Goal: Task Accomplishment & Management: Manage account settings

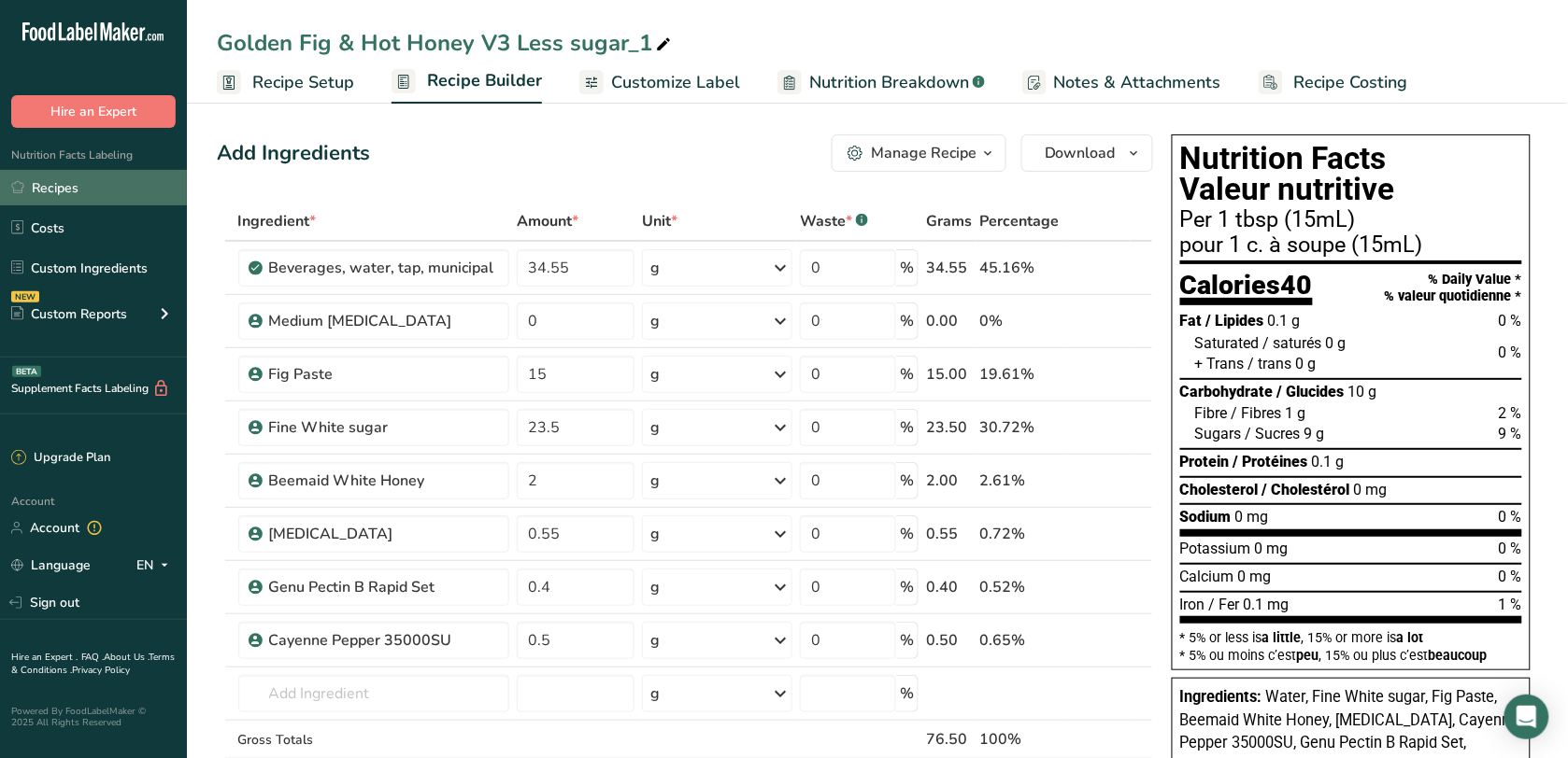
drag, startPoint x: 115, startPoint y: 177, endPoint x: 142, endPoint y: 174, distance: 27.2
click at [117, 177] on link "Recipes" at bounding box center [94, 188] width 187 height 36
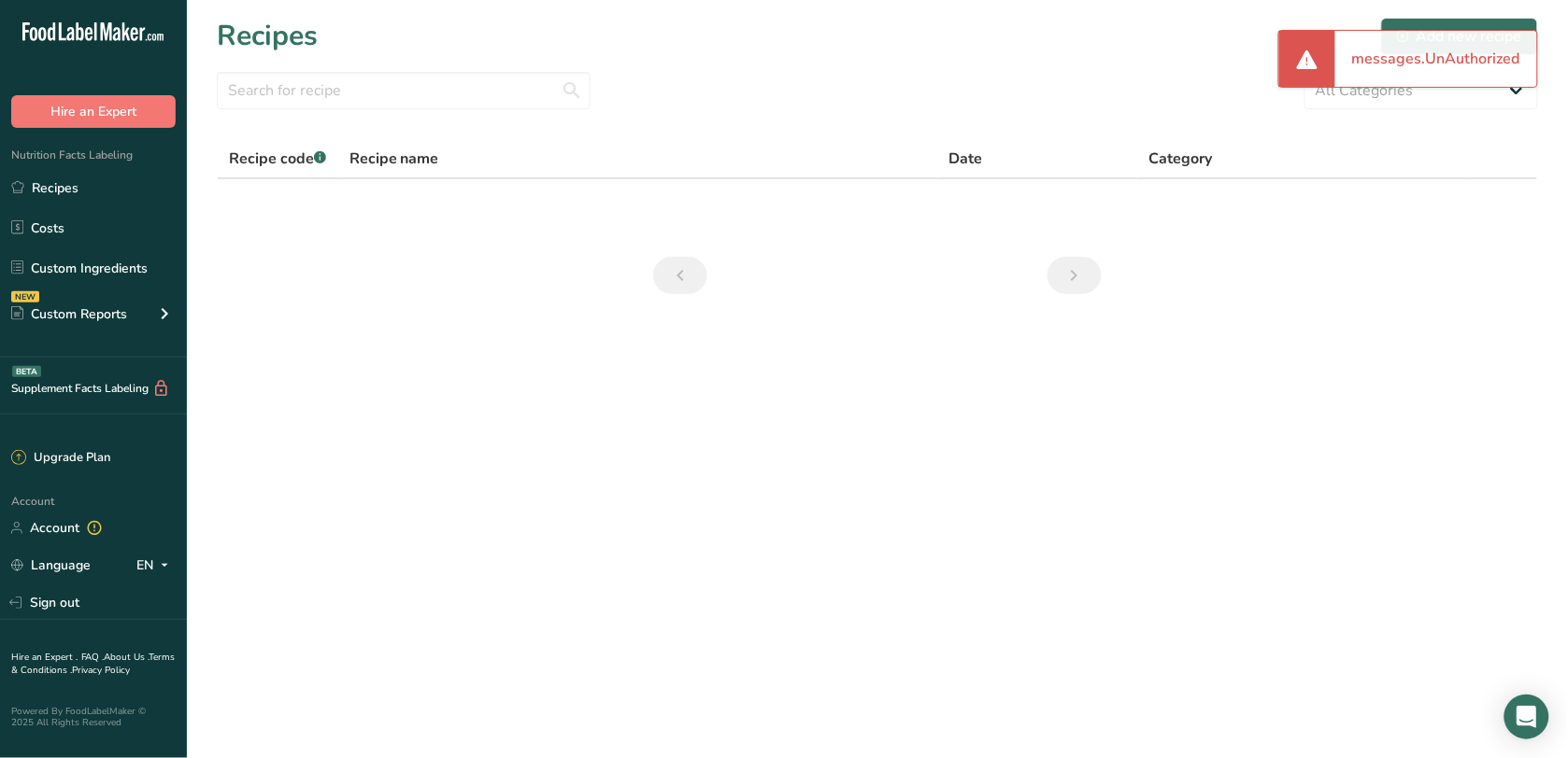
click at [77, 28] on icon at bounding box center [80, 32] width 8 height 19
click at [133, 41] on icon ".a-20{fill:#fff;}" at bounding box center [113, 37] width 182 height 29
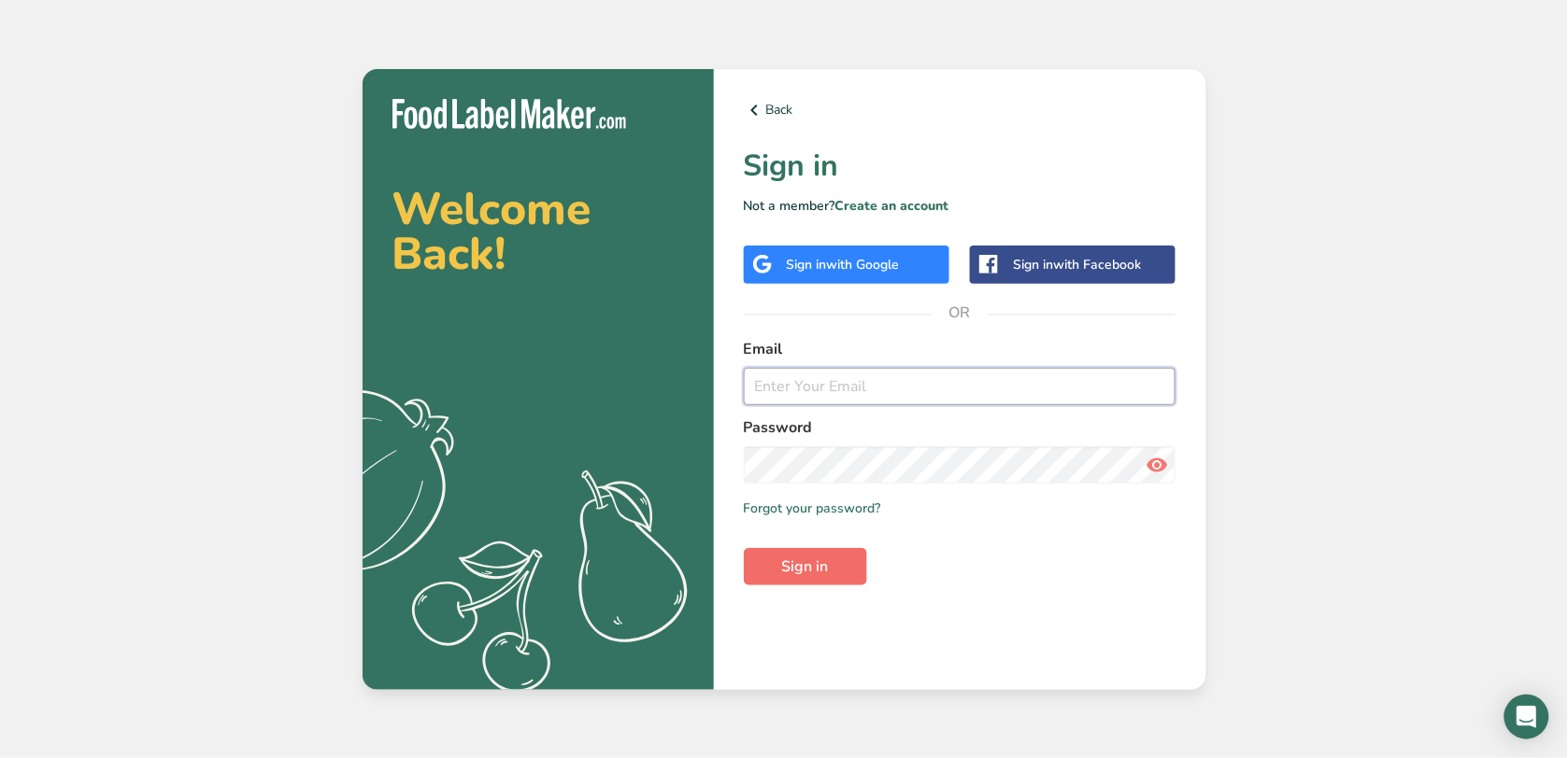
type input "[EMAIL_ADDRESS][DOMAIN_NAME]"
click at [797, 581] on button "Sign in" at bounding box center [806, 567] width 124 height 38
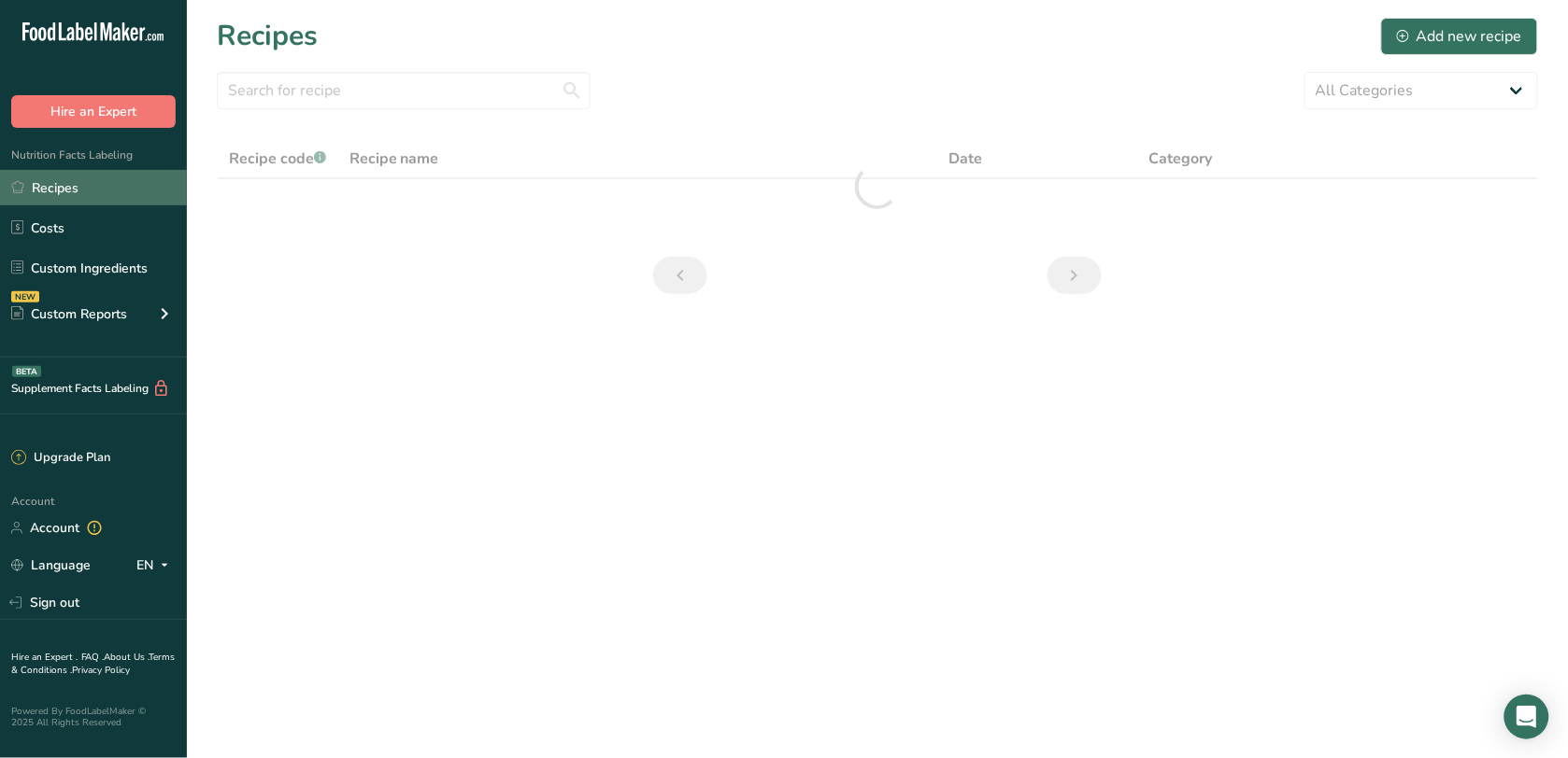
click at [162, 192] on link "Recipes" at bounding box center [94, 188] width 187 height 36
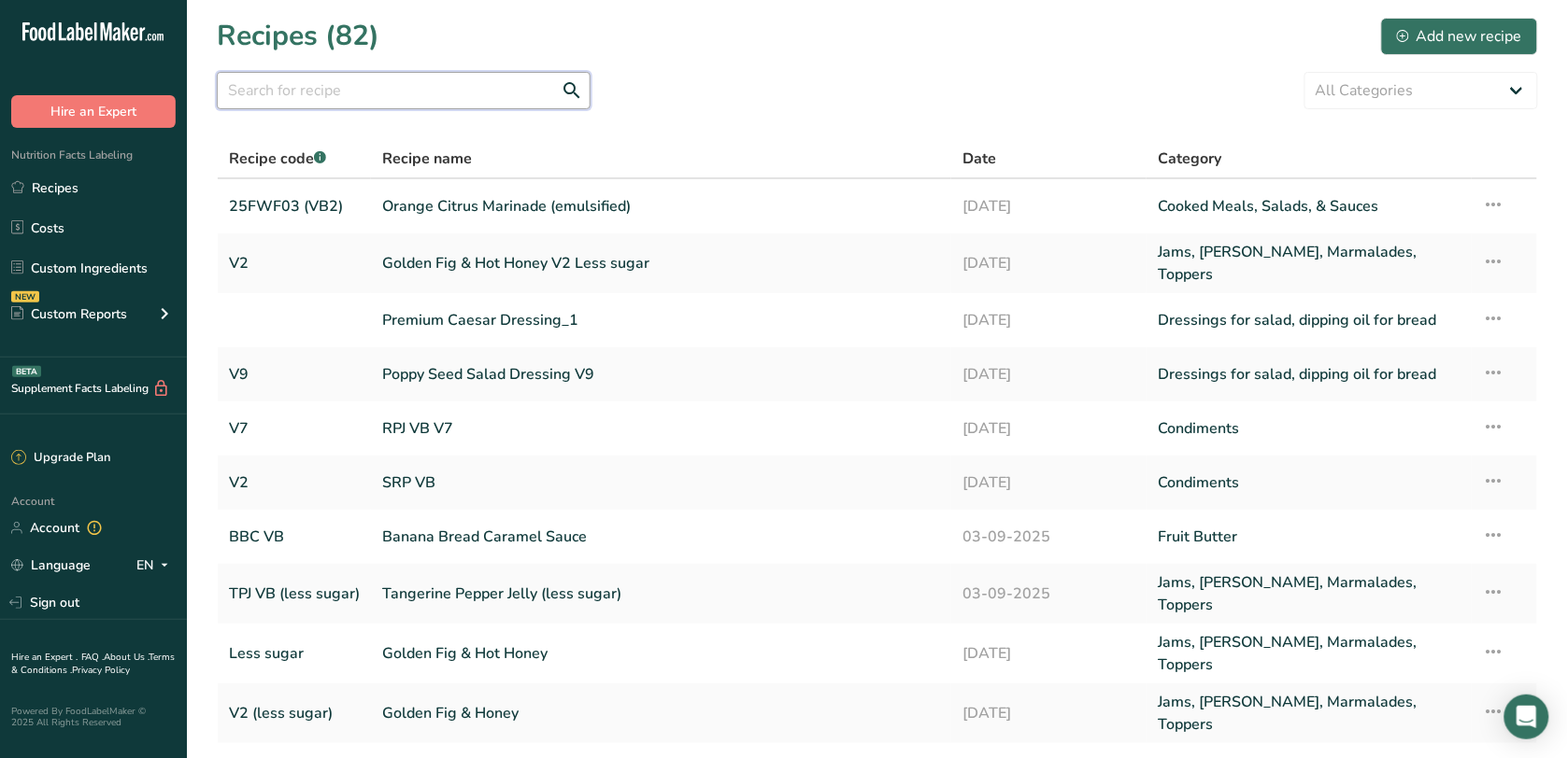
click at [428, 93] on input "text" at bounding box center [404, 91] width 374 height 38
click at [439, 422] on link "RPJ VB V7" at bounding box center [661, 429] width 558 height 40
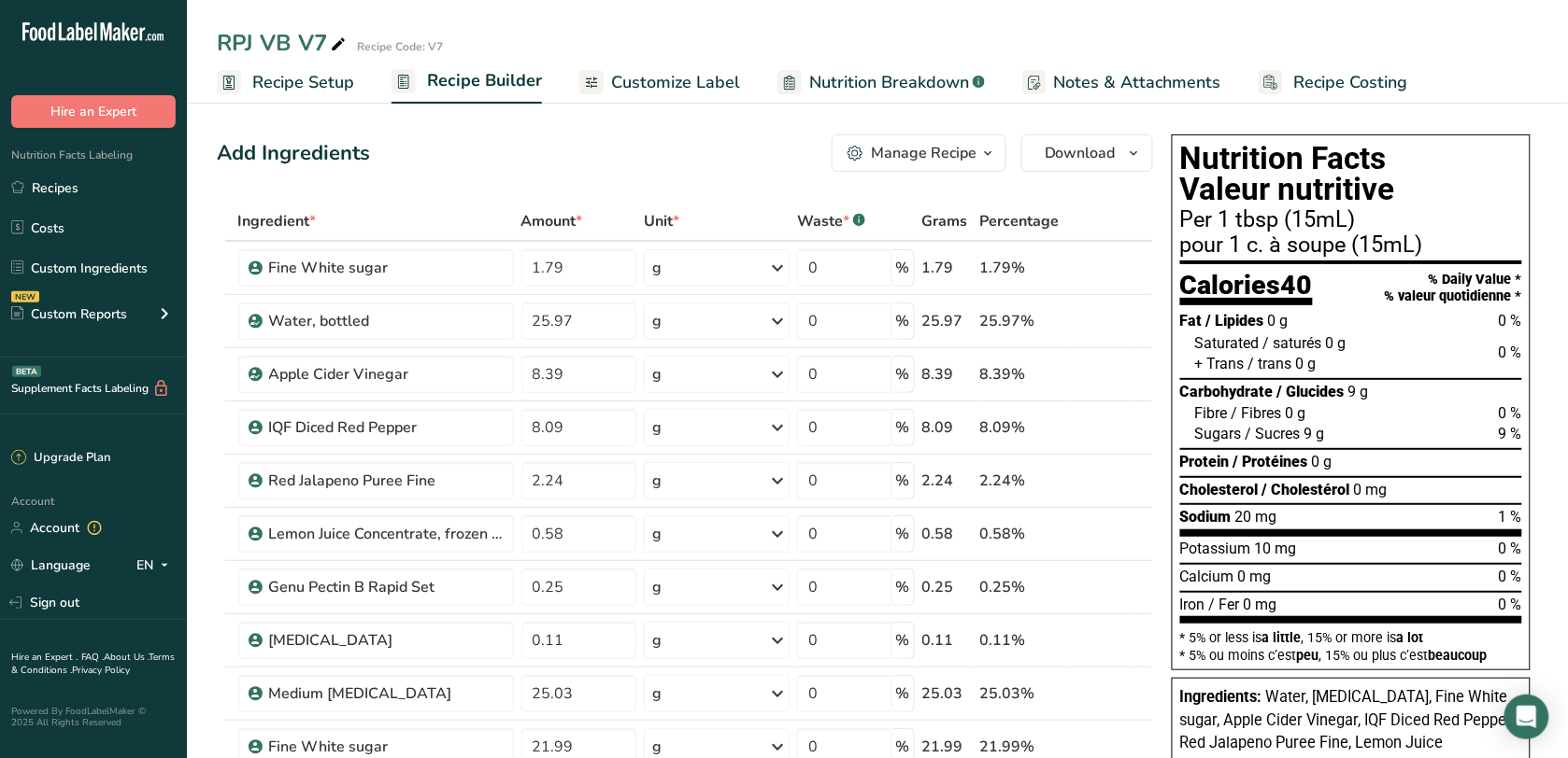
click at [319, 90] on span "Recipe Setup" at bounding box center [303, 82] width 102 height 25
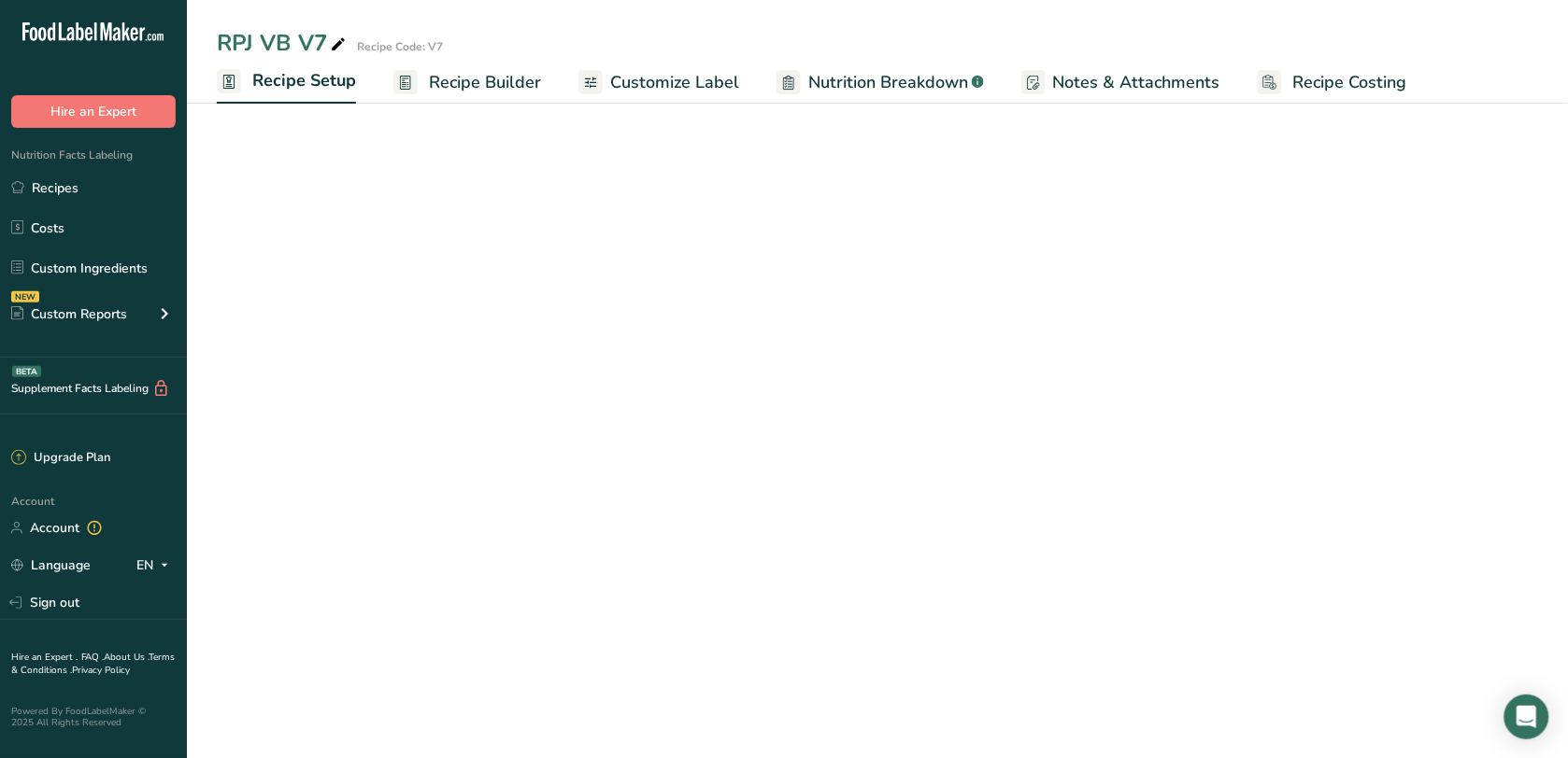
select select "19"
select select "22"
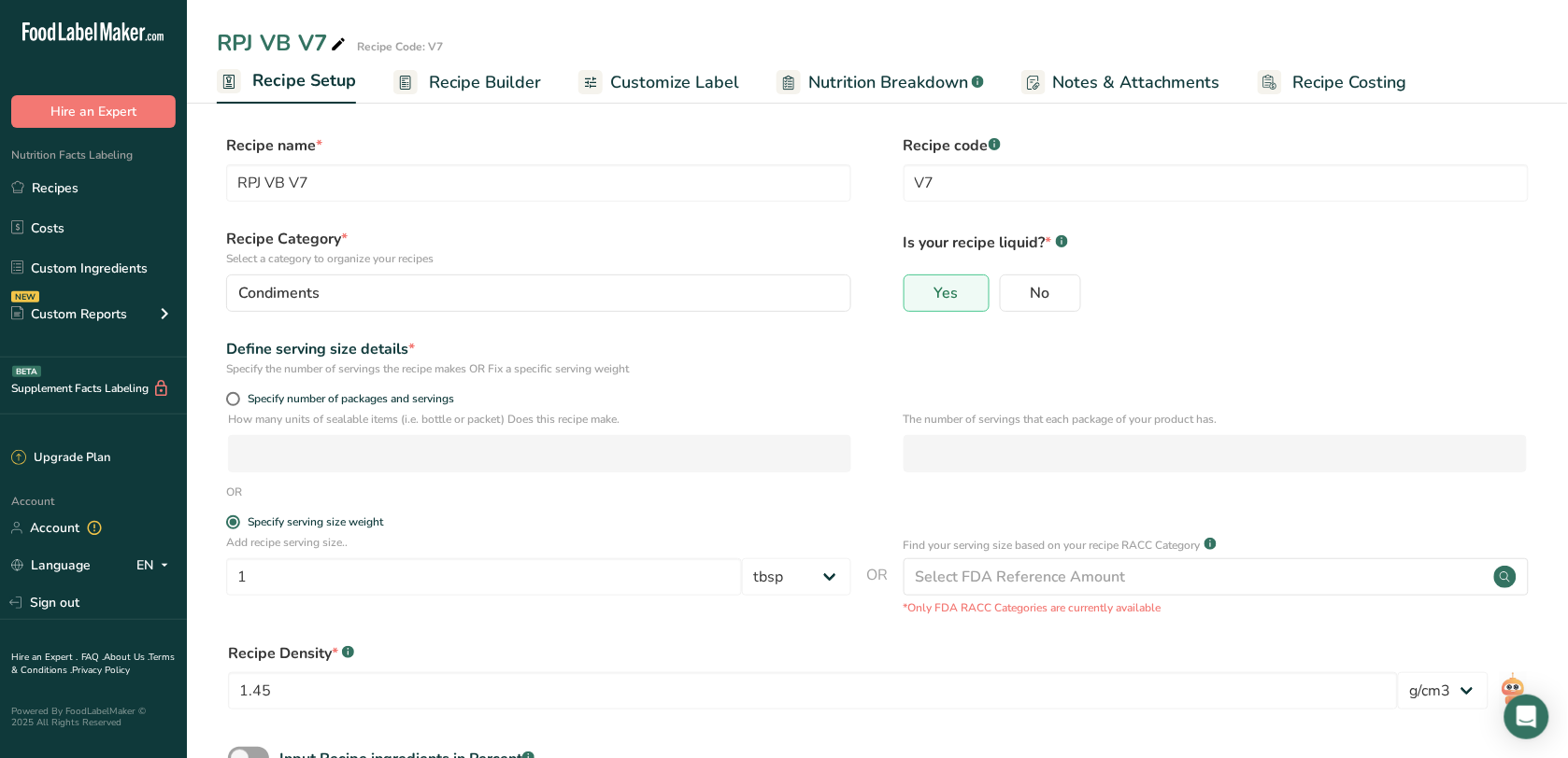
click at [1095, 70] on span "Notes & Attachments" at bounding box center [1136, 82] width 167 height 25
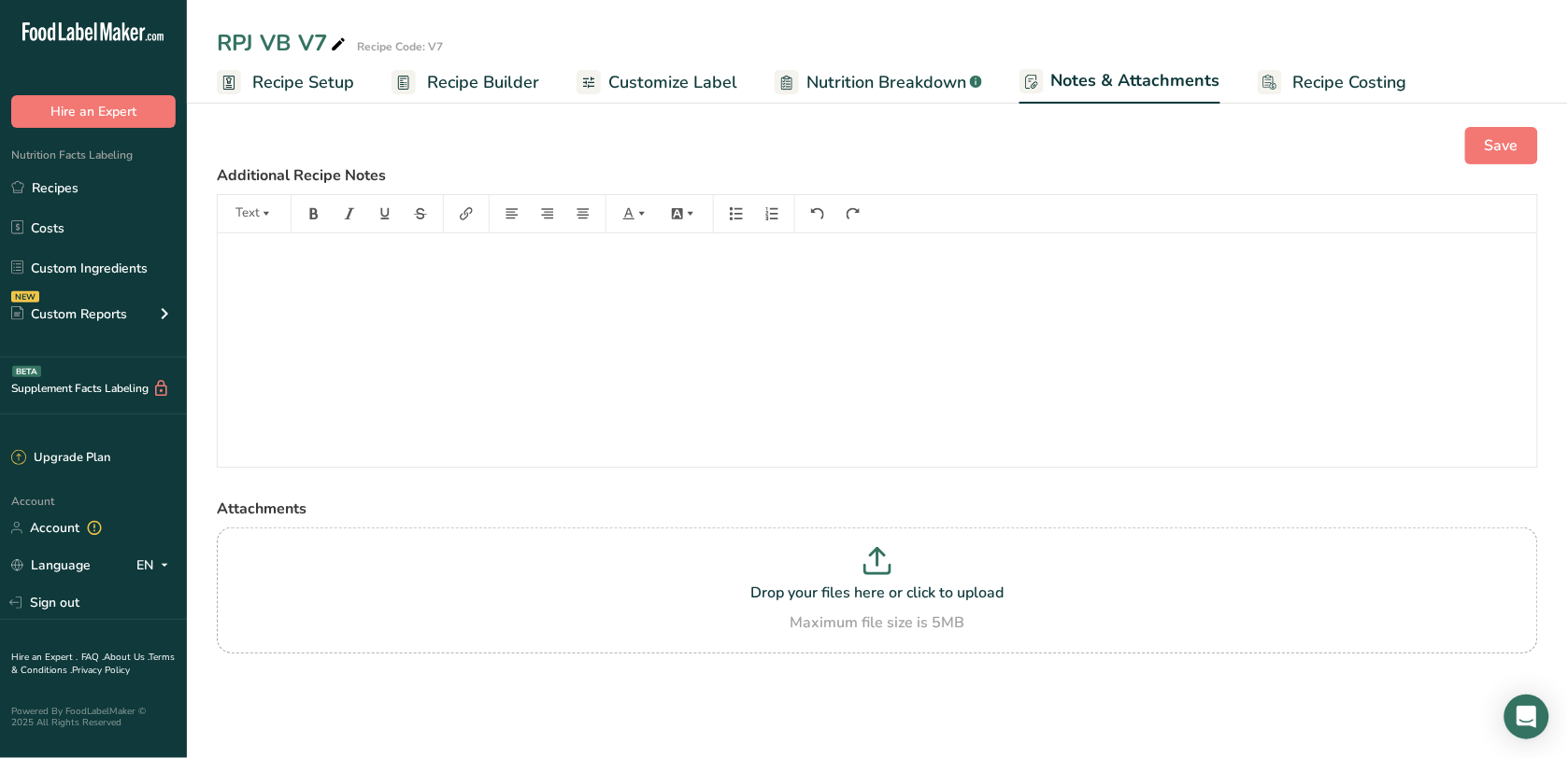
click at [473, 79] on span "Recipe Builder" at bounding box center [483, 82] width 112 height 25
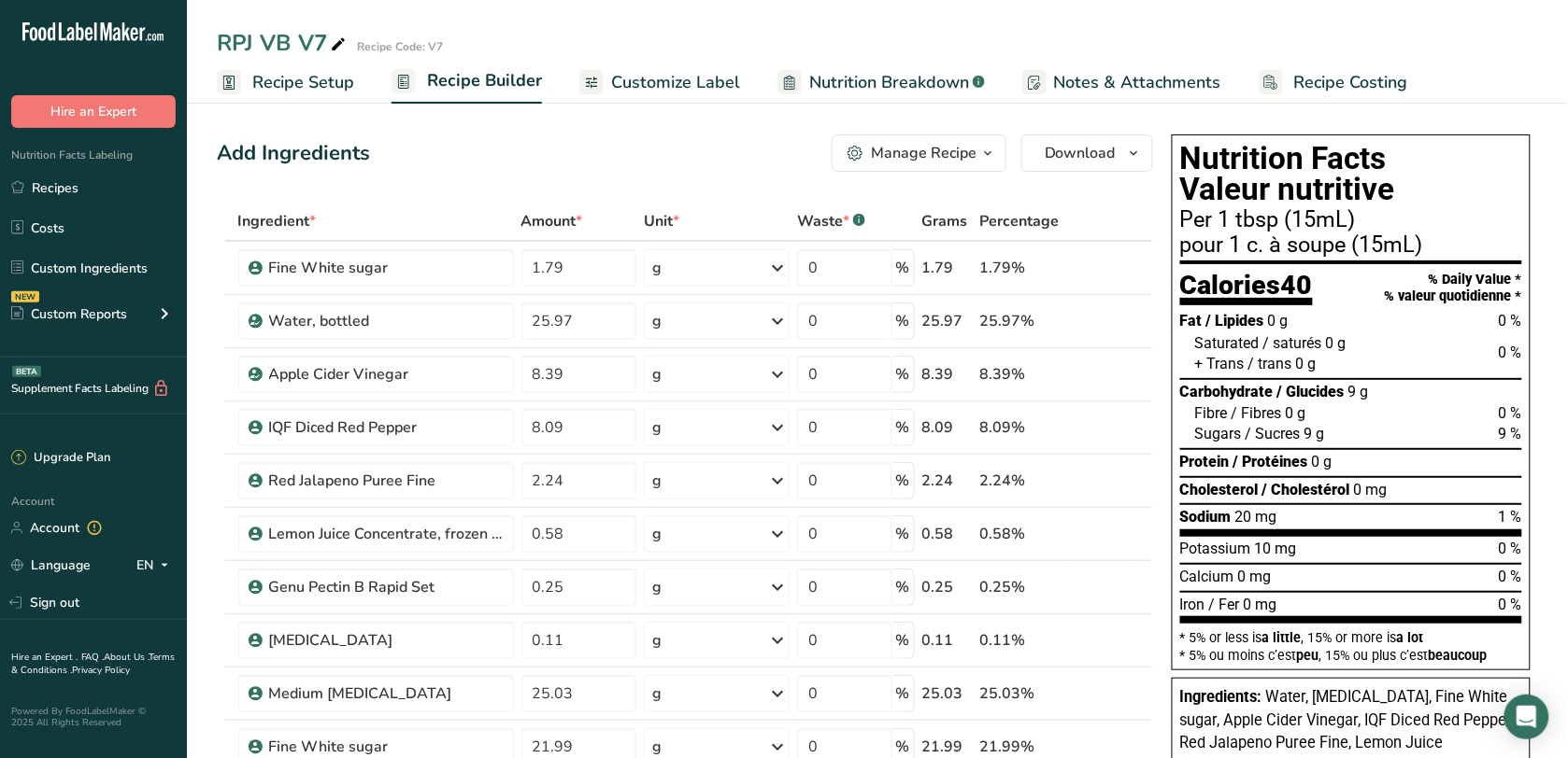
click at [324, 76] on span "Recipe Setup" at bounding box center [303, 82] width 102 height 25
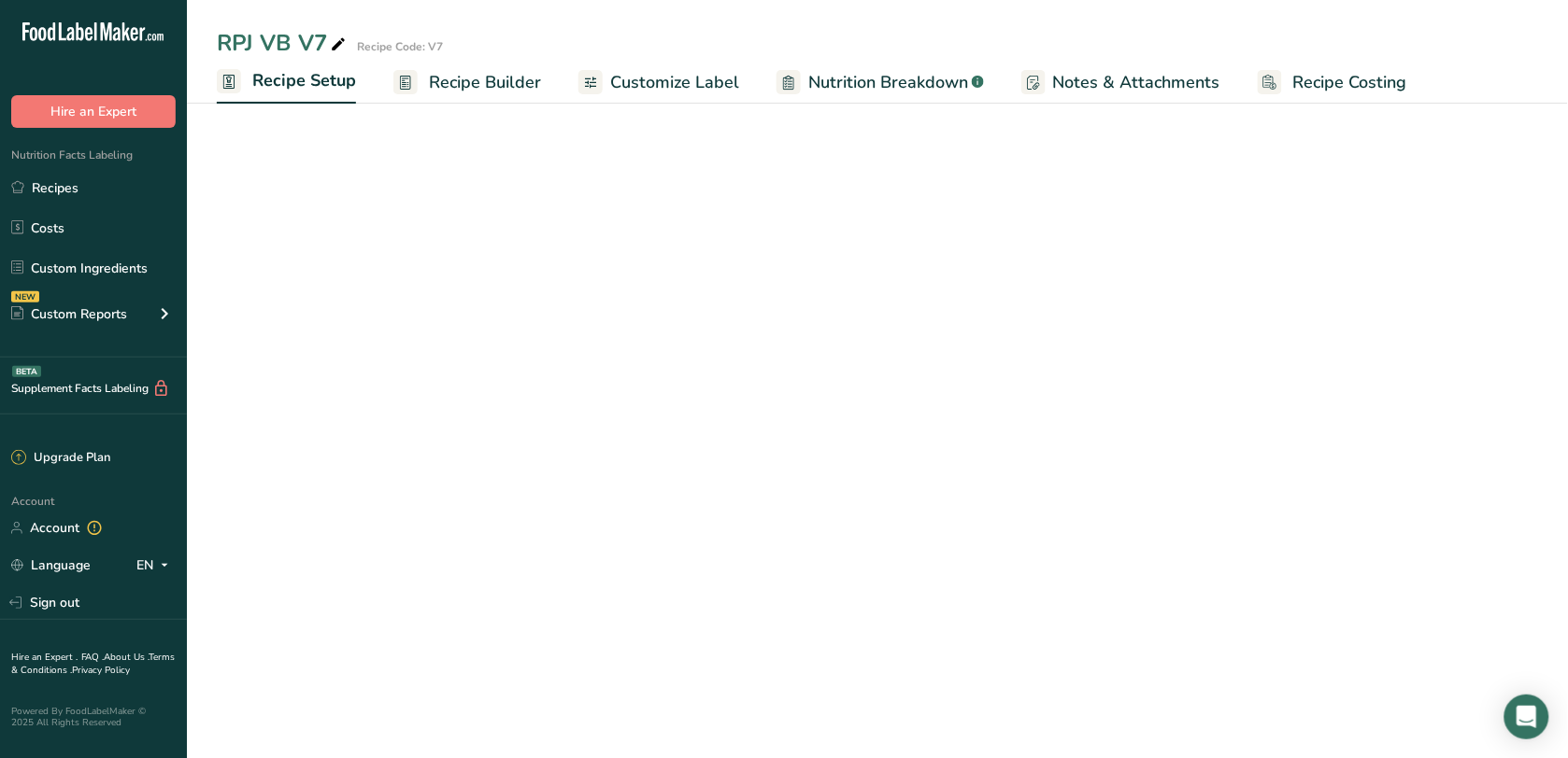
select select "19"
select select "22"
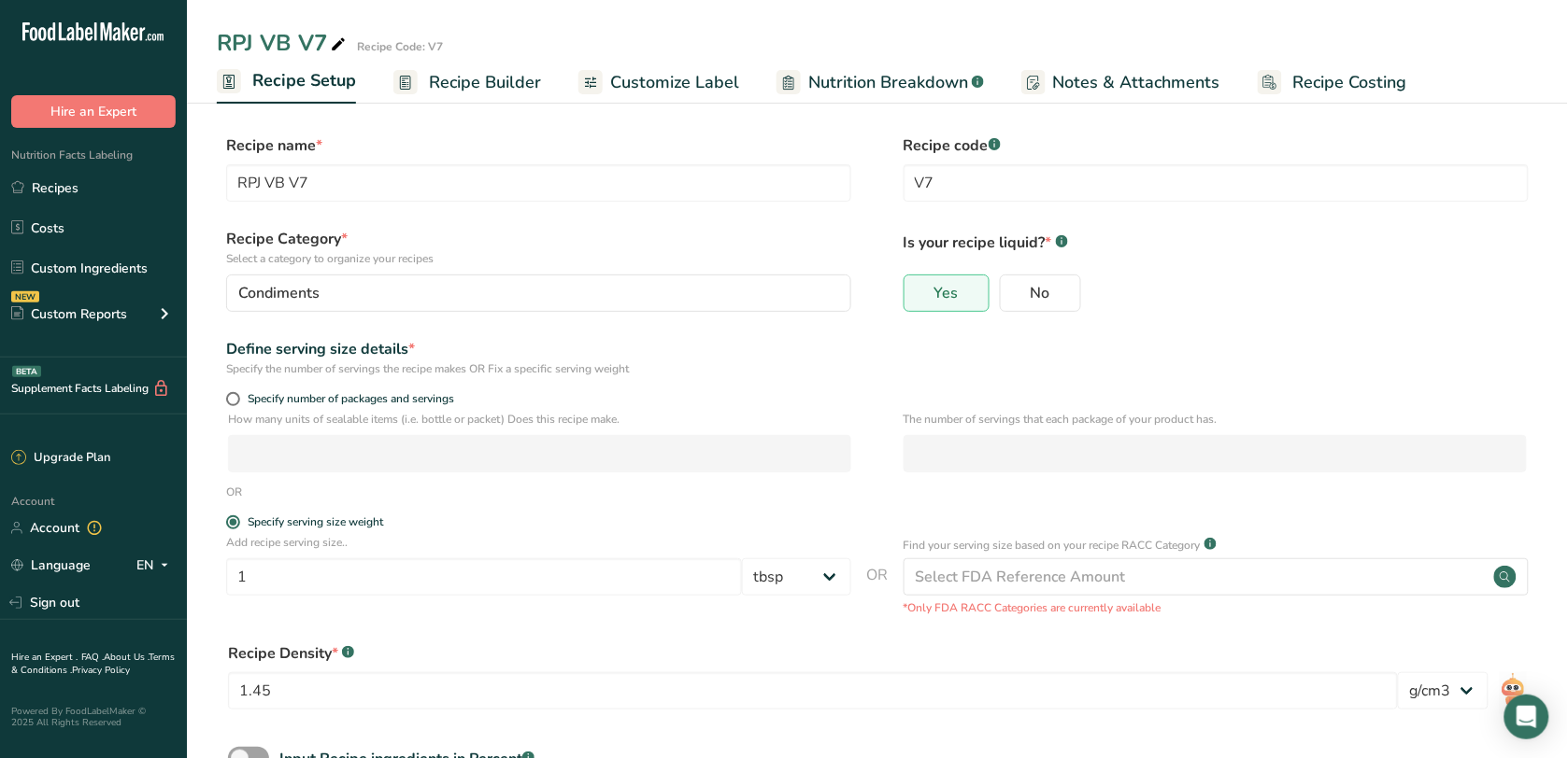
click at [921, 76] on span "Nutrition Breakdown" at bounding box center [888, 82] width 160 height 25
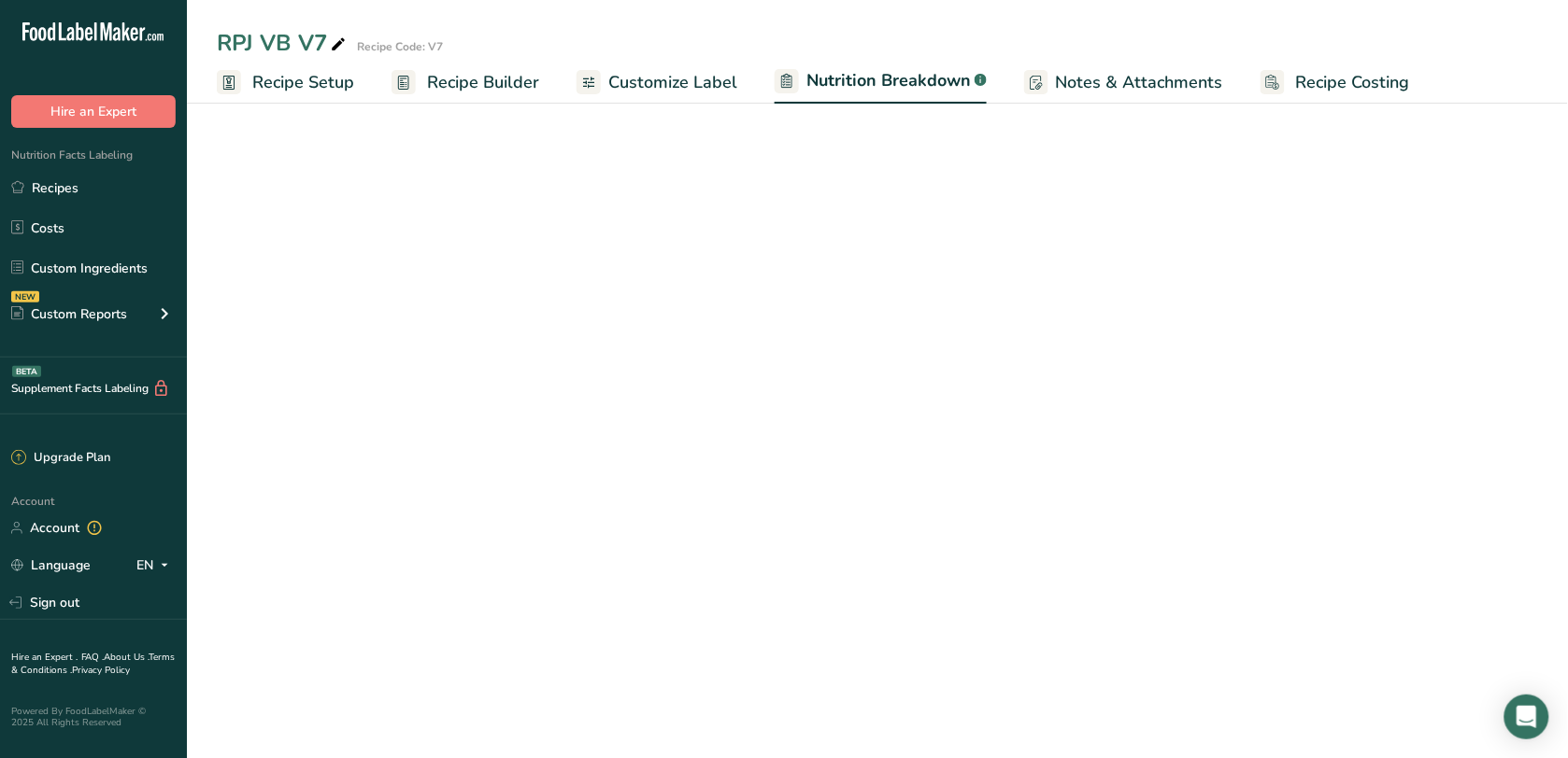
select select "Calories"
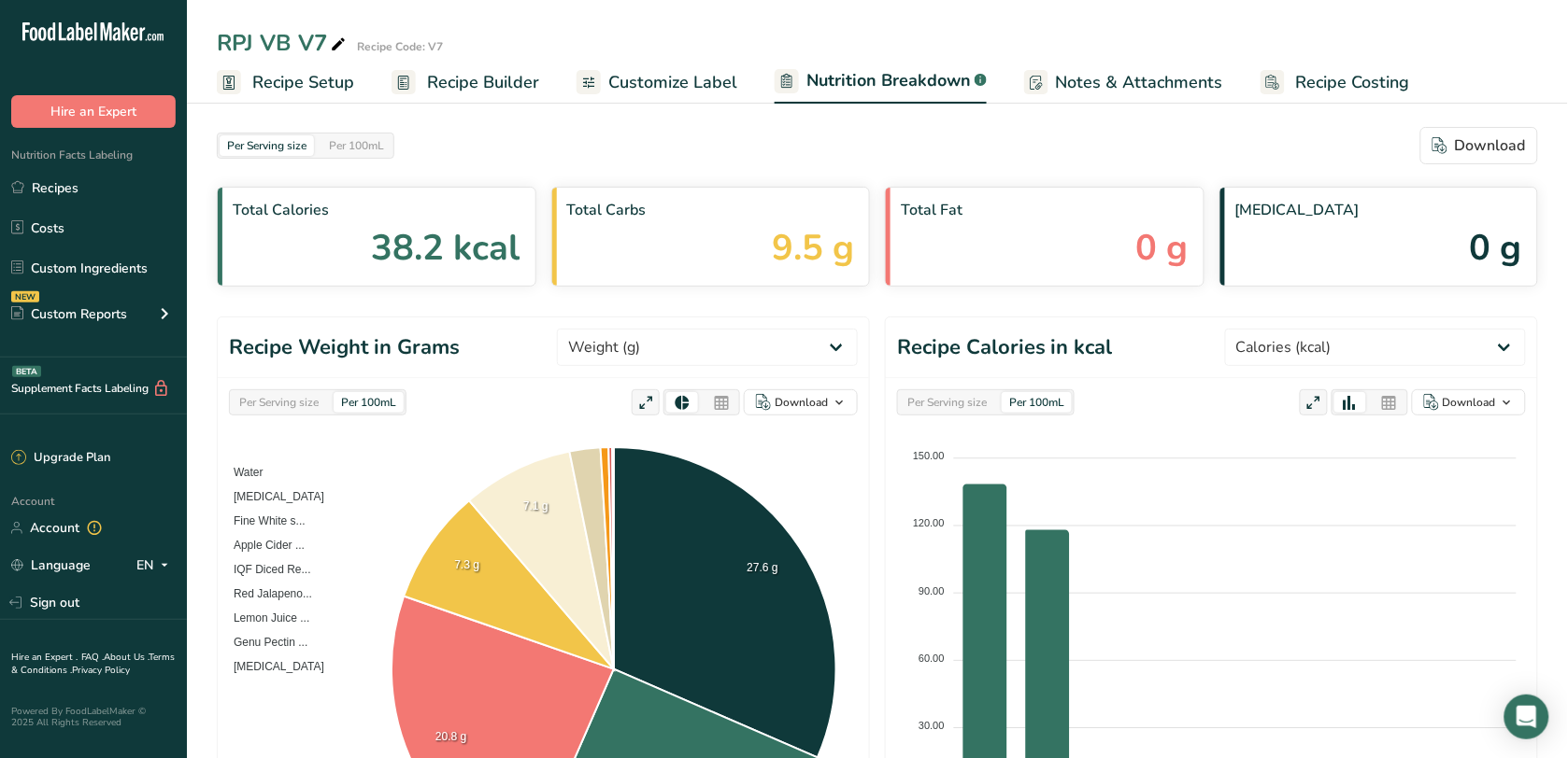
click at [1122, 89] on span "Notes & Attachments" at bounding box center [1139, 82] width 167 height 25
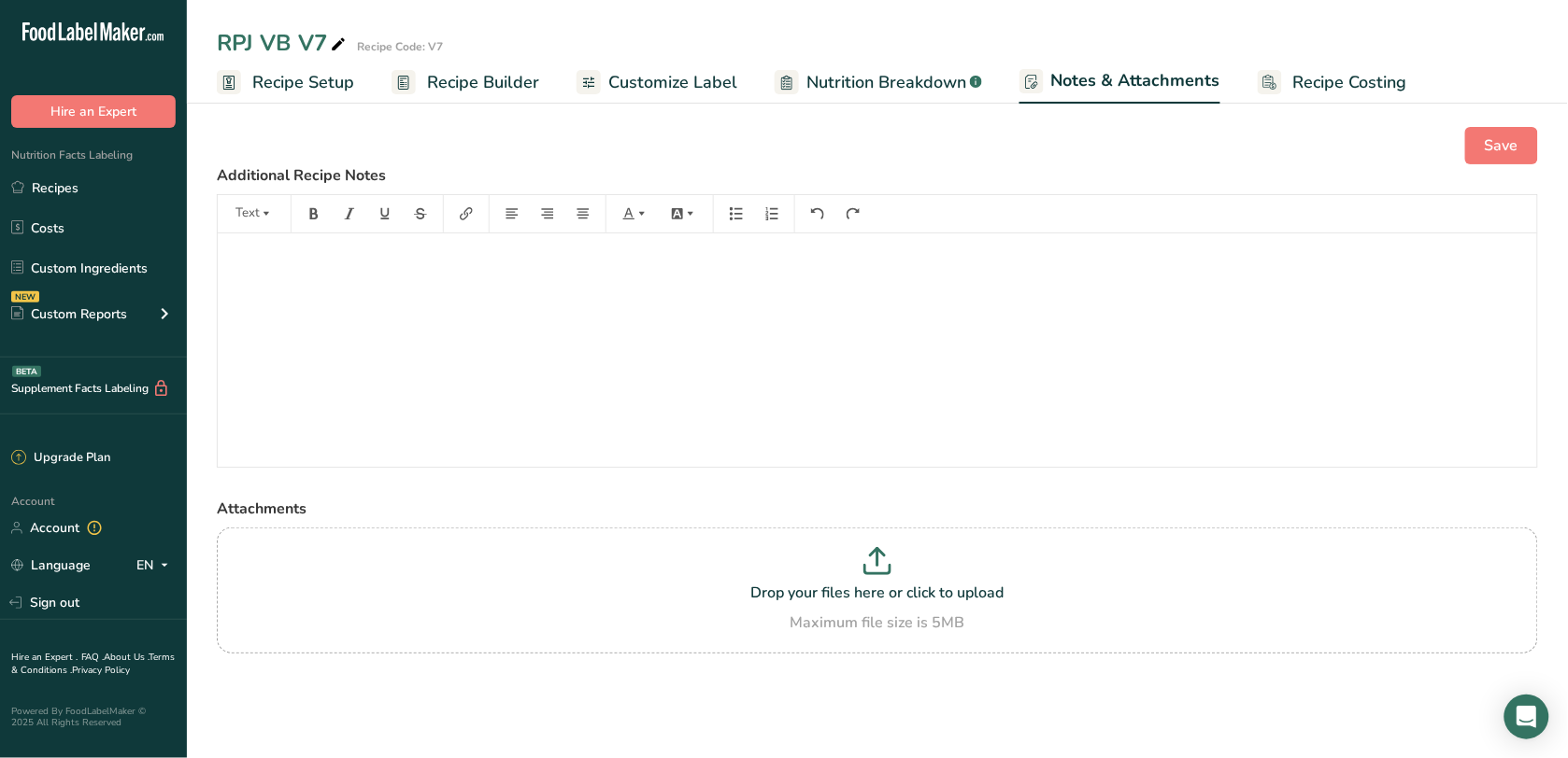
drag, startPoint x: 1343, startPoint y: 95, endPoint x: 1341, endPoint y: 106, distance: 11.2
click at [1343, 95] on link "Recipe Costing" at bounding box center [1333, 82] width 149 height 42
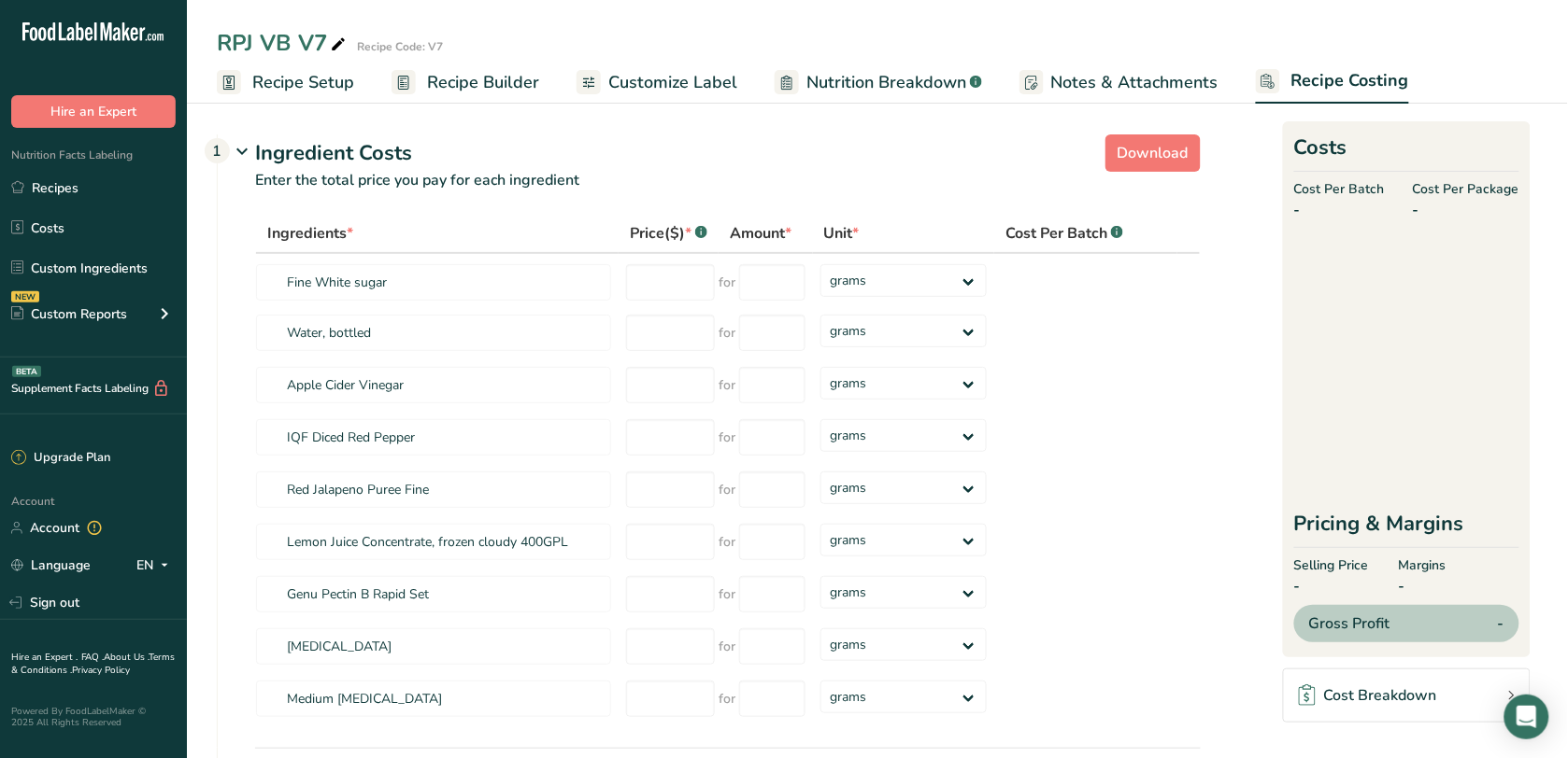
click at [889, 65] on link "Nutrition Breakdown .a-a{fill:#347362;}.b-a{fill:#fff;}" at bounding box center [878, 82] width 208 height 42
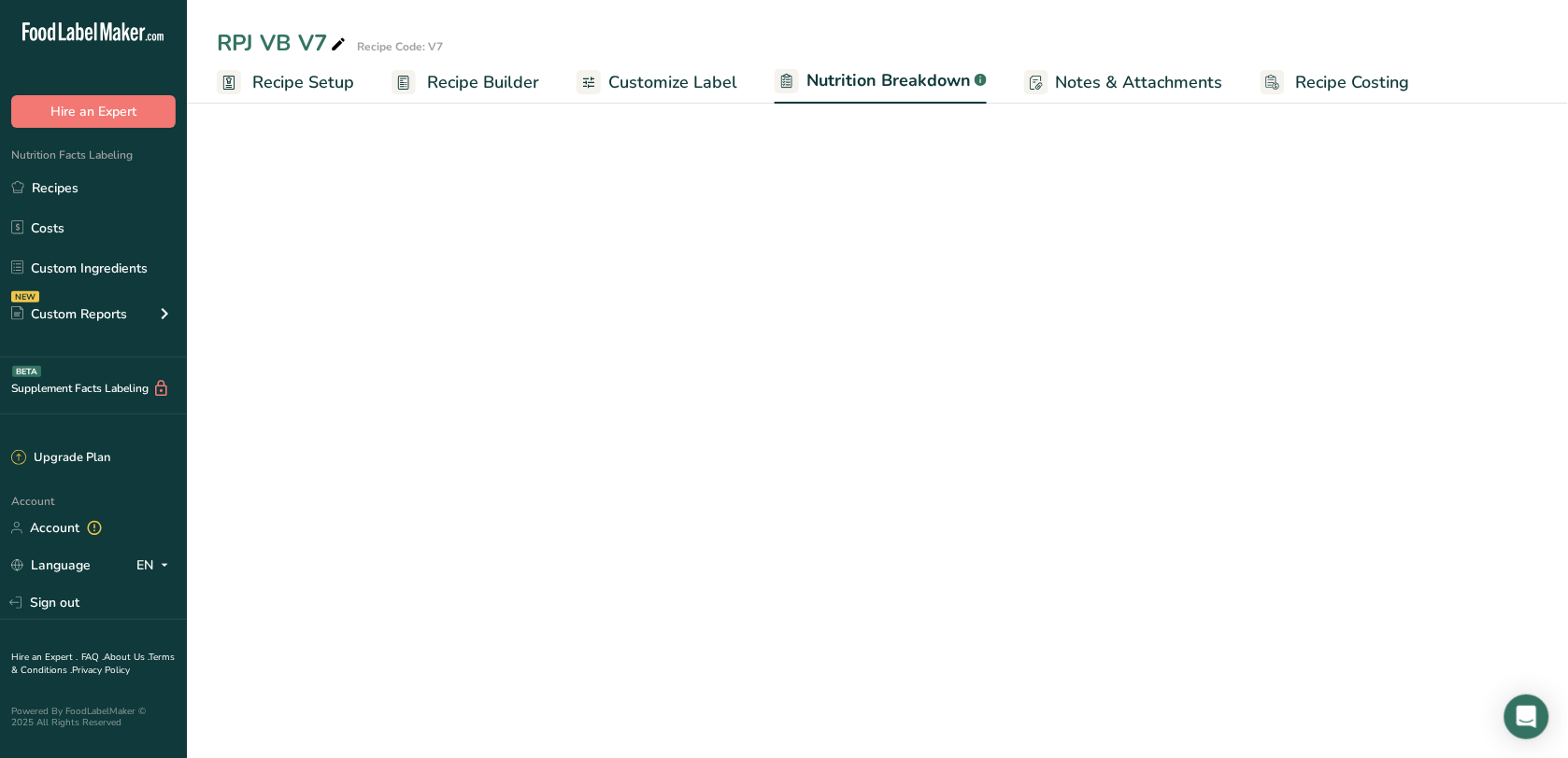
select select "Calories"
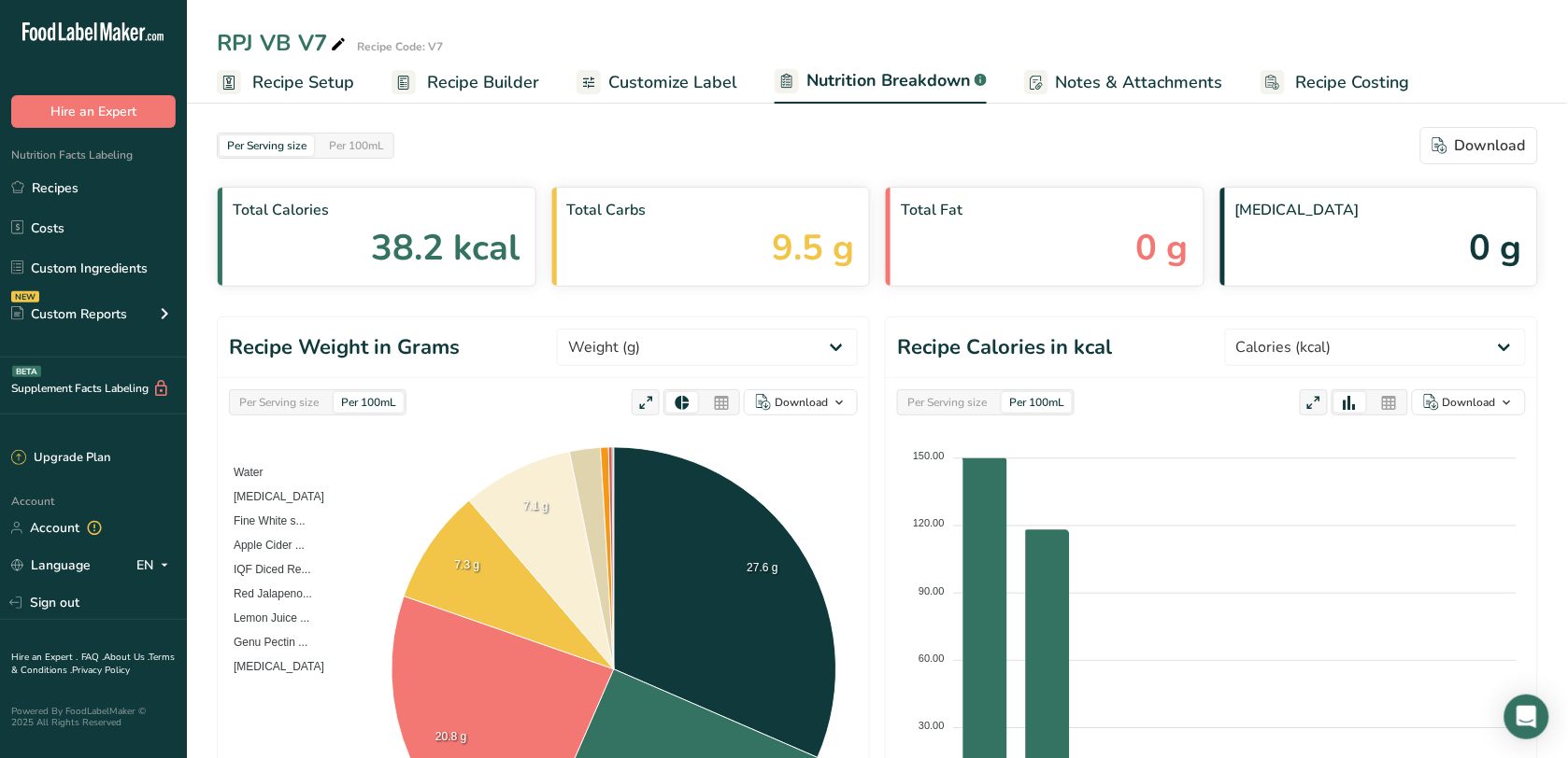
click at [659, 77] on span "Customize Label" at bounding box center [673, 82] width 129 height 25
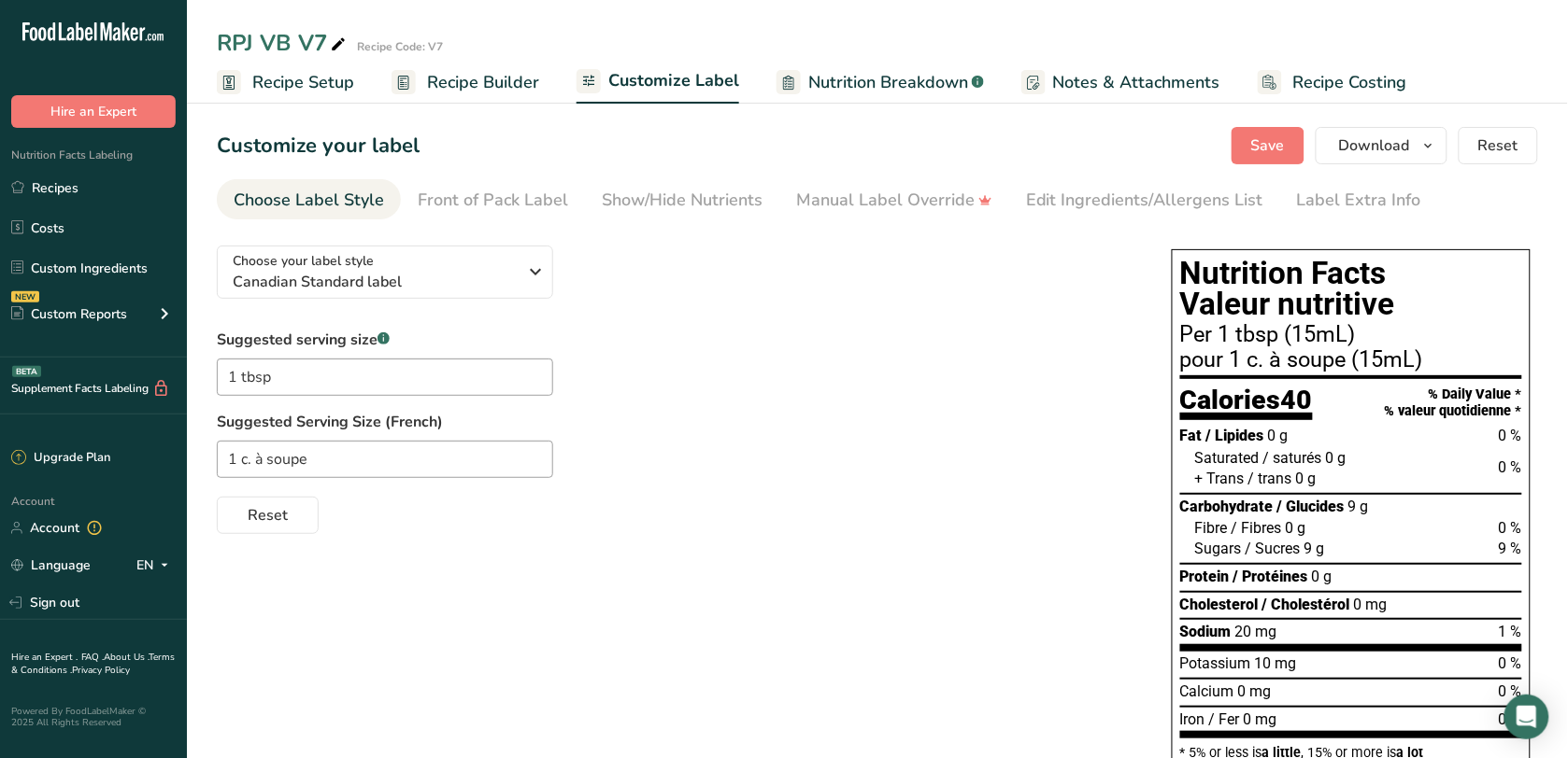
click at [452, 80] on span "Recipe Builder" at bounding box center [483, 82] width 112 height 25
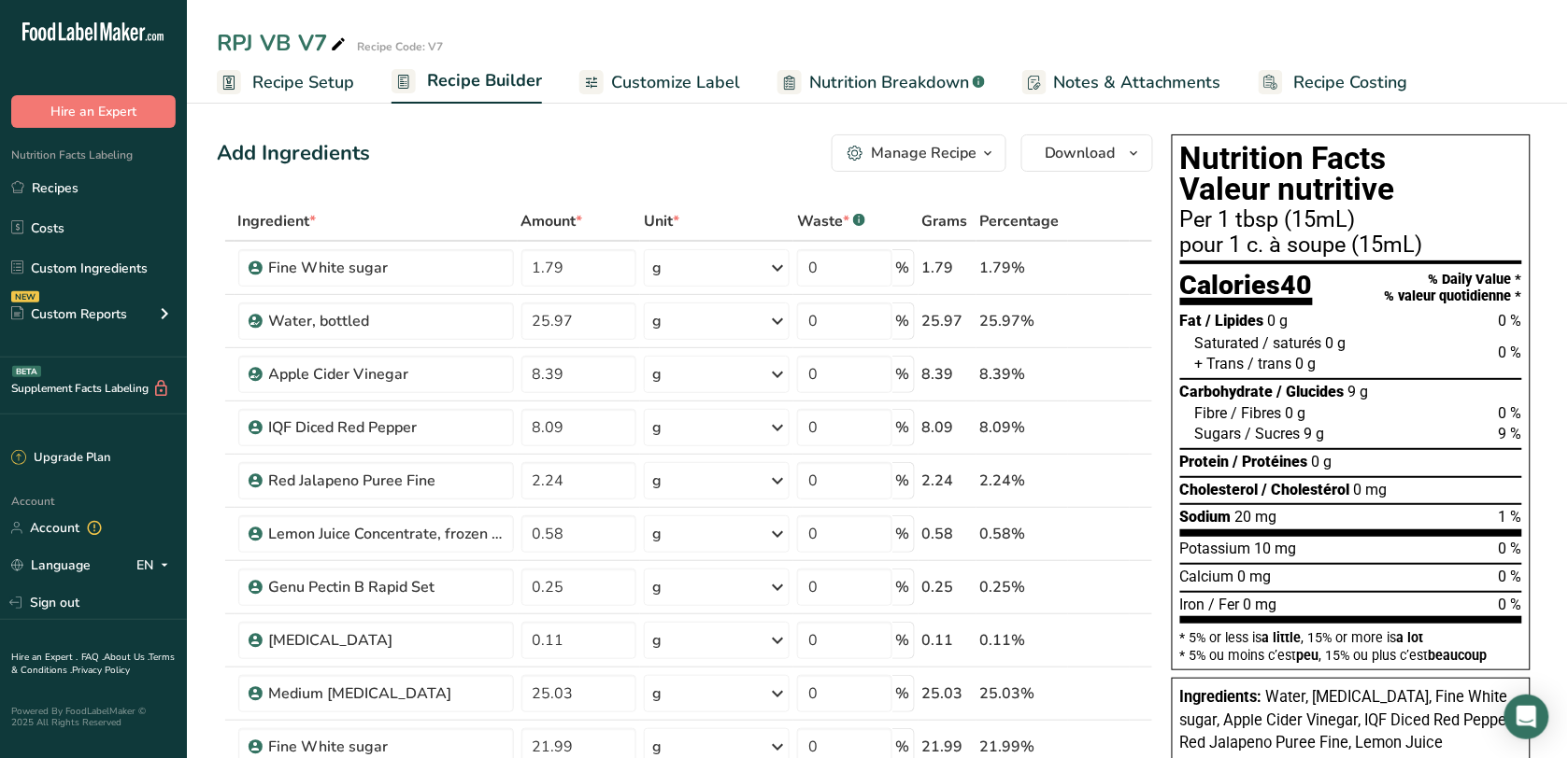
click at [302, 81] on span "Recipe Setup" at bounding box center [303, 82] width 102 height 25
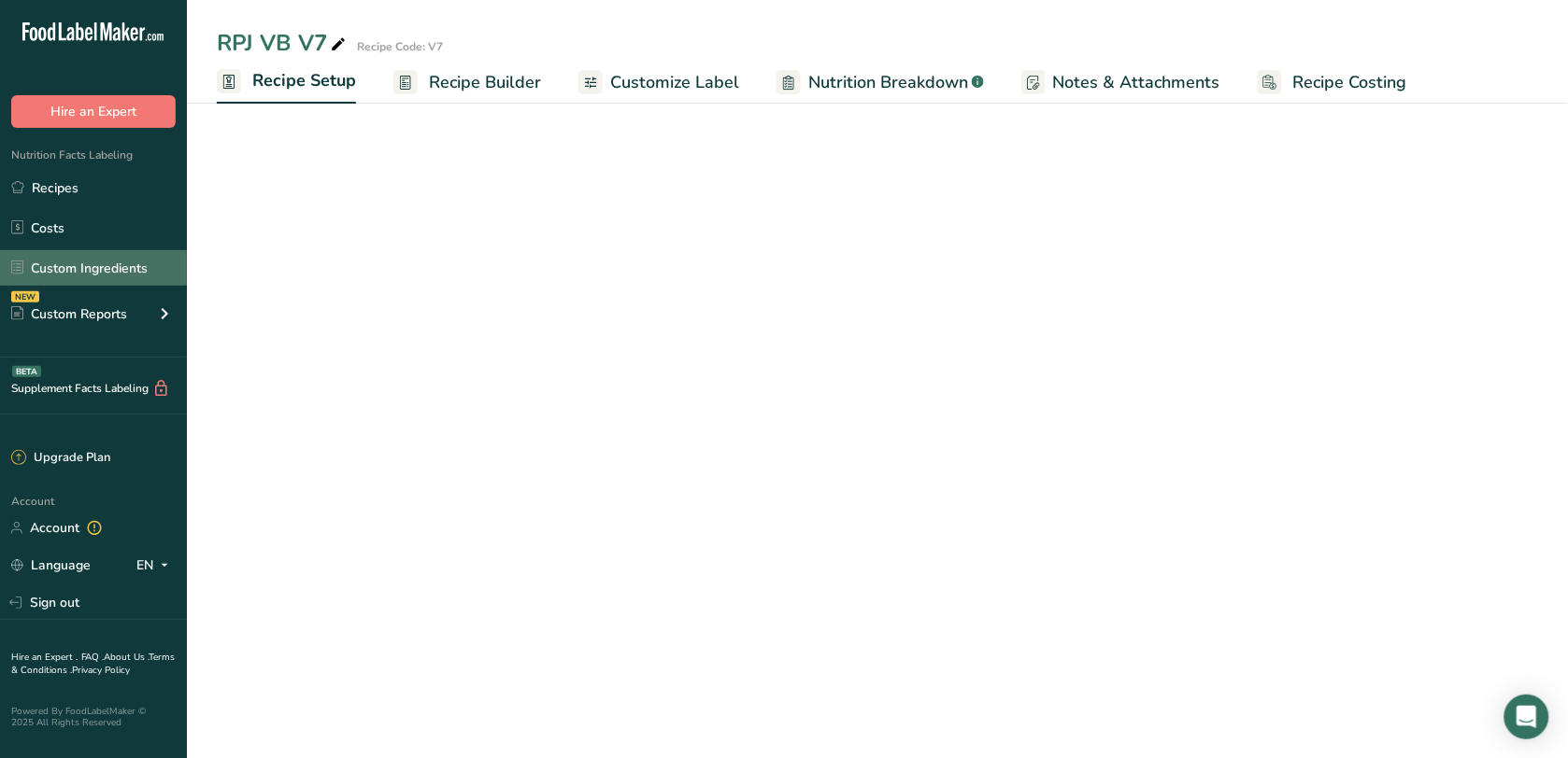
select select "19"
select select "22"
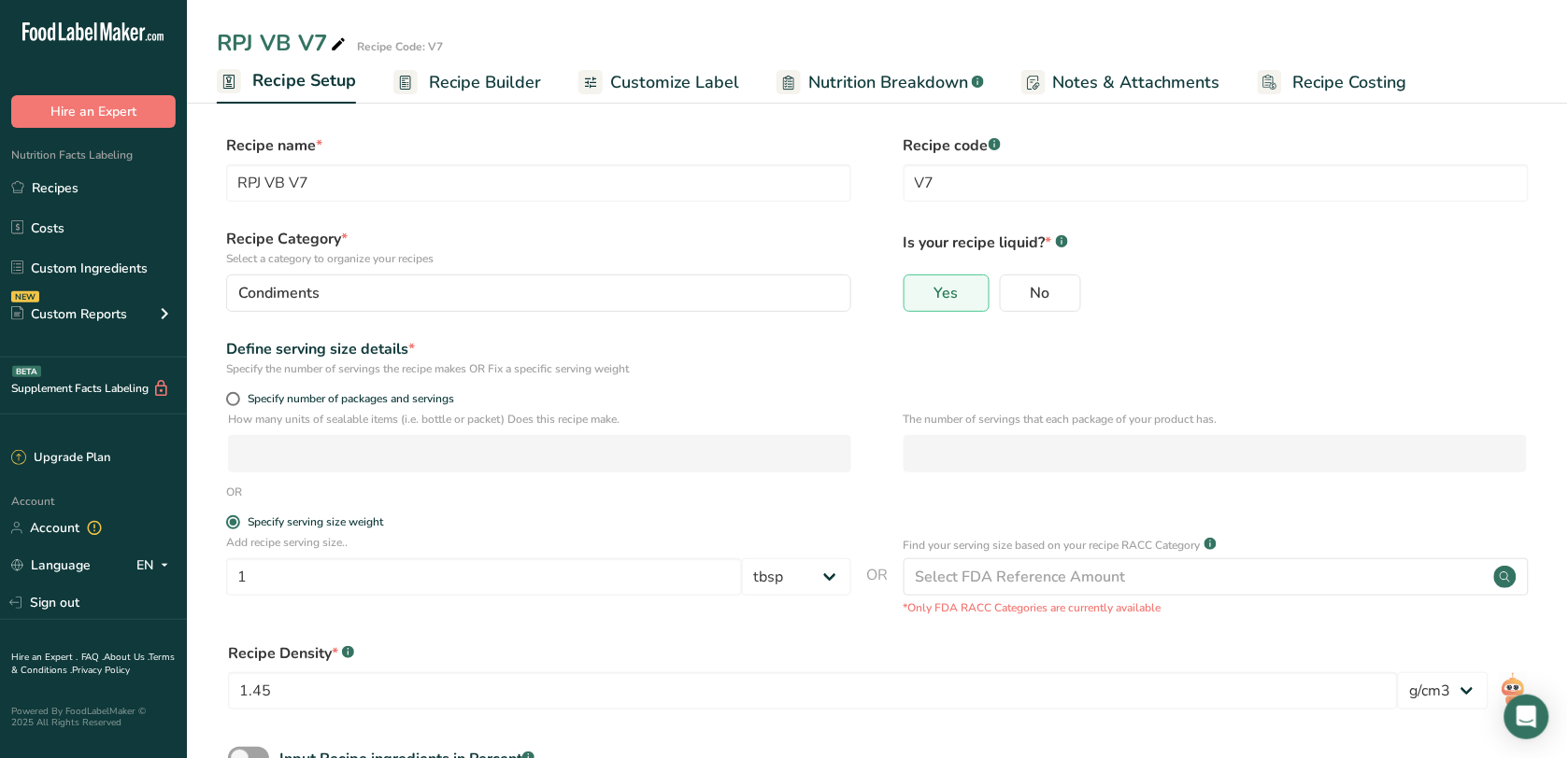
click at [514, 70] on span "Recipe Builder" at bounding box center [485, 82] width 112 height 25
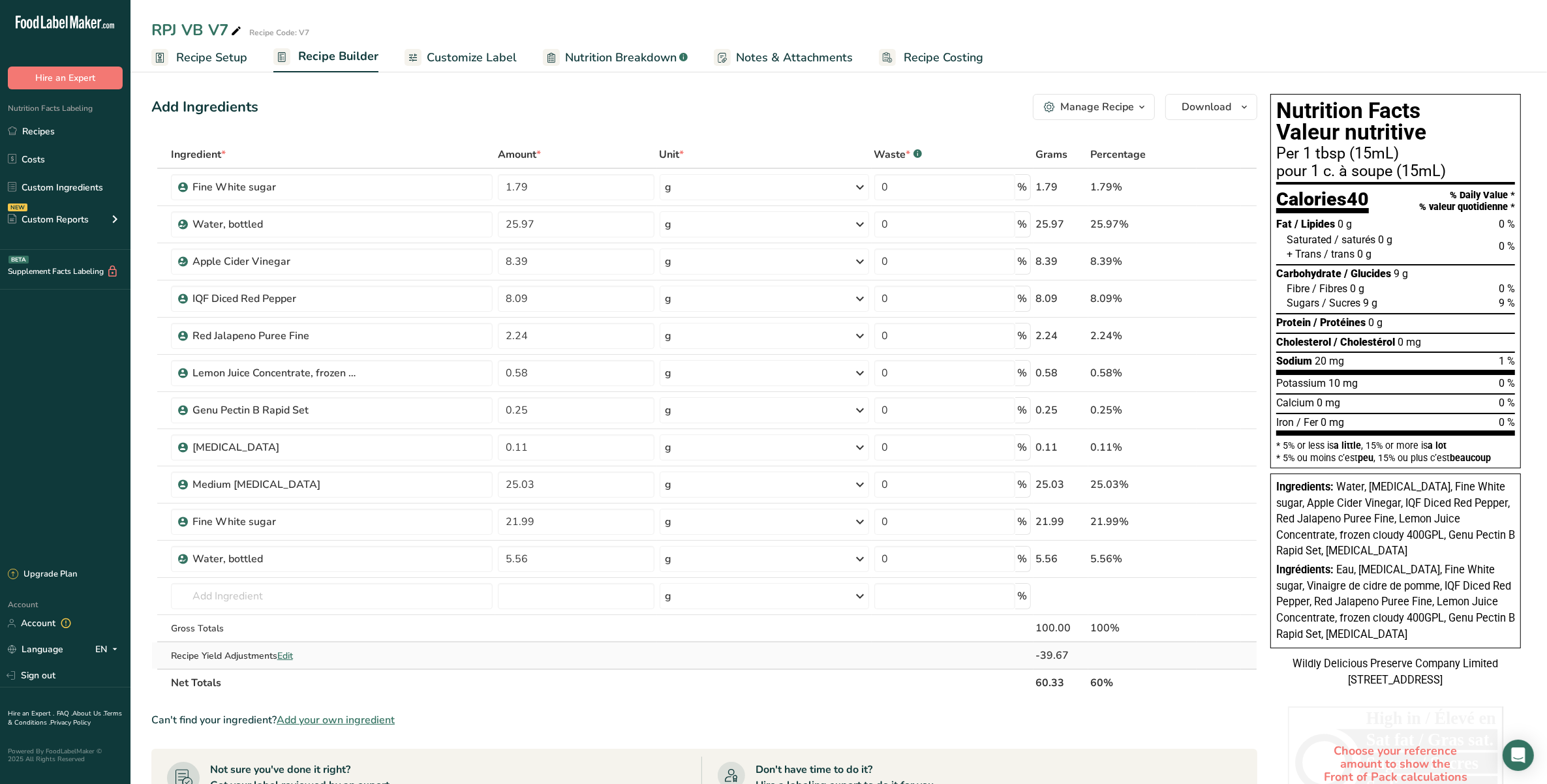
click at [291, 529] on span "Edit" at bounding box center [286, 655] width 16 height 13
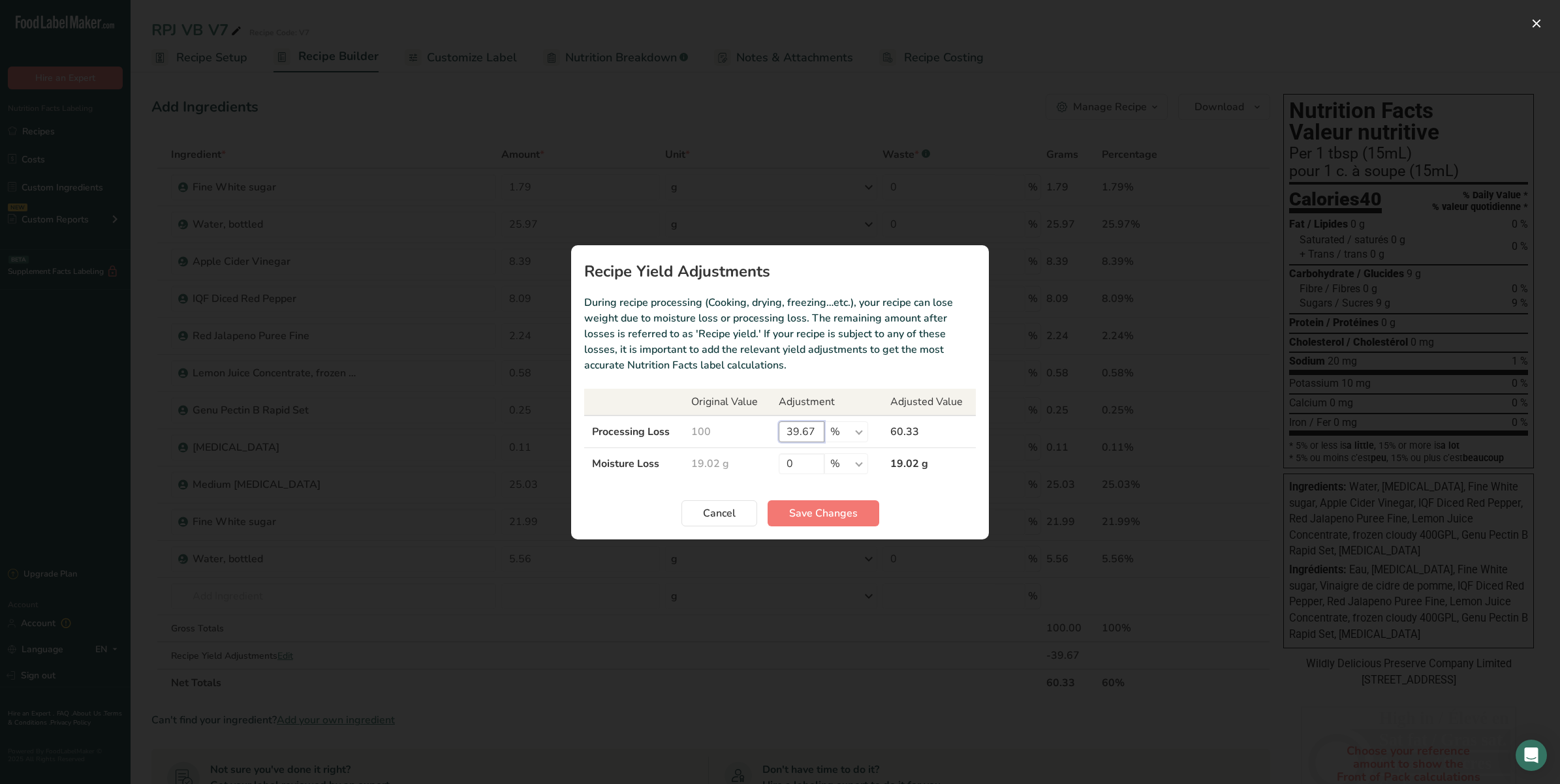
click at [798, 428] on input "39.67" at bounding box center [801, 432] width 46 height 21
drag, startPoint x: 796, startPoint y: 261, endPoint x: 788, endPoint y: 397, distance: 136.2
click at [788, 397] on section "Recipe Yield Adjustments During recipe processing (Cooking, drying, freezing…et…" at bounding box center [780, 392] width 418 height 294
drag, startPoint x: 788, startPoint y: 397, endPoint x: 819, endPoint y: 269, distance: 131.7
click at [819, 269] on h1 "Recipe Yield Adjustments" at bounding box center [780, 272] width 392 height 16
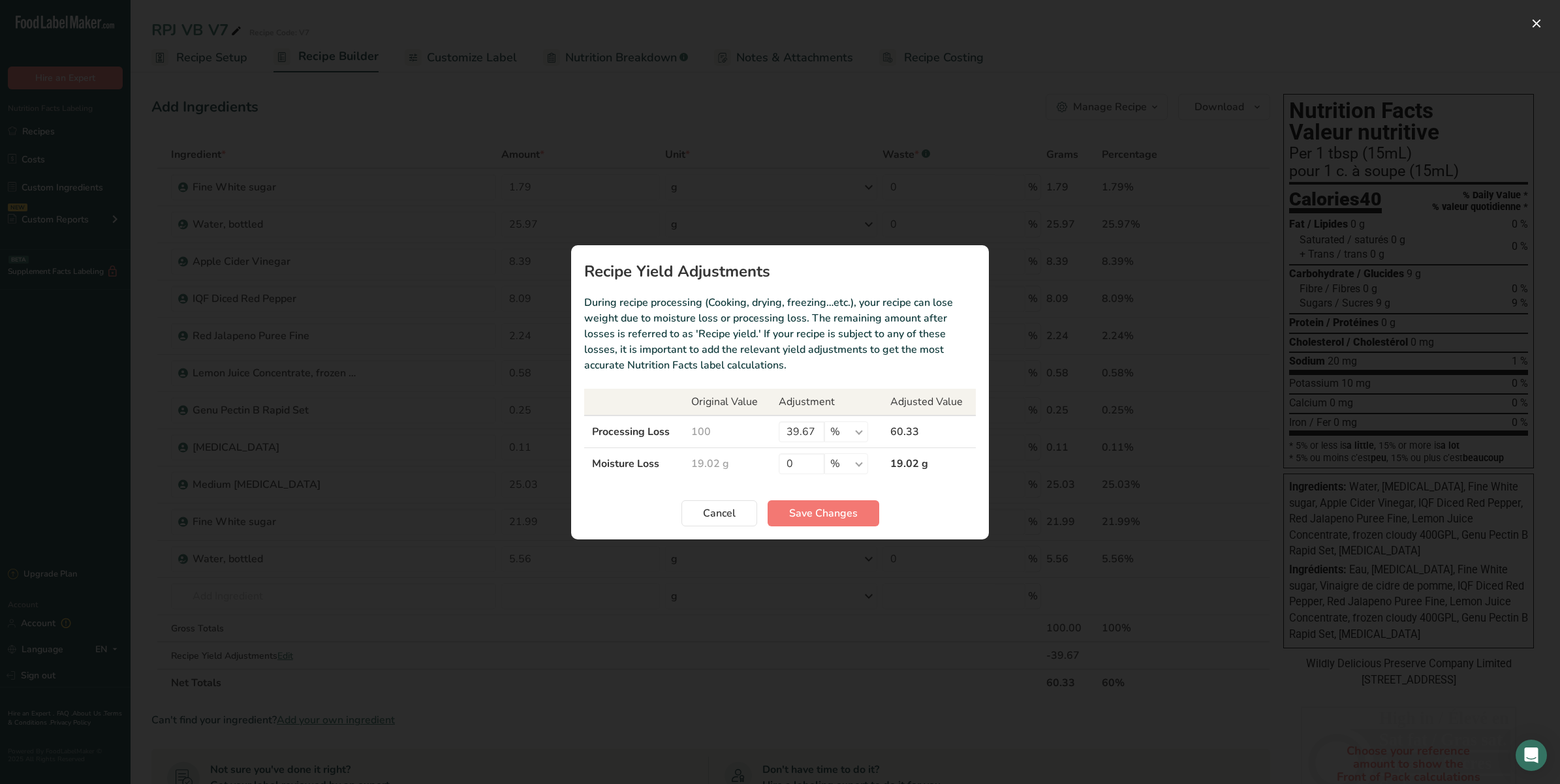
click at [819, 336] on p "During recipe processing (Cooking, drying, freezing…etc.), your recipe can lose…" at bounding box center [780, 334] width 392 height 78
click at [796, 438] on input "39.67" at bounding box center [801, 432] width 46 height 21
drag, startPoint x: 817, startPoint y: 432, endPoint x: 791, endPoint y: 437, distance: 26.5
click at [791, 437] on input "39.67" at bounding box center [801, 432] width 46 height 21
drag, startPoint x: 796, startPoint y: 427, endPoint x: 872, endPoint y: 564, distance: 156.7
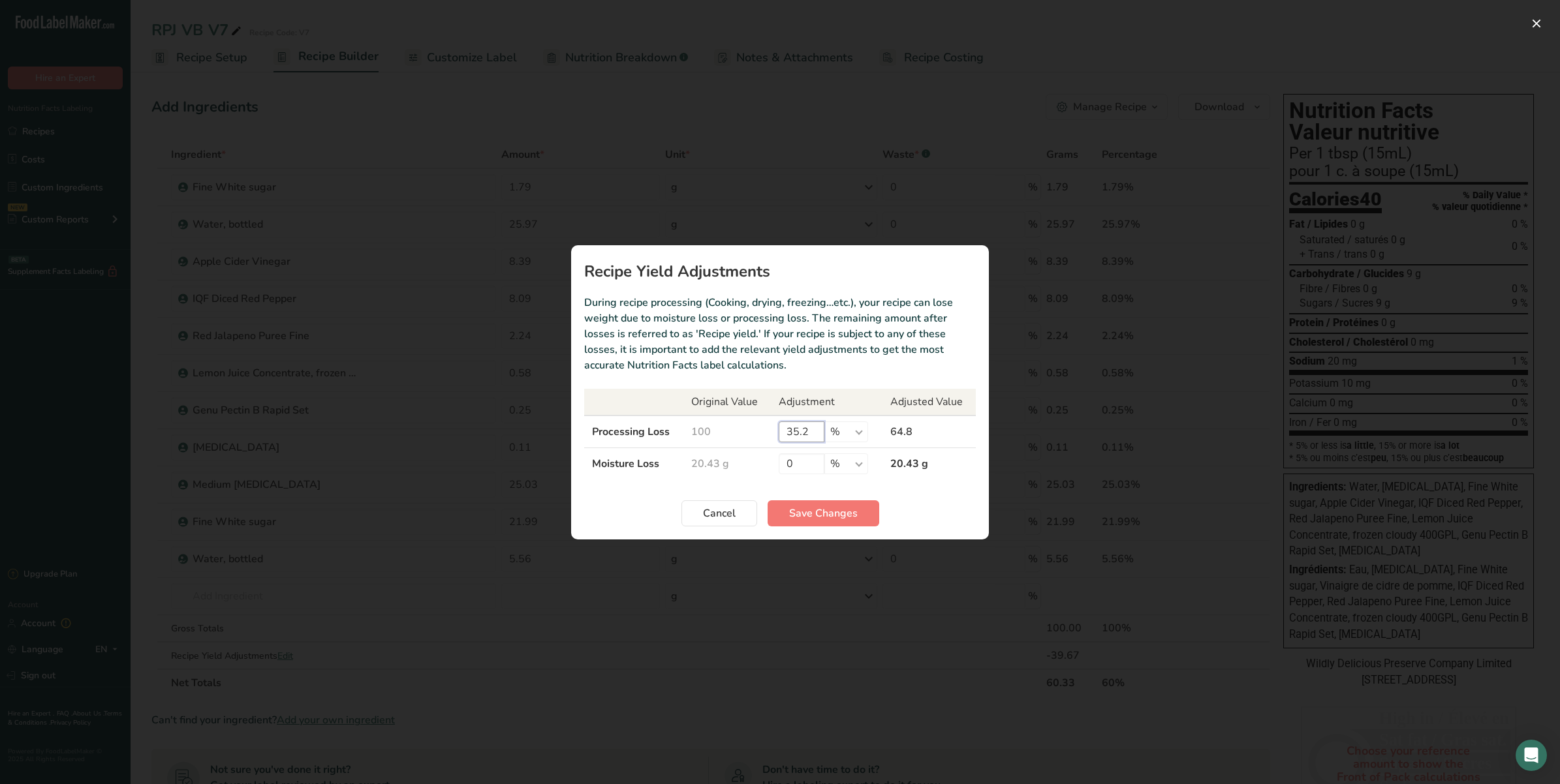
click at [796, 427] on input "35.2" at bounding box center [801, 432] width 46 height 21
type input "32.5"
click at [870, 508] on button "Save Changes" at bounding box center [823, 514] width 111 height 26
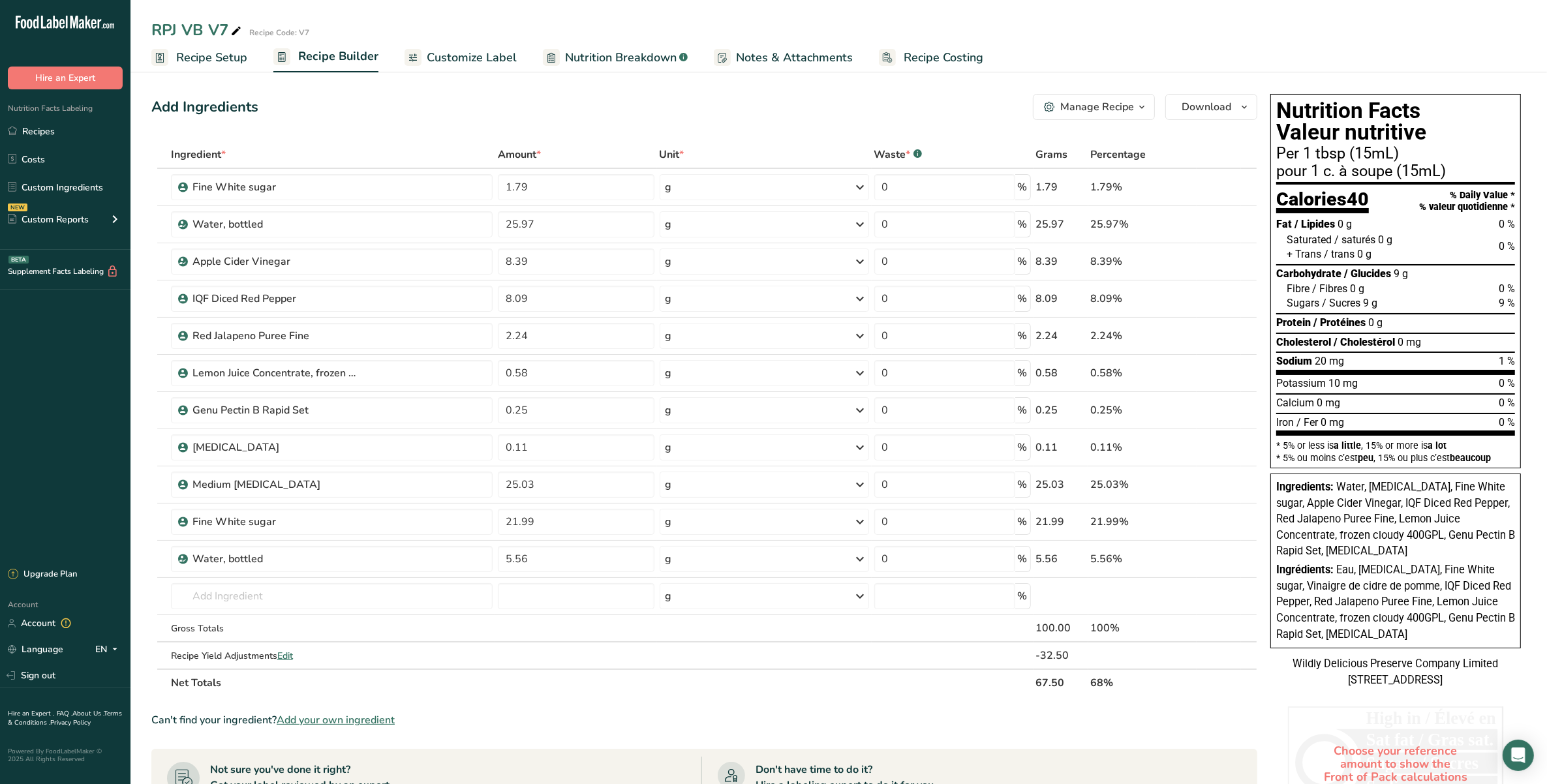
drag, startPoint x: 20, startPoint y: 134, endPoint x: 335, endPoint y: 144, distance: 315.2
click at [20, 134] on link "Recipes" at bounding box center [65, 131] width 131 height 25
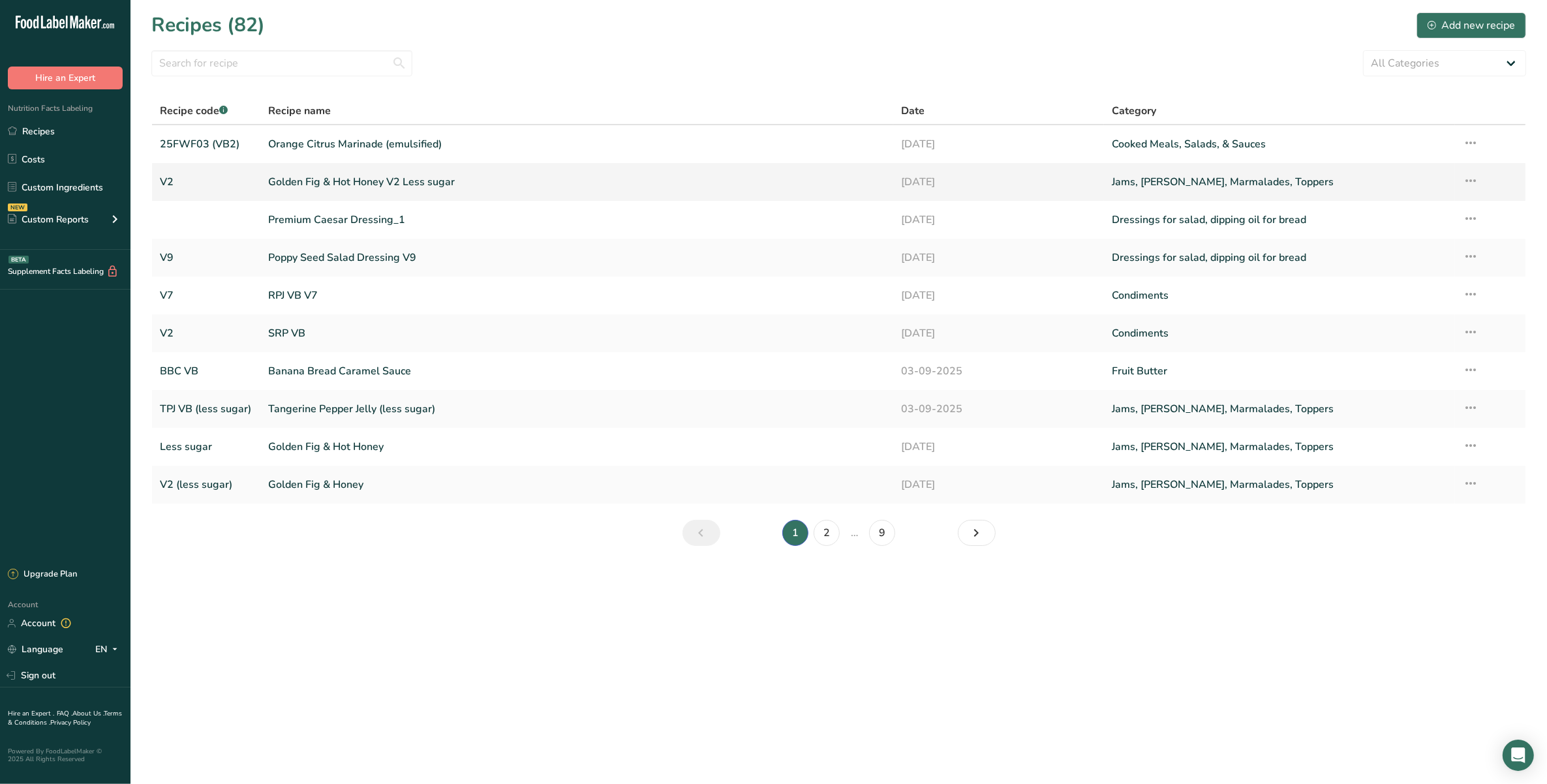
click at [435, 177] on link "Golden Fig & Hot Honey V2 Less sugar" at bounding box center [576, 182] width 617 height 28
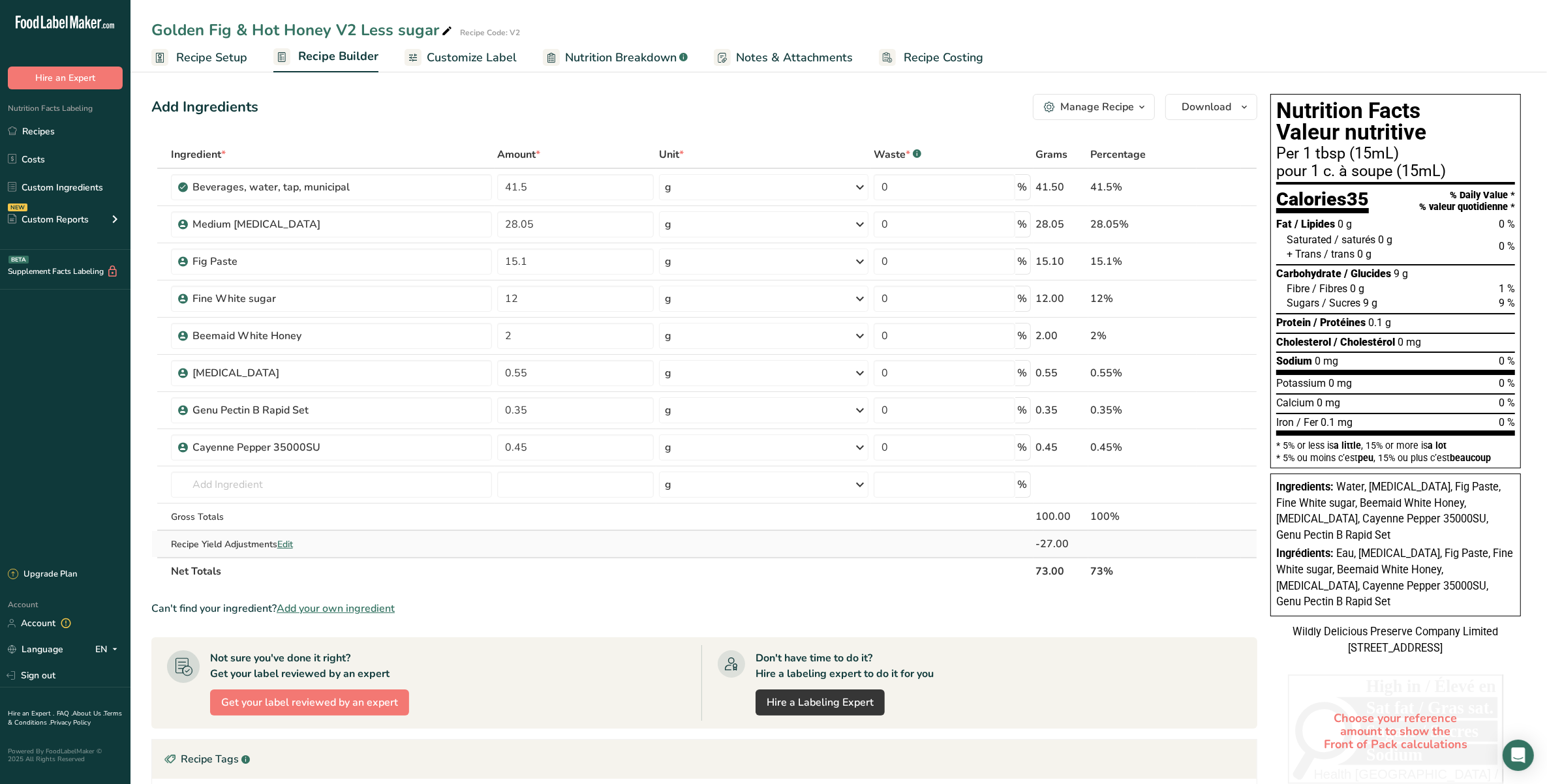
click at [291, 529] on span "Edit" at bounding box center [286, 544] width 16 height 13
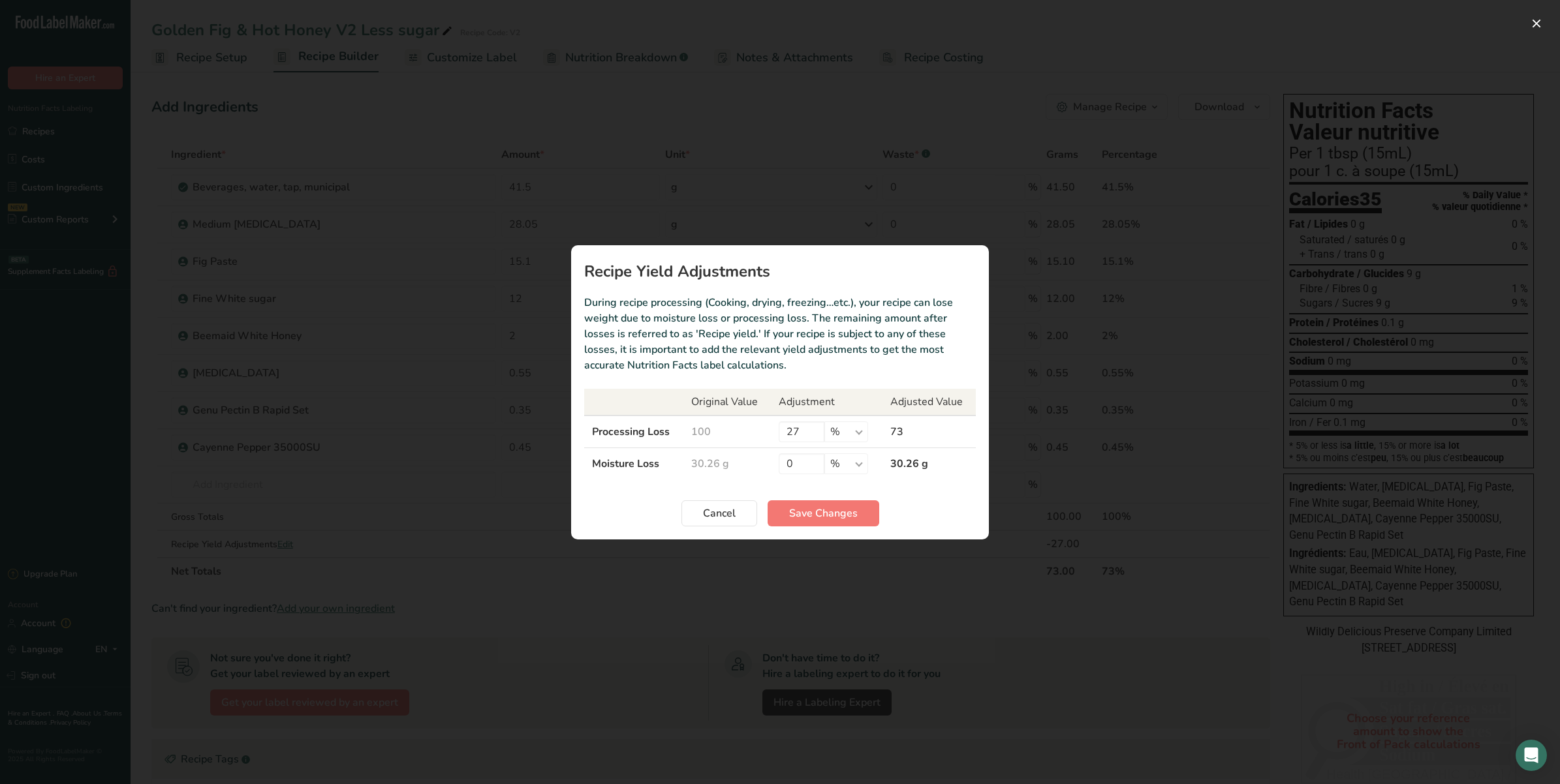
click at [716, 437] on td "100" at bounding box center [727, 431] width 88 height 32
click at [726, 469] on td "30.26 g" at bounding box center [727, 464] width 88 height 32
click at [817, 466] on input "0" at bounding box center [801, 464] width 46 height 21
click at [846, 468] on select "% g kg mg mcg lb oz" at bounding box center [846, 464] width 44 height 21
click at [825, 454] on select "% g kg mg mcg lb oz" at bounding box center [846, 464] width 44 height 21
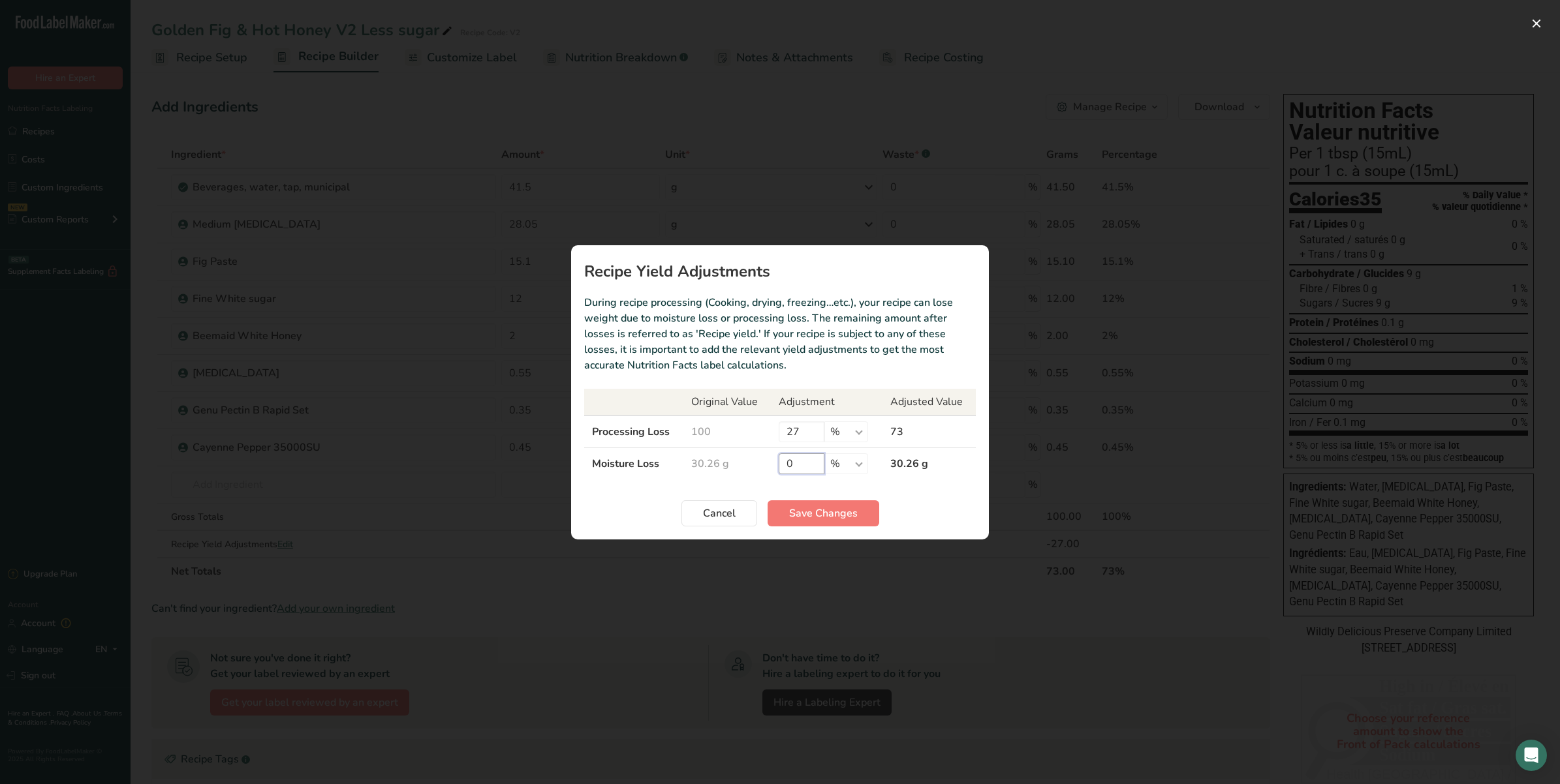
click at [807, 463] on input "0" at bounding box center [801, 464] width 46 height 21
drag, startPoint x: 799, startPoint y: 438, endPoint x: 776, endPoint y: 435, distance: 23.2
click at [776, 435] on td "27 % g kg mg mcg lb oz" at bounding box center [827, 431] width 111 height 32
click at [801, 377] on section "Recipe Yield Adjustments During recipe processing (Cooking, drying, freezing…et…" at bounding box center [780, 392] width 418 height 294
drag, startPoint x: 800, startPoint y: 429, endPoint x: 778, endPoint y: 429, distance: 22.0
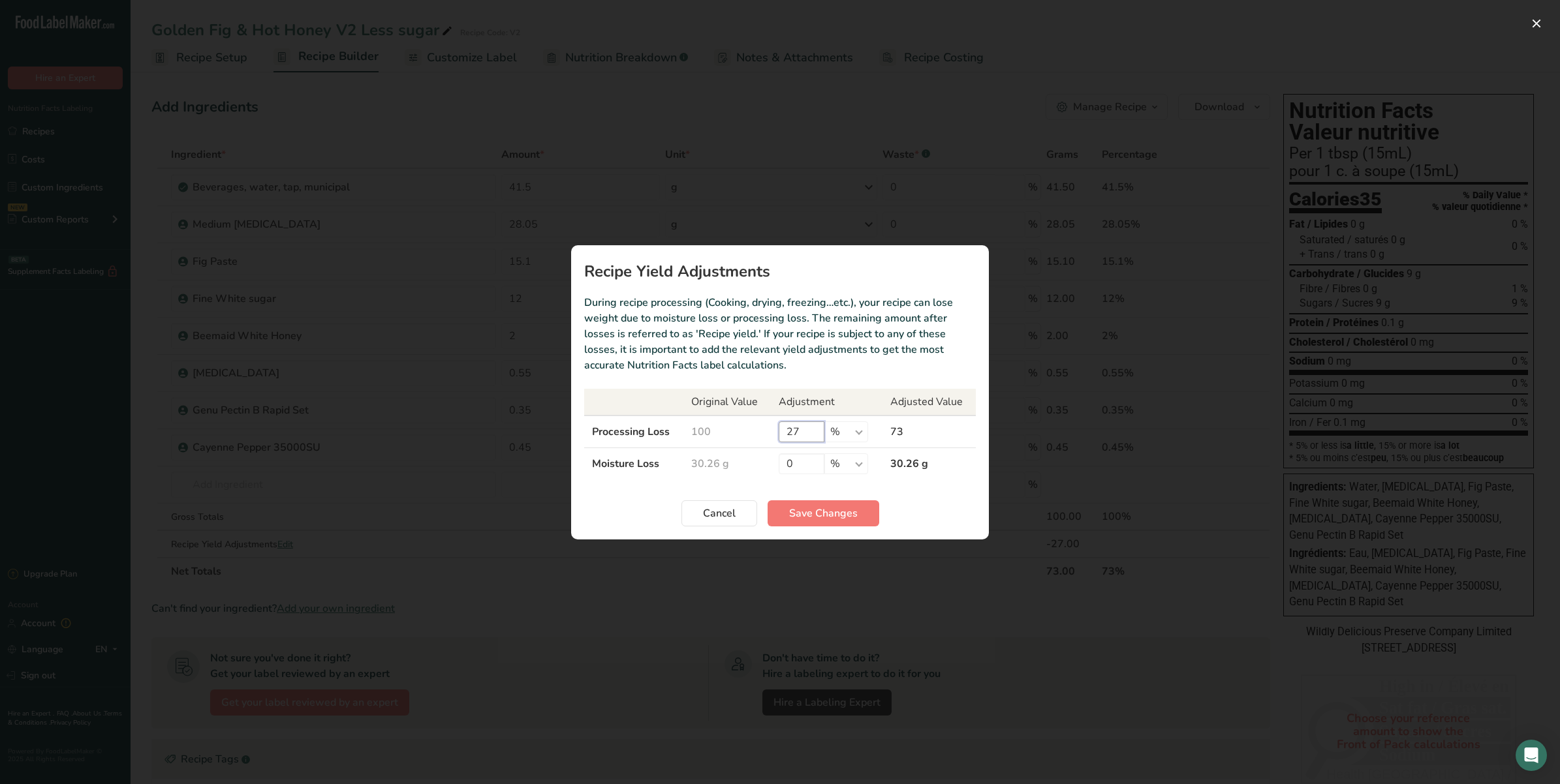
click at [778, 429] on input "27" at bounding box center [801, 432] width 46 height 21
type input "0"
click at [815, 455] on input "0" at bounding box center [801, 464] width 46 height 21
click at [809, 468] on input "0" at bounding box center [801, 464] width 46 height 21
click at [795, 431] on input "0" at bounding box center [801, 432] width 46 height 21
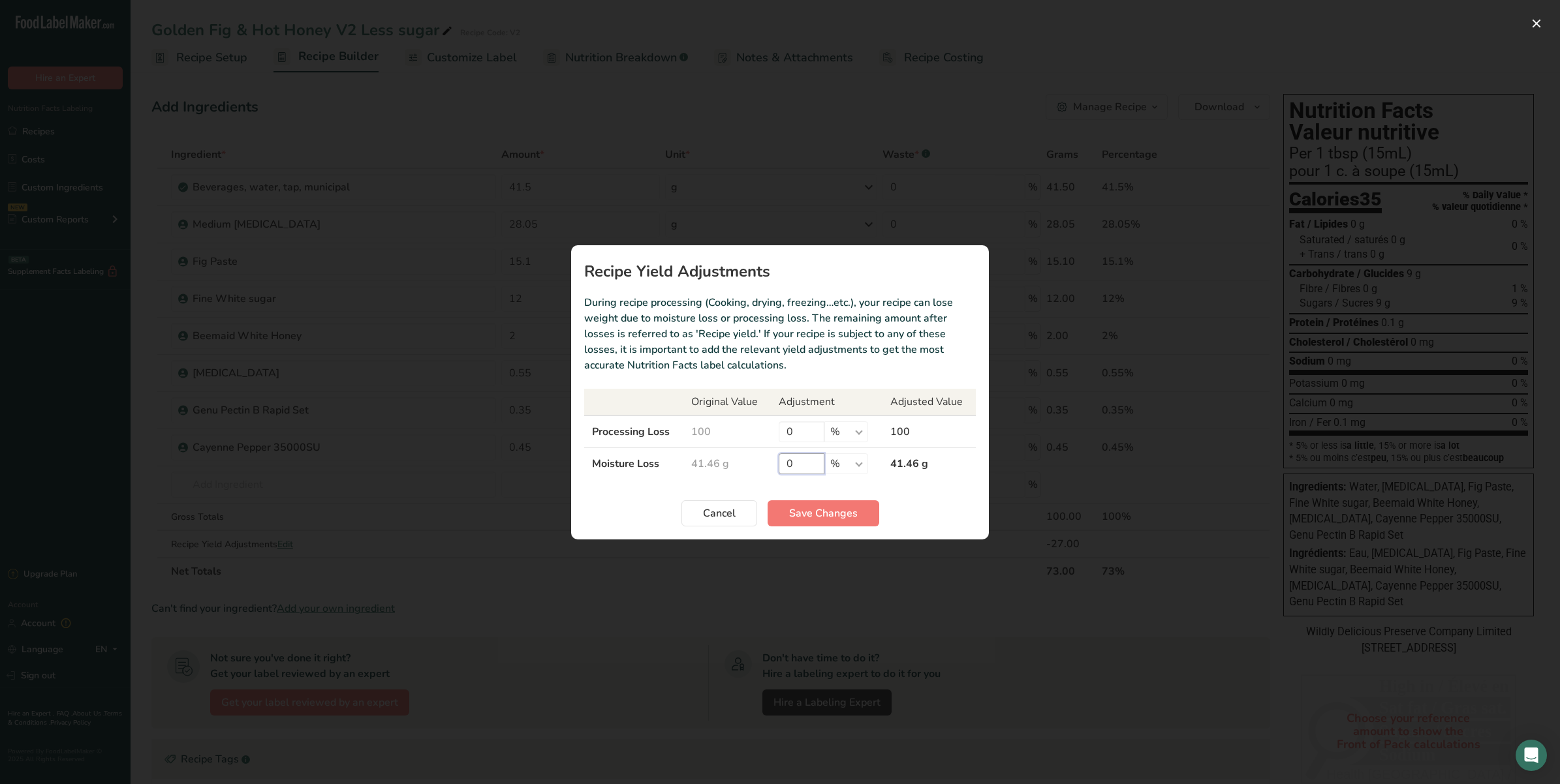
click at [813, 464] on input "0" at bounding box center [801, 464] width 46 height 21
click at [854, 468] on select "% g kg mg mcg lb oz" at bounding box center [846, 464] width 44 height 21
click at [808, 467] on input "22" at bounding box center [801, 464] width 46 height 21
click at [838, 485] on section "Recipe Yield Adjustments During recipe processing (Cooking, drying, freezing…et…" at bounding box center [780, 392] width 418 height 294
click at [806, 461] on input "22" at bounding box center [801, 464] width 46 height 21
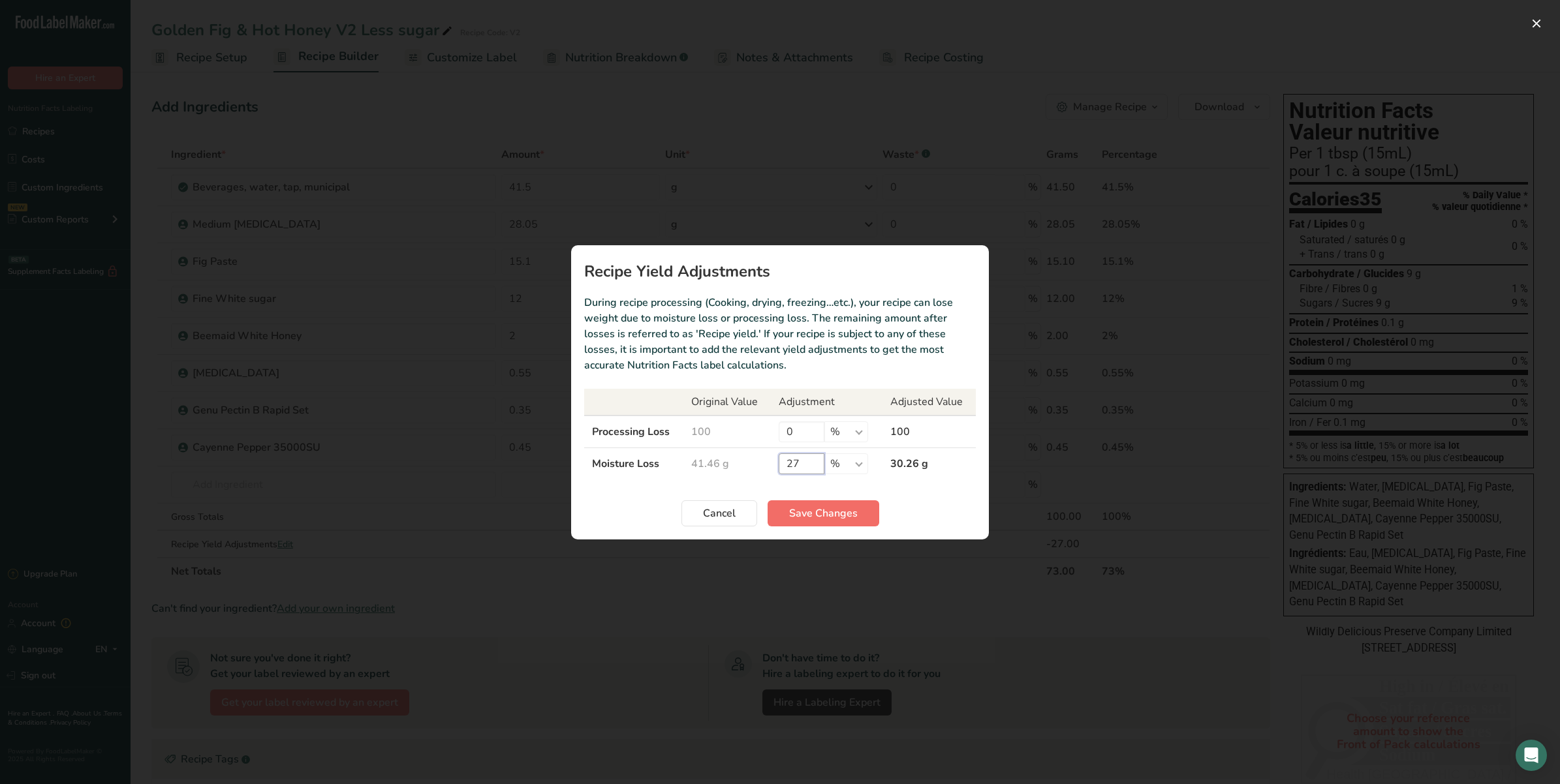
type input "27"
click at [827, 513] on span "Save Changes" at bounding box center [823, 514] width 69 height 16
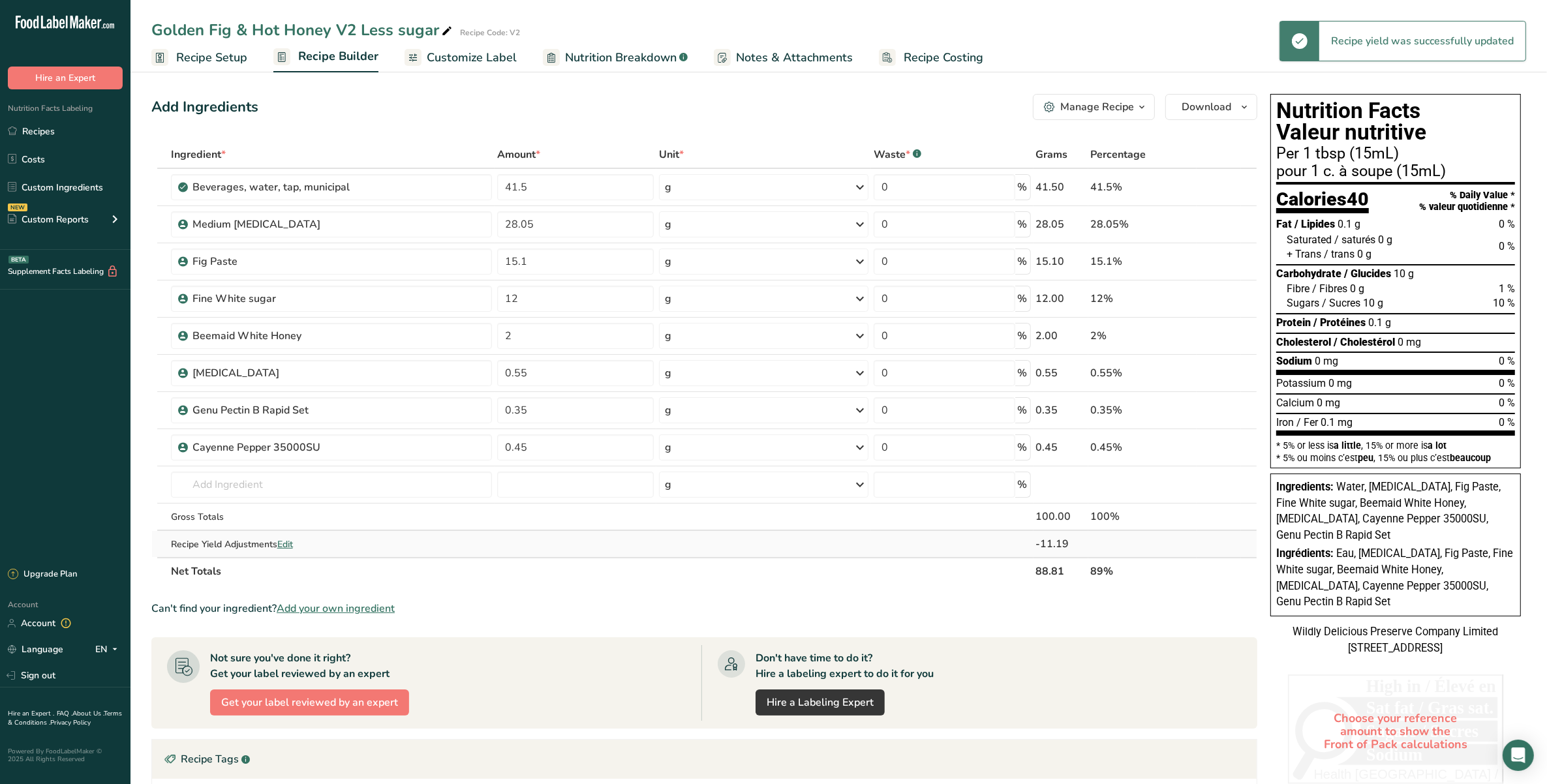
click at [281, 529] on span "Edit" at bounding box center [286, 544] width 16 height 13
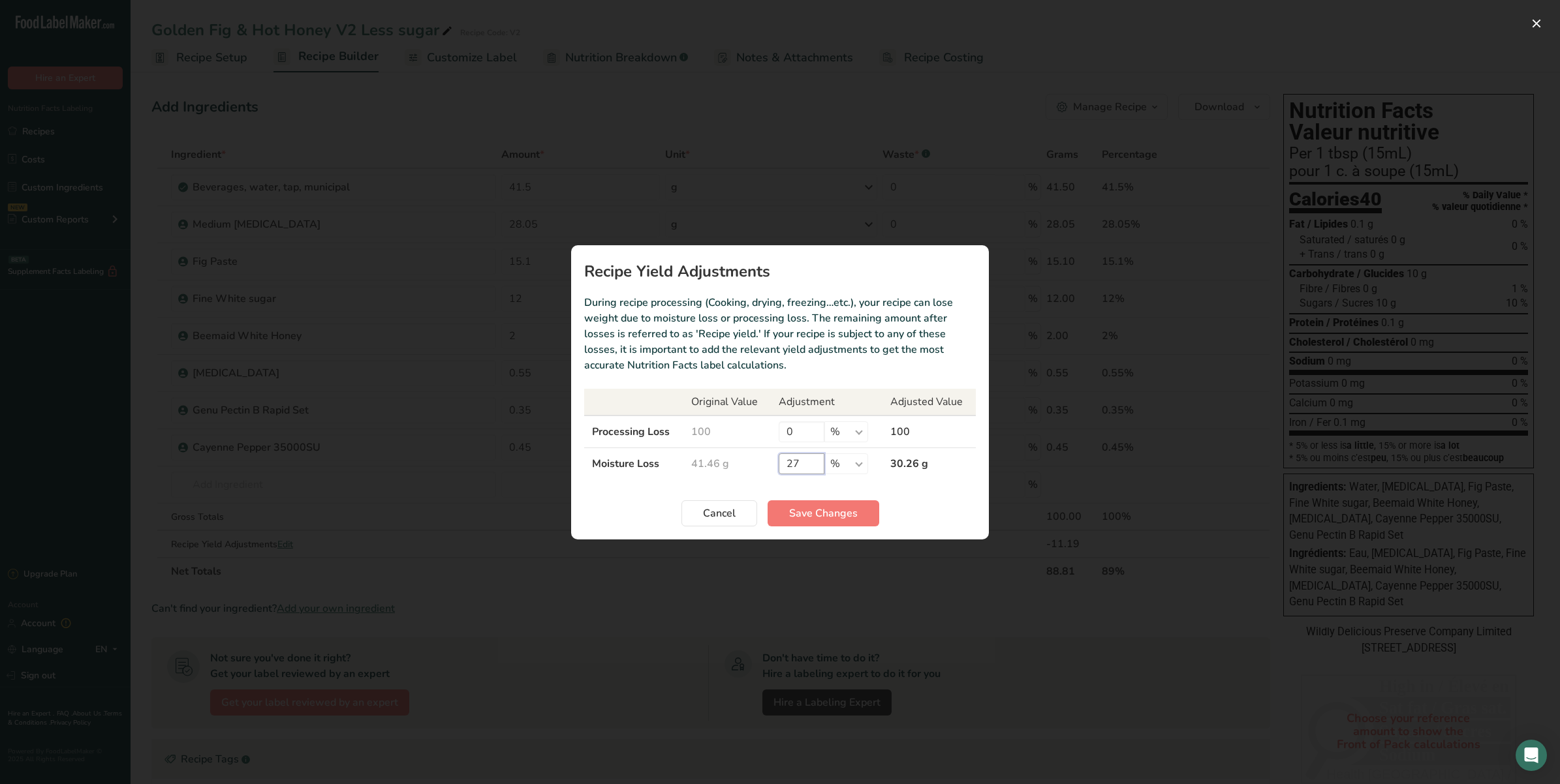
click at [803, 465] on input "27" at bounding box center [801, 464] width 46 height 21
type input "22"
click at [823, 525] on button "Save Changes" at bounding box center [823, 514] width 111 height 26
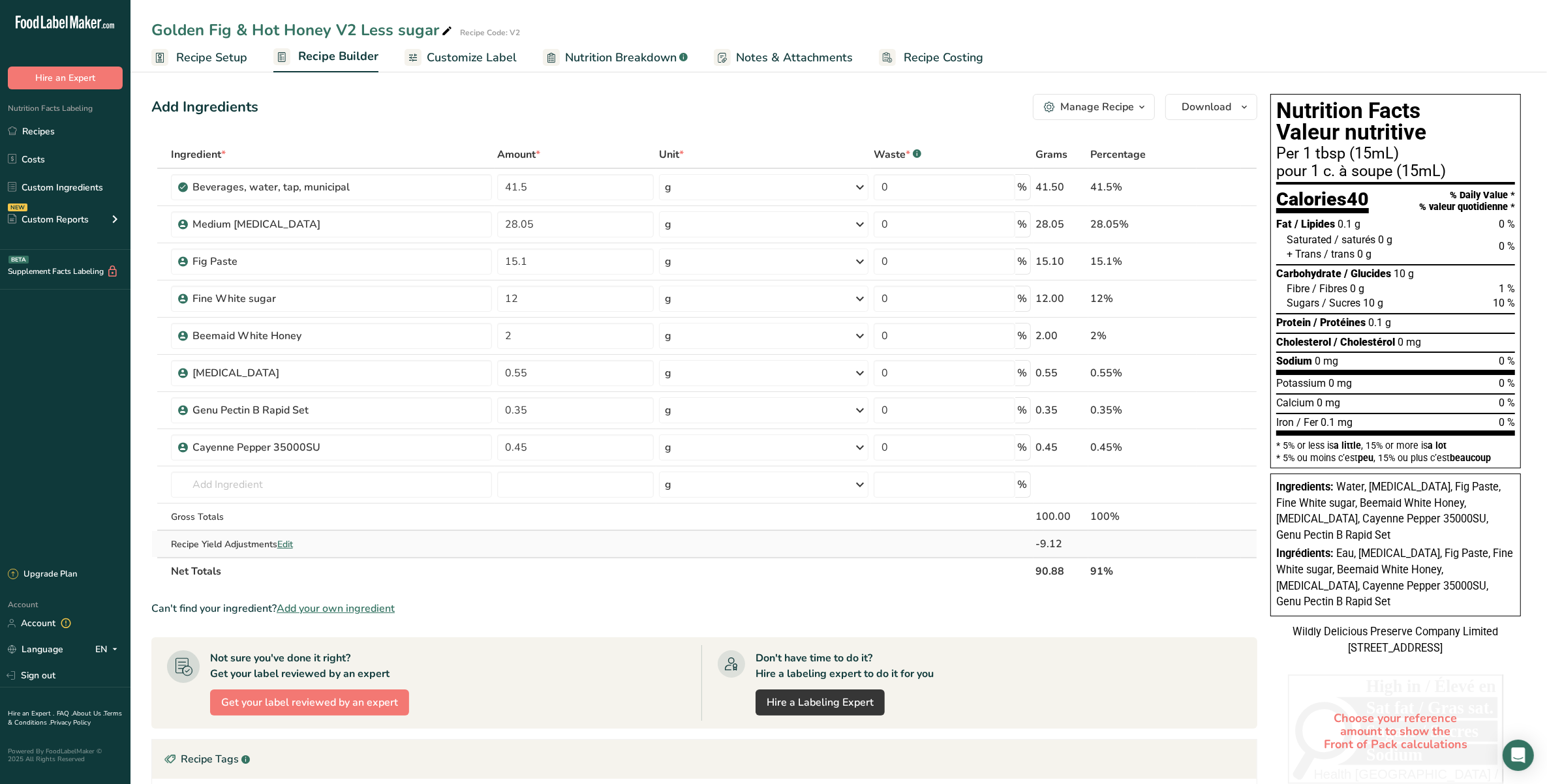
click at [293, 529] on span "Edit" at bounding box center [286, 544] width 16 height 13
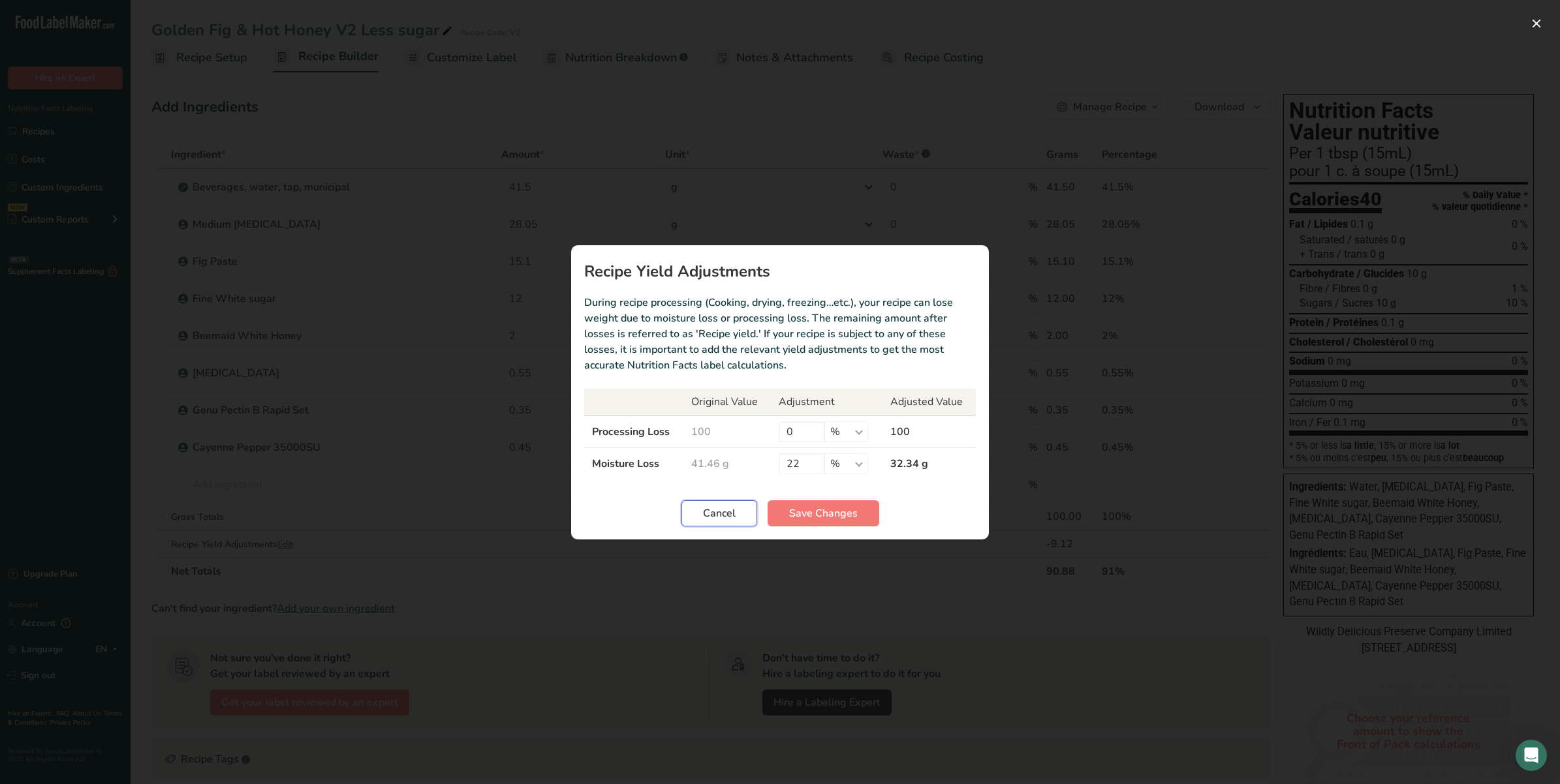
drag, startPoint x: 741, startPoint y: 517, endPoint x: 749, endPoint y: 524, distance: 10.6
click at [742, 519] on button "Cancel" at bounding box center [719, 514] width 76 height 26
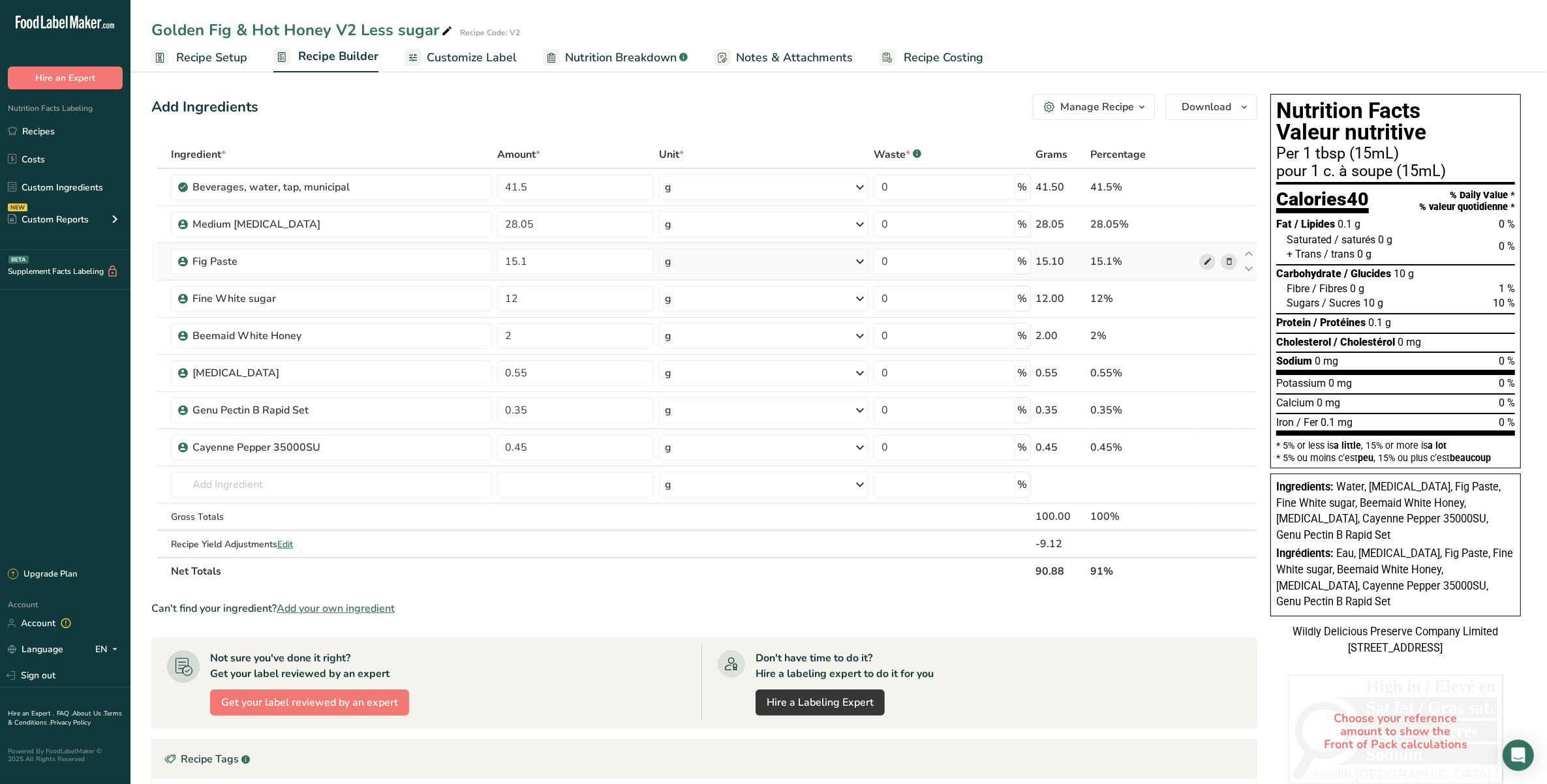
click at [1094, 262] on icon at bounding box center [1208, 262] width 9 height 14
click at [1094, 183] on link "i" at bounding box center [1207, 187] width 16 height 16
click at [1094, 255] on icon at bounding box center [1208, 262] width 9 height 14
click at [282, 529] on span "Edit" at bounding box center [286, 544] width 16 height 13
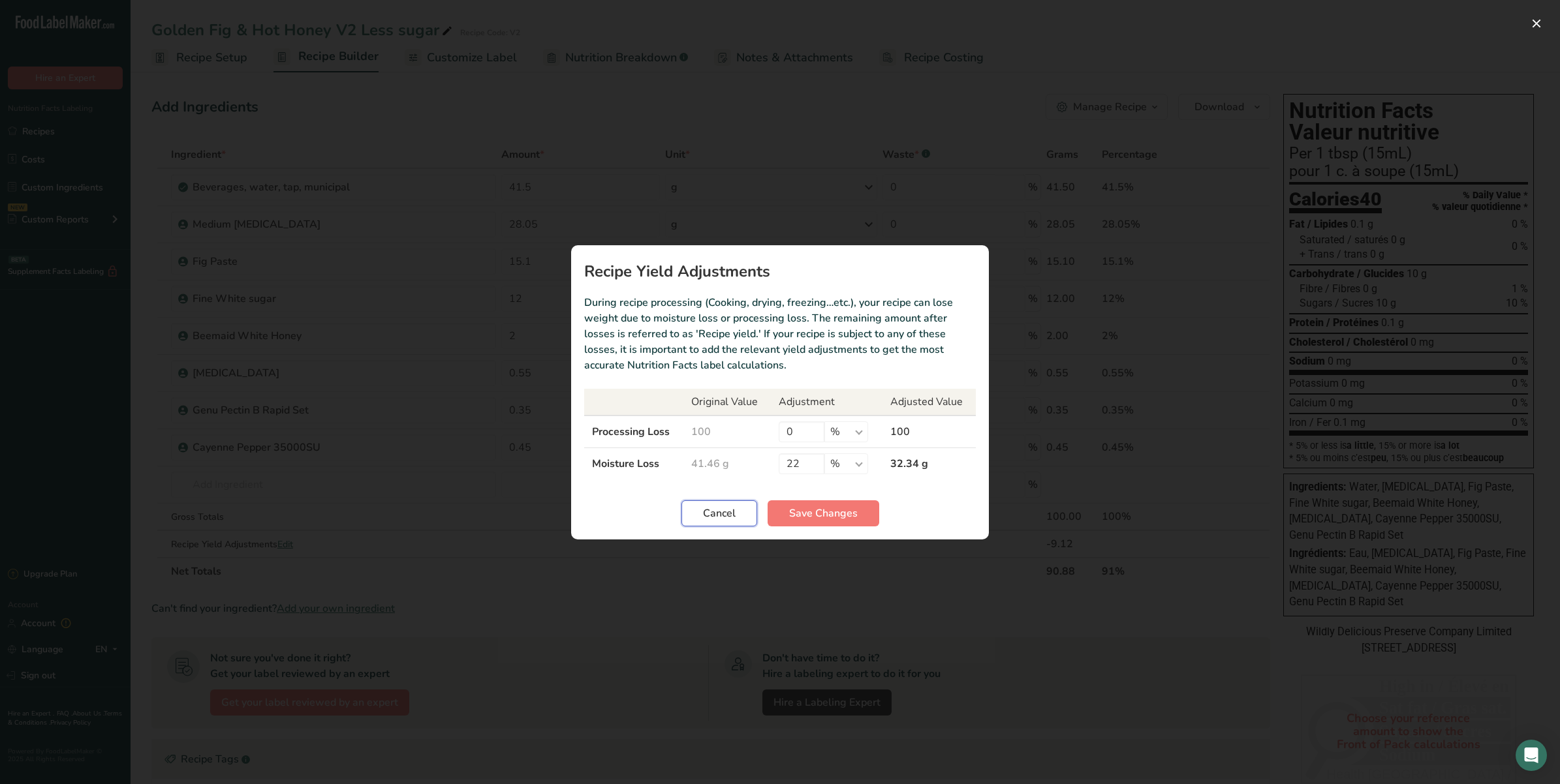
click at [734, 518] on span "Cancel" at bounding box center [719, 514] width 32 height 16
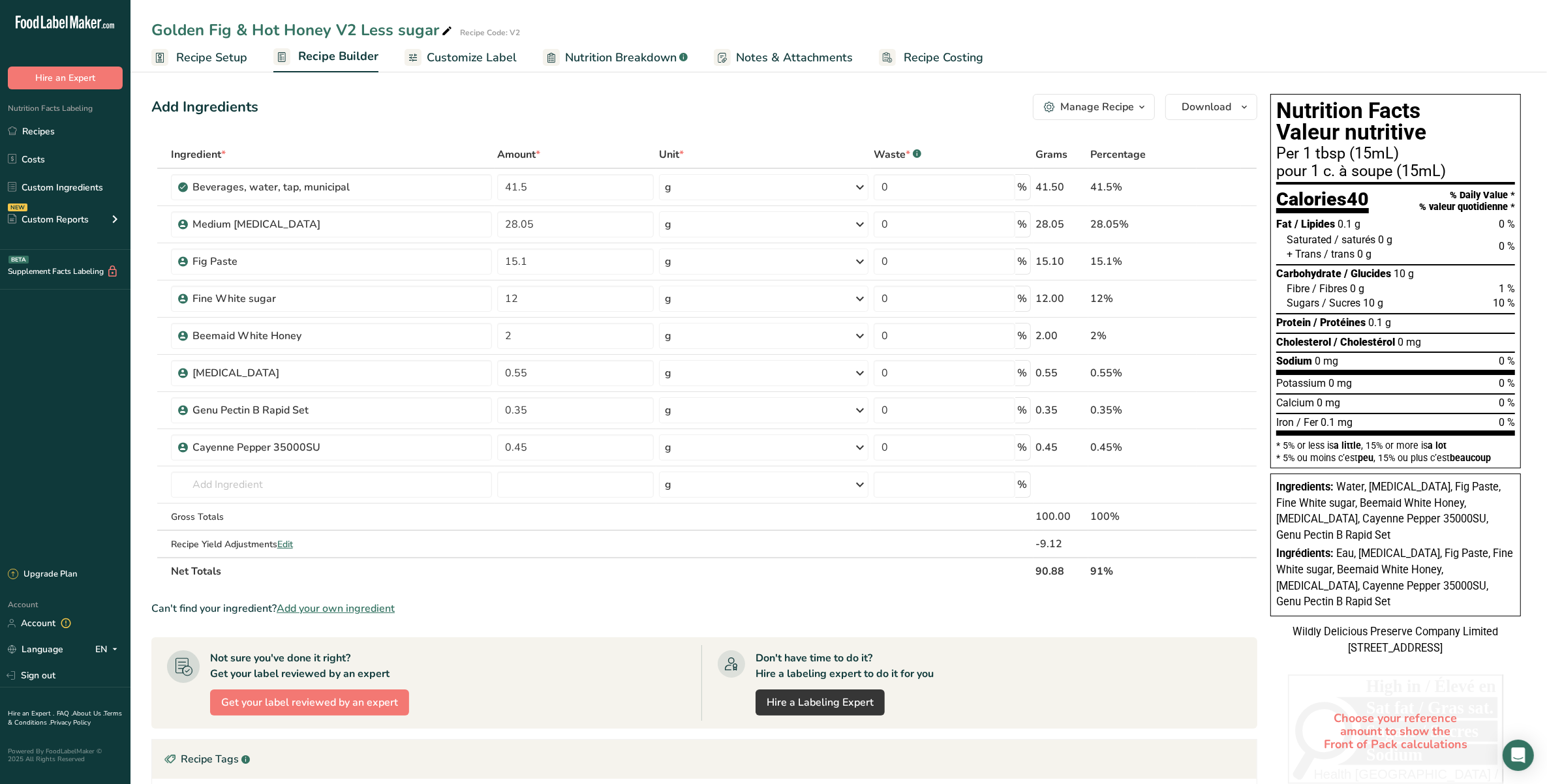
click at [232, 59] on span "Recipe Setup" at bounding box center [212, 57] width 71 height 18
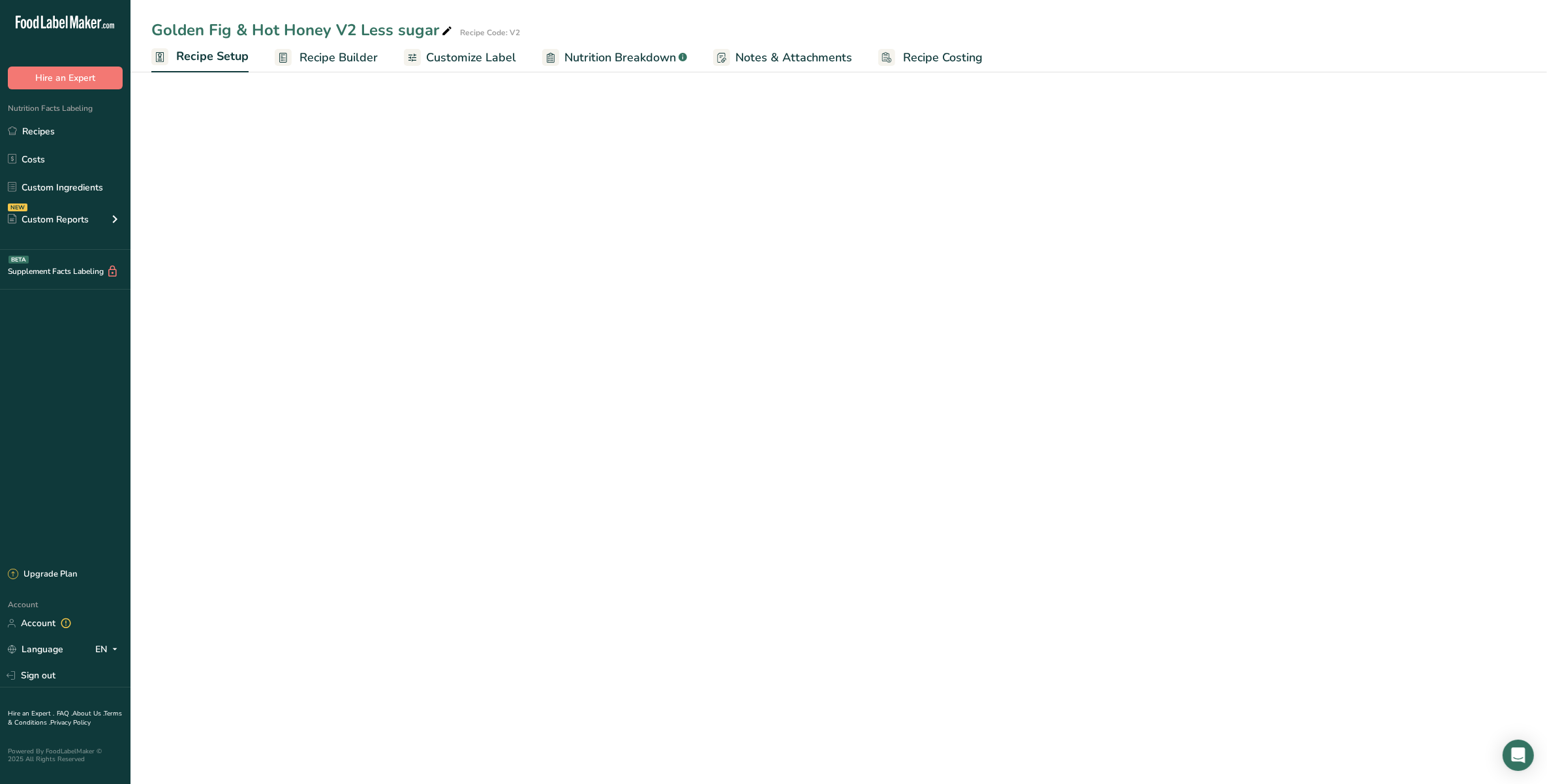
select select "19"
select select "22"
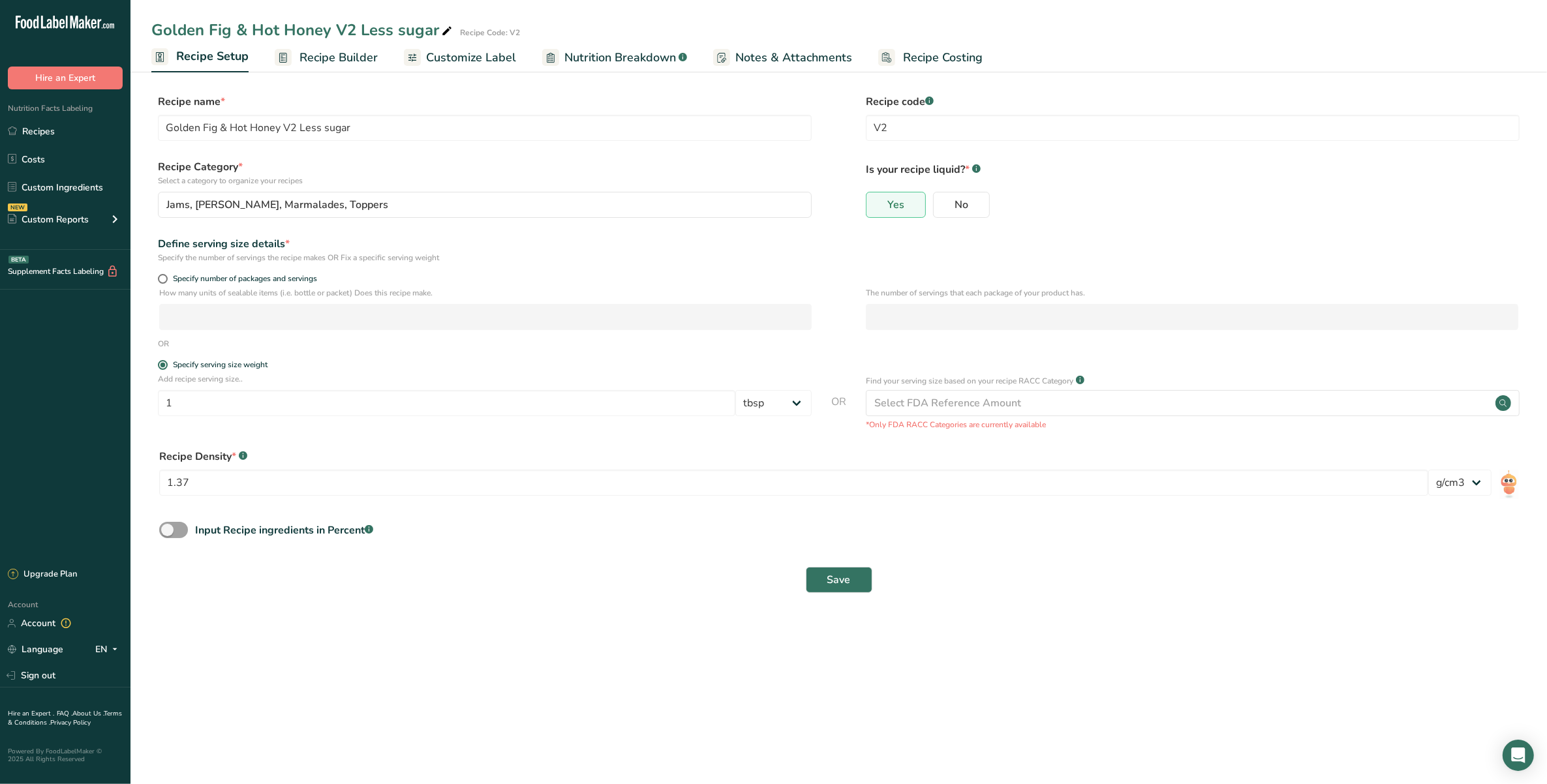
click at [289, 56] on rect at bounding box center [284, 57] width 17 height 17
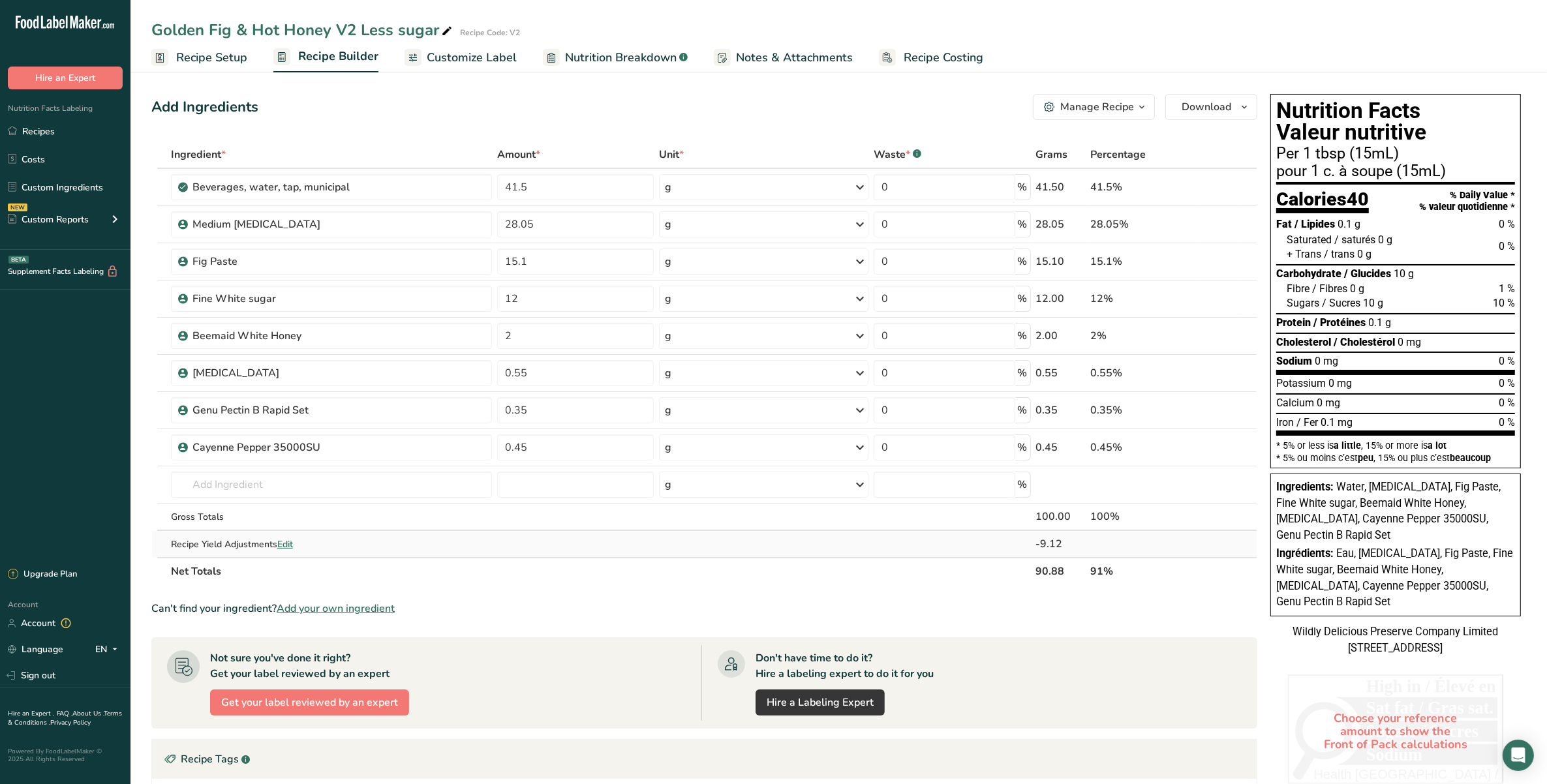
click at [282, 529] on span "Edit" at bounding box center [286, 544] width 16 height 13
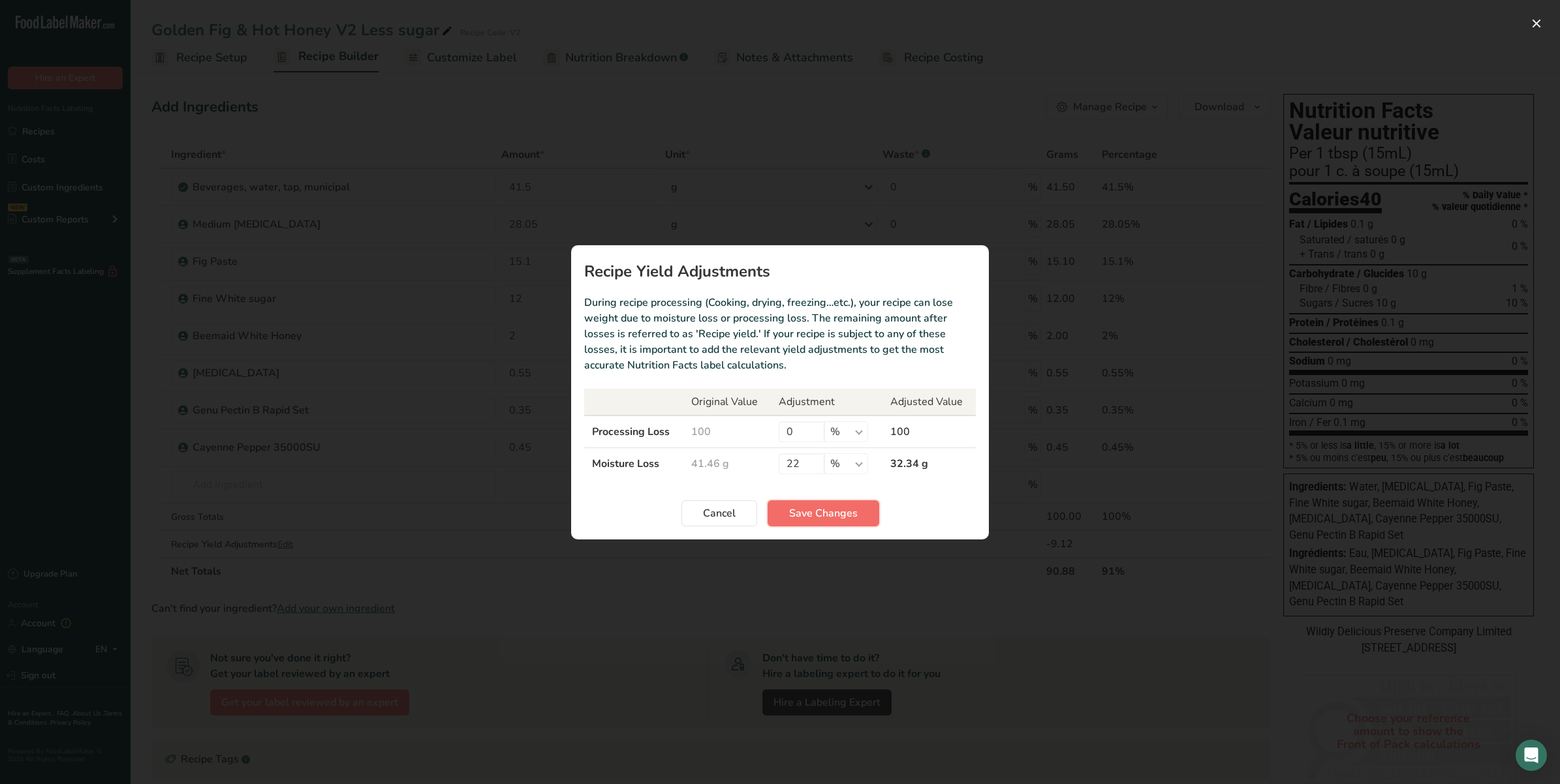
click at [816, 511] on span "Save Changes" at bounding box center [823, 514] width 69 height 16
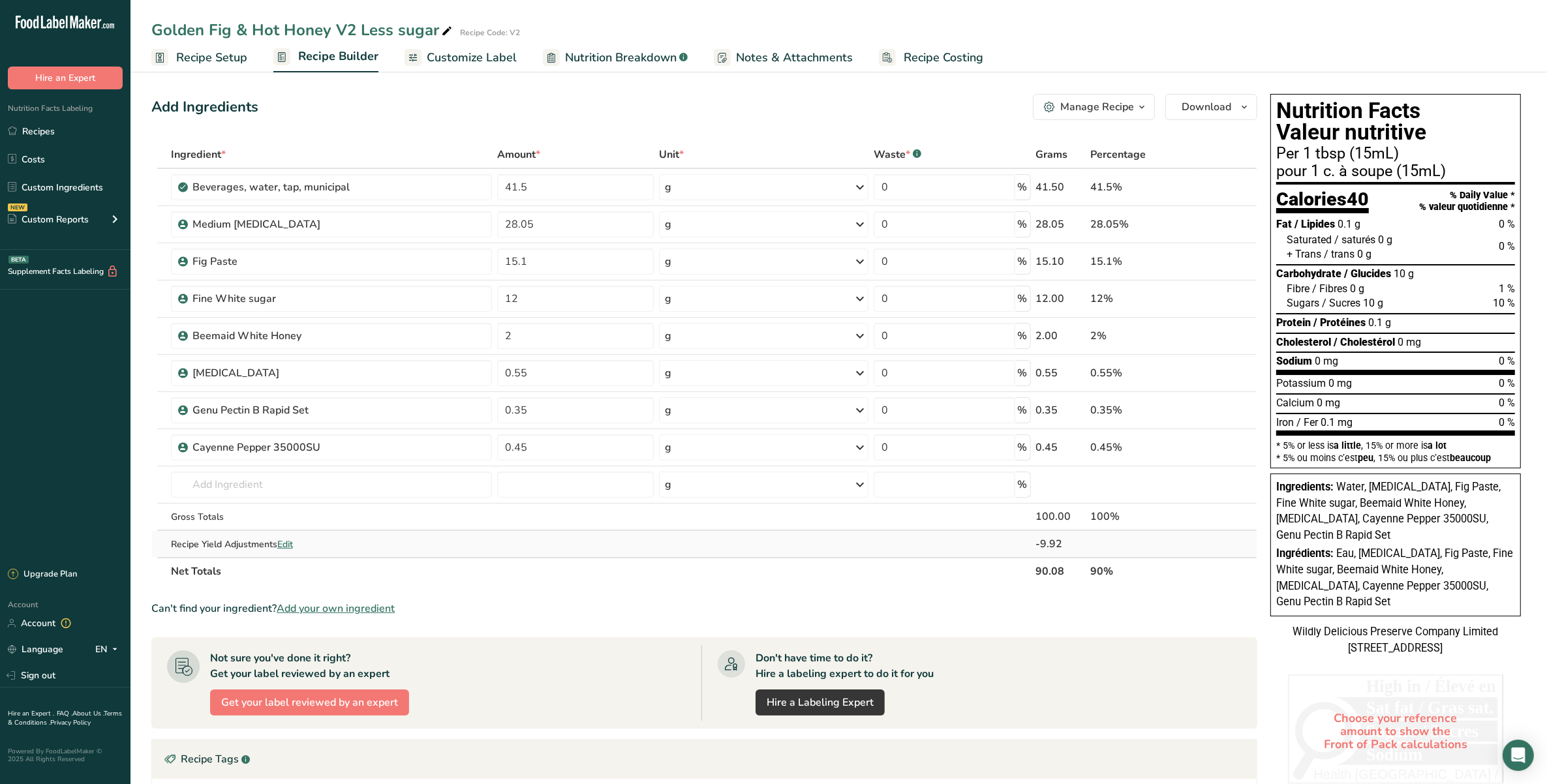
click at [292, 529] on span "Edit" at bounding box center [286, 544] width 16 height 13
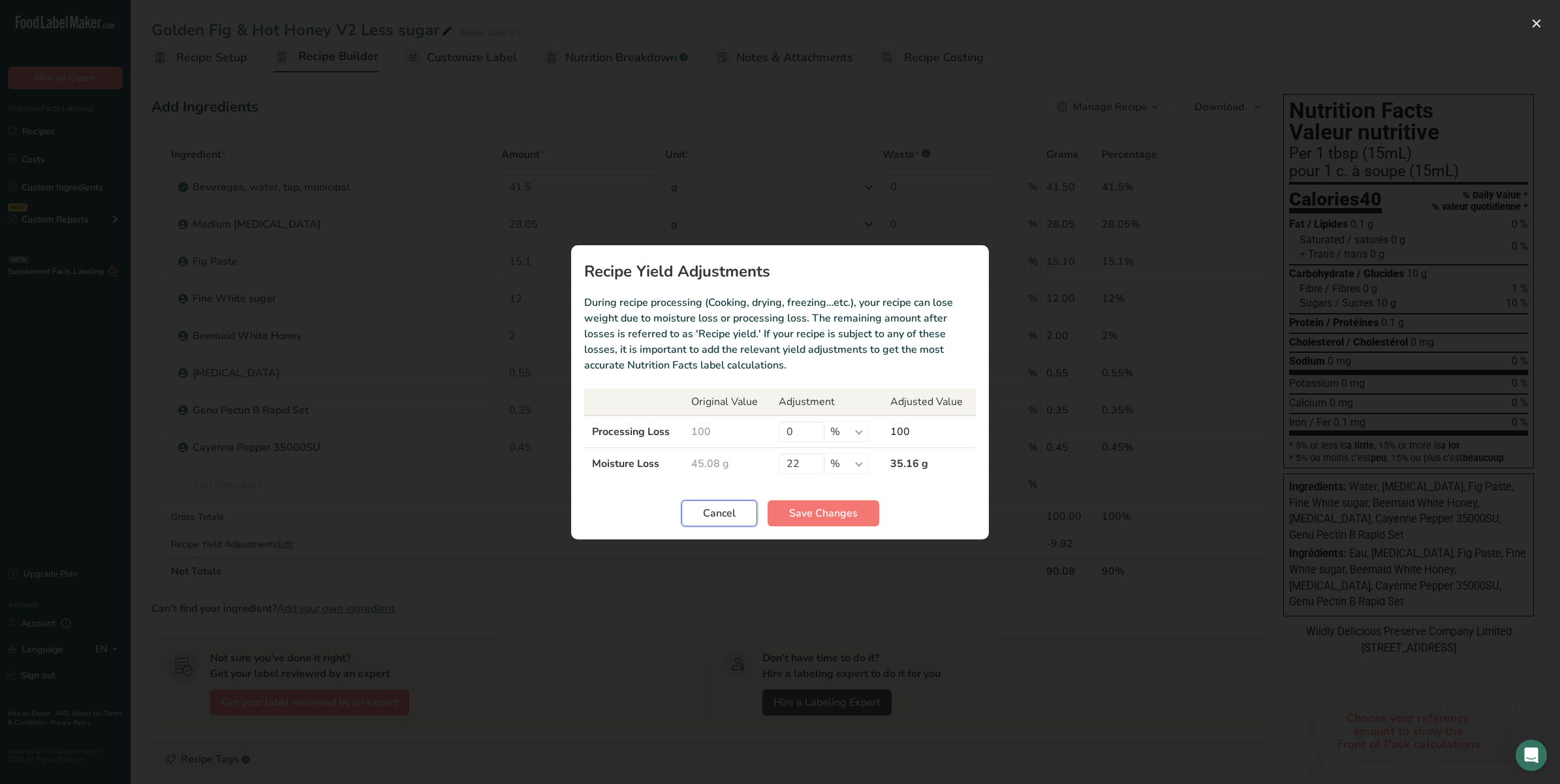
click at [693, 506] on button "Cancel" at bounding box center [719, 514] width 76 height 26
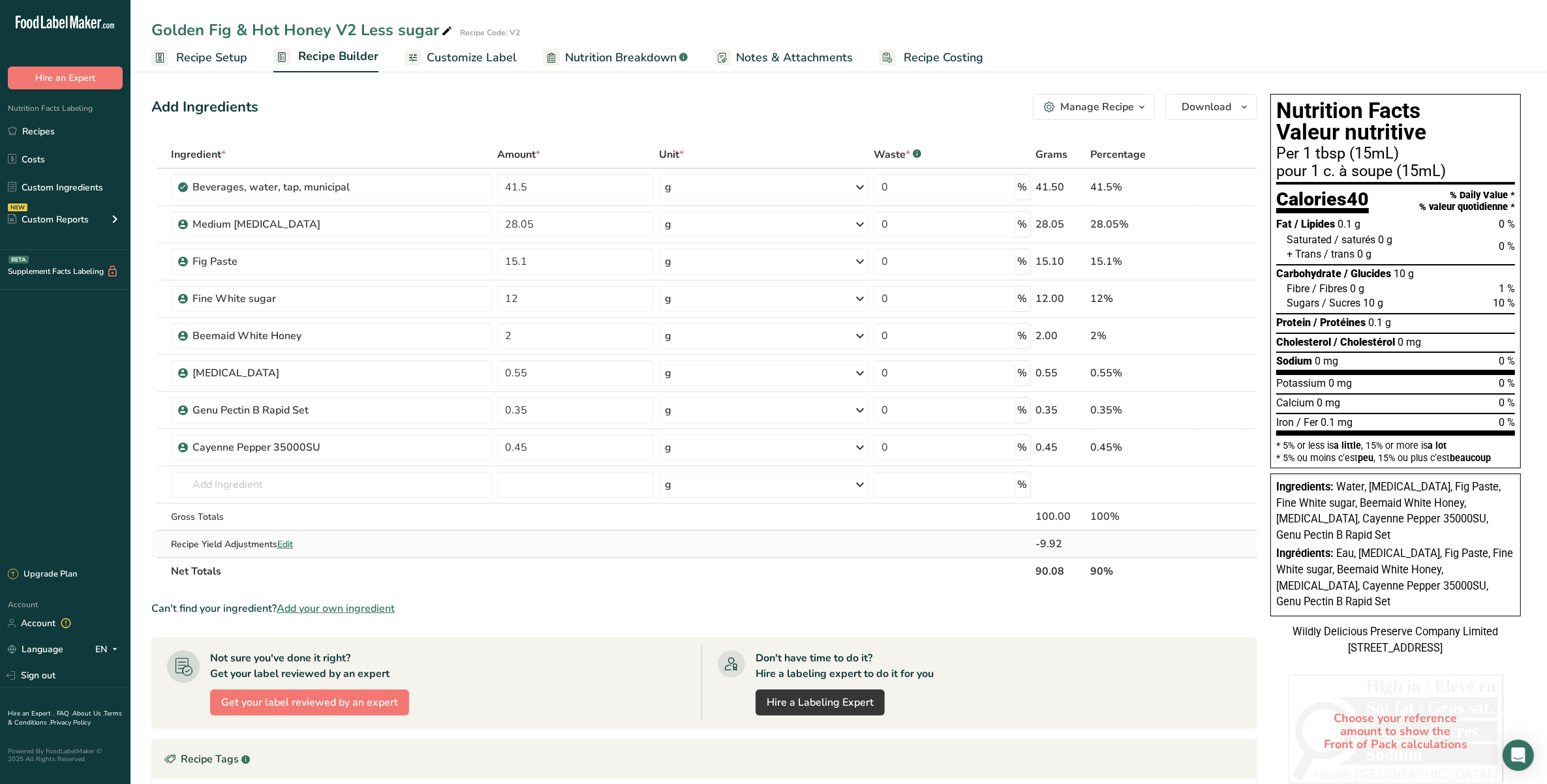
click at [280, 529] on span "Edit" at bounding box center [286, 544] width 16 height 13
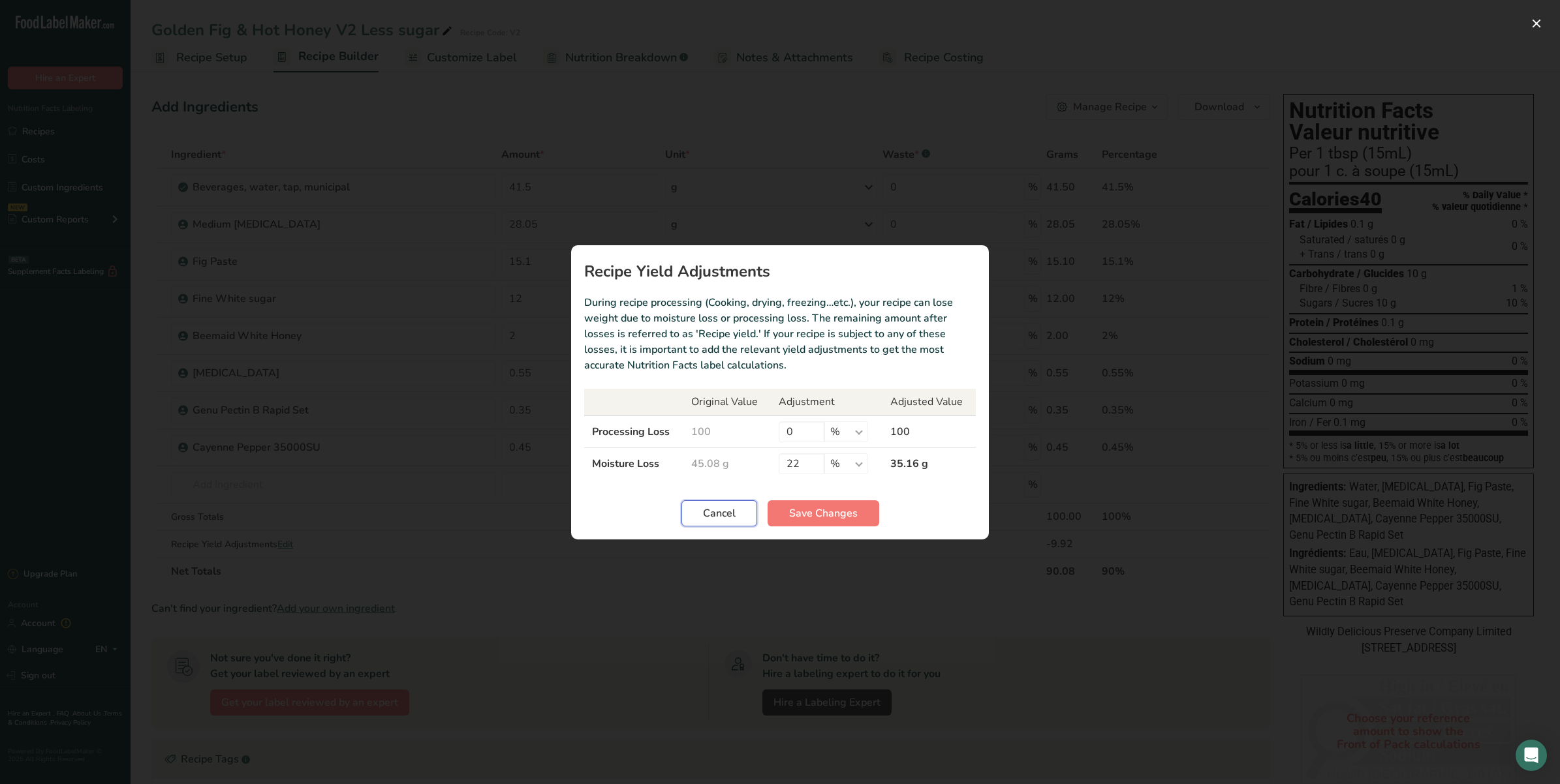
click at [755, 509] on button "Cancel" at bounding box center [719, 514] width 76 height 26
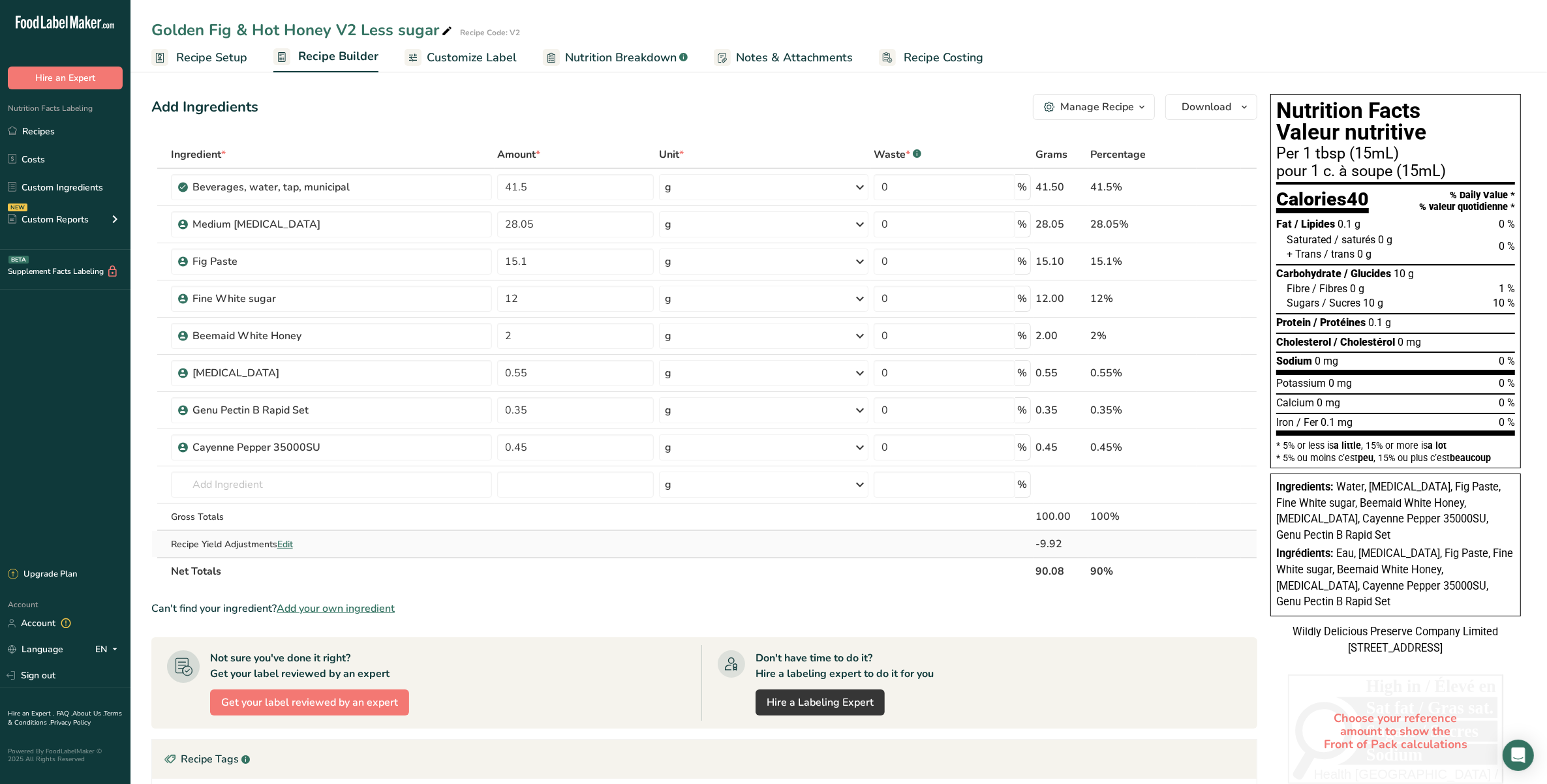
click at [286, 529] on span "Edit" at bounding box center [286, 544] width 16 height 13
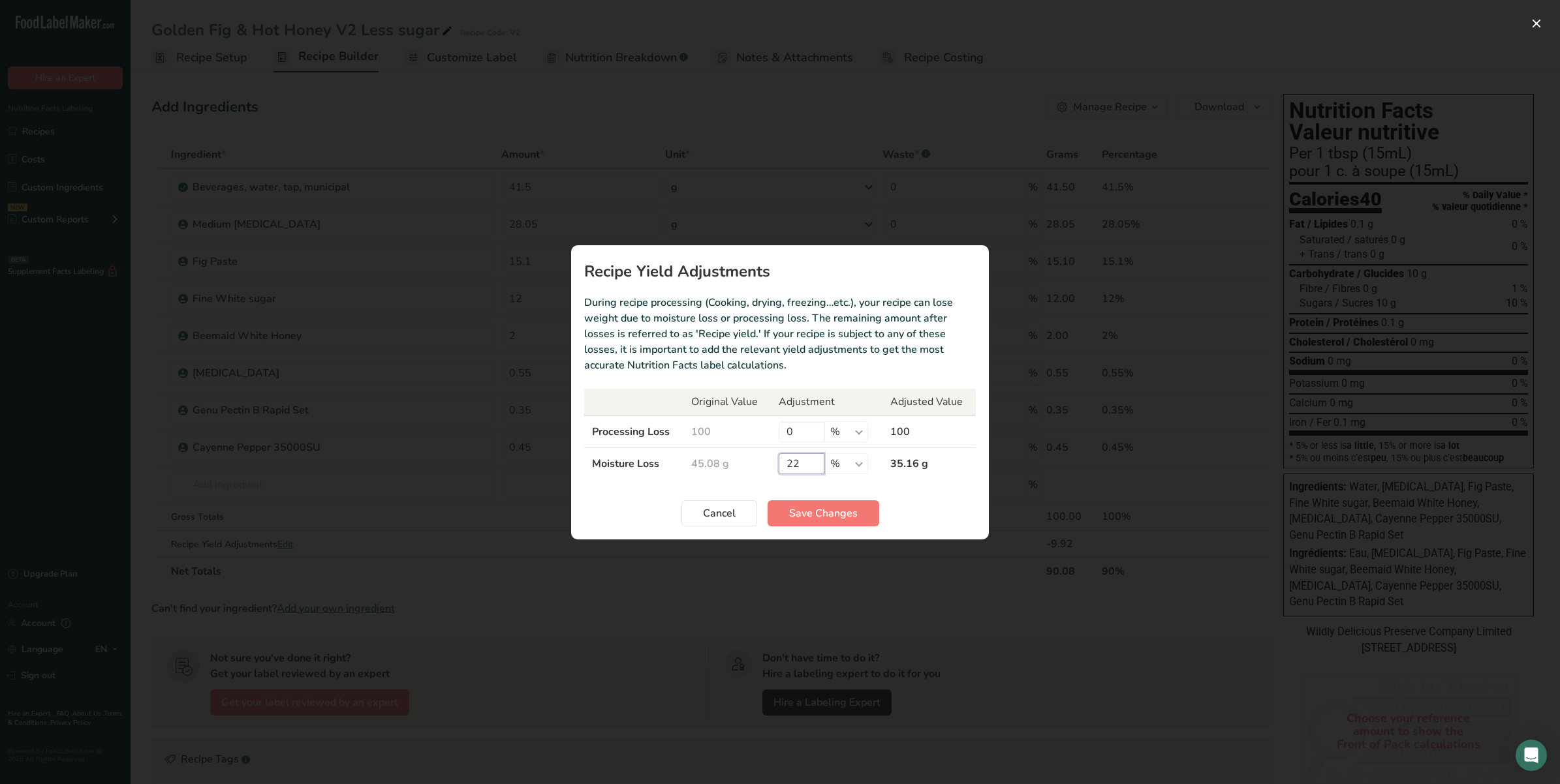
click at [813, 468] on input "22" at bounding box center [801, 464] width 46 height 21
click at [801, 460] on input "22" at bounding box center [801, 464] width 46 height 21
type input "27.71"
click at [836, 520] on span "Save Changes" at bounding box center [823, 514] width 69 height 16
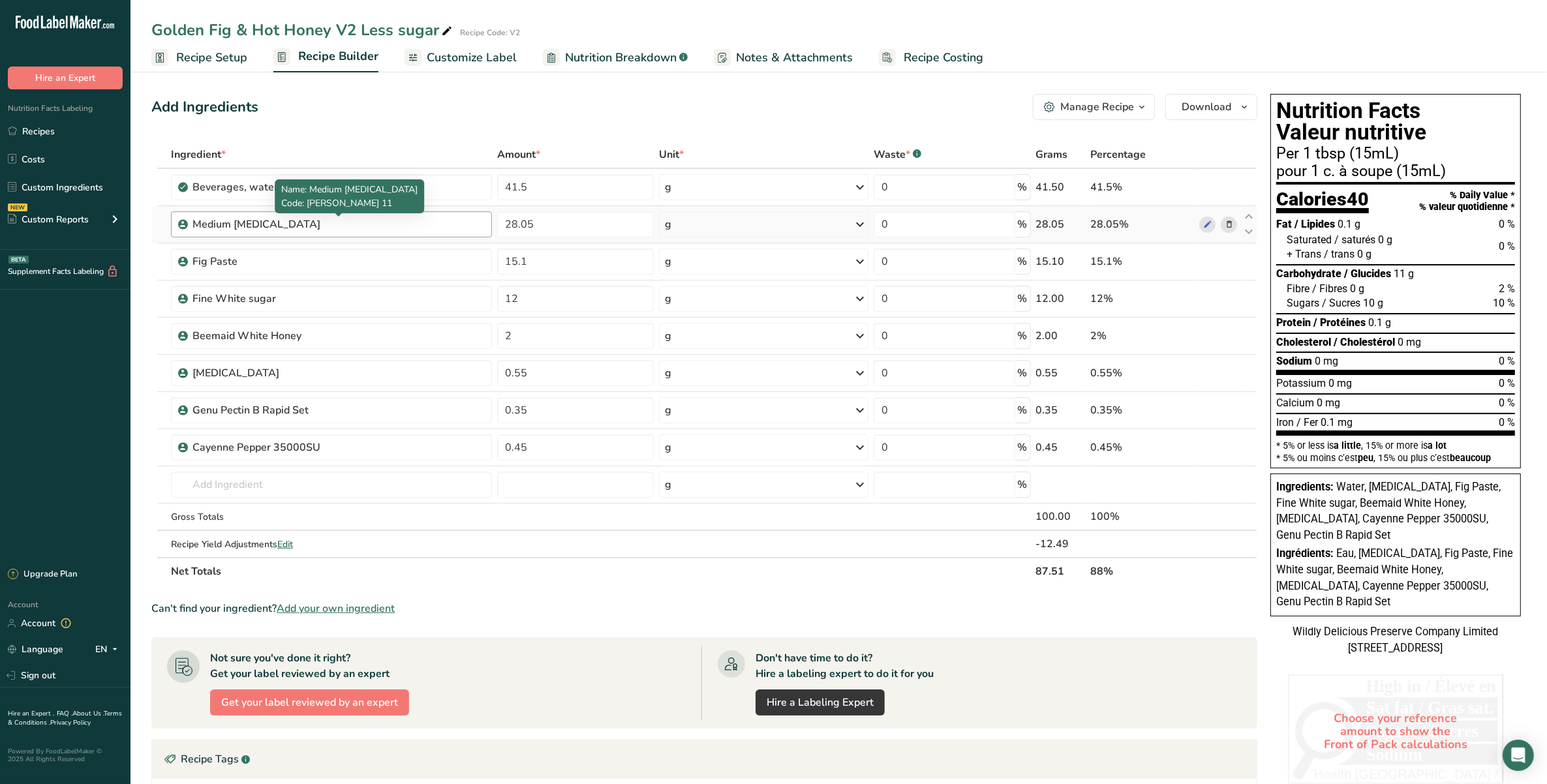
click at [294, 230] on div "Medium Invert Sugar" at bounding box center [274, 224] width 163 height 16
click at [256, 264] on div "Fig Paste" at bounding box center [274, 262] width 163 height 16
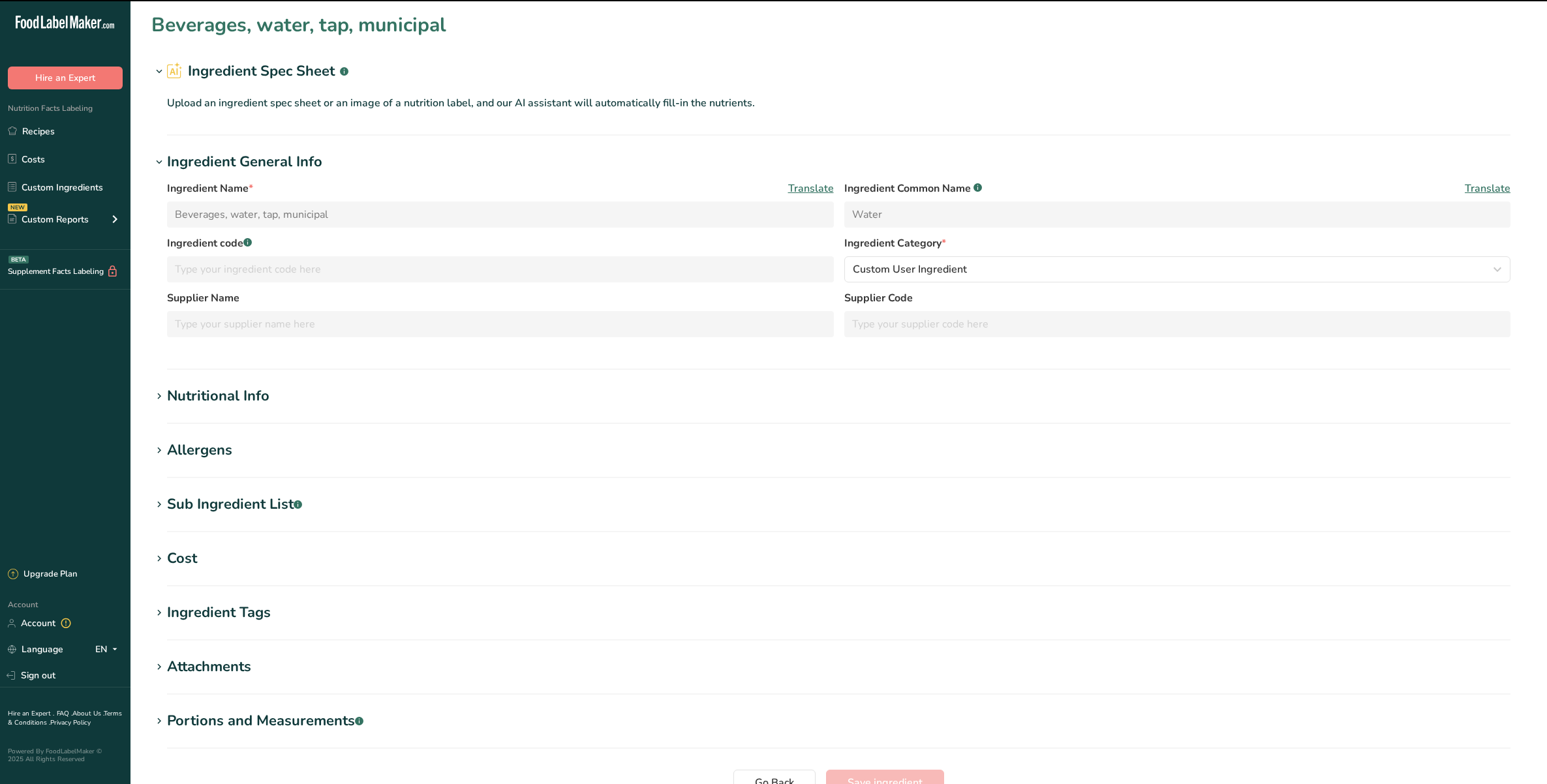
click at [201, 400] on div "Nutritional Info" at bounding box center [218, 396] width 102 height 22
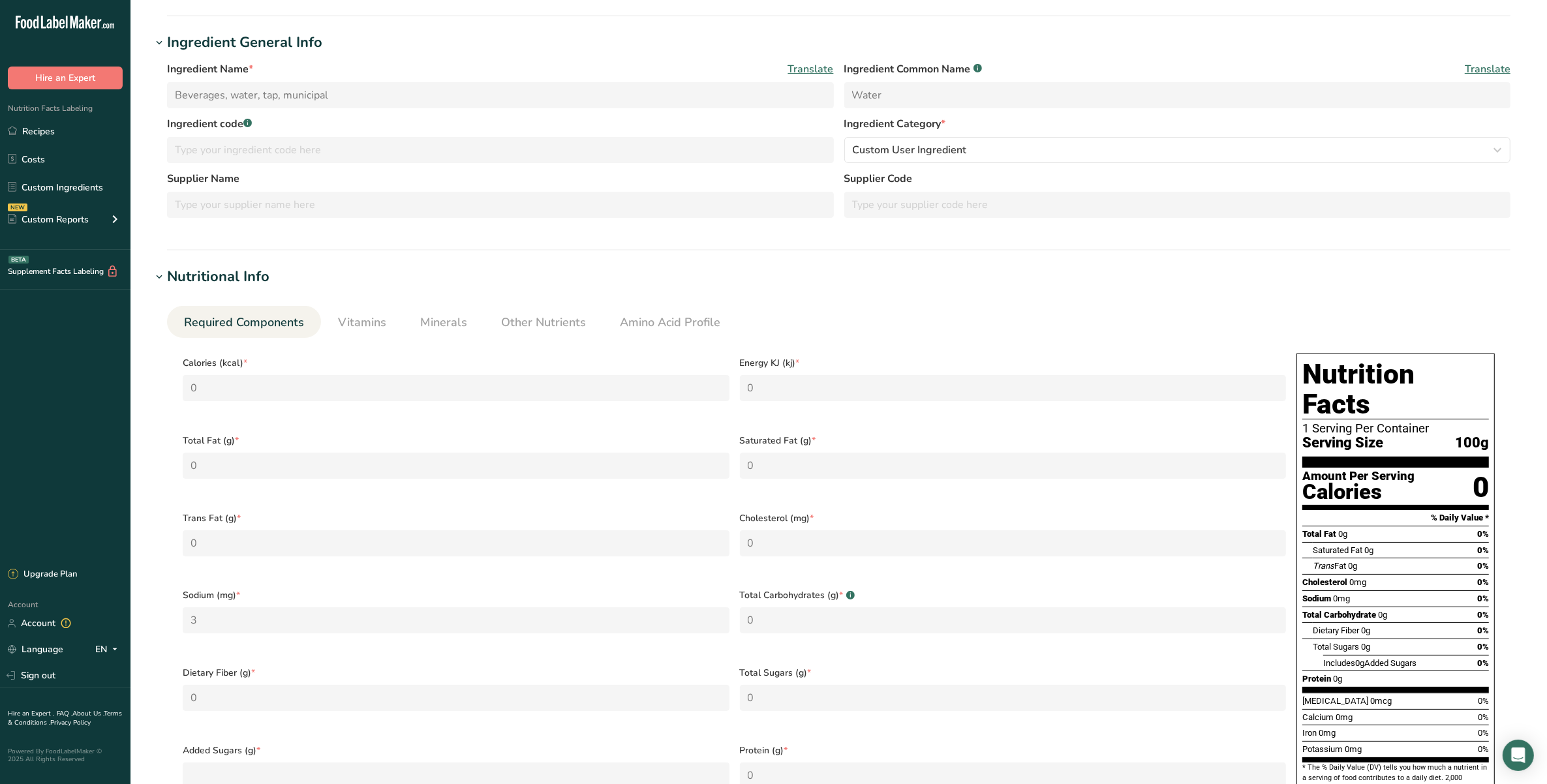
scroll to position [163, 0]
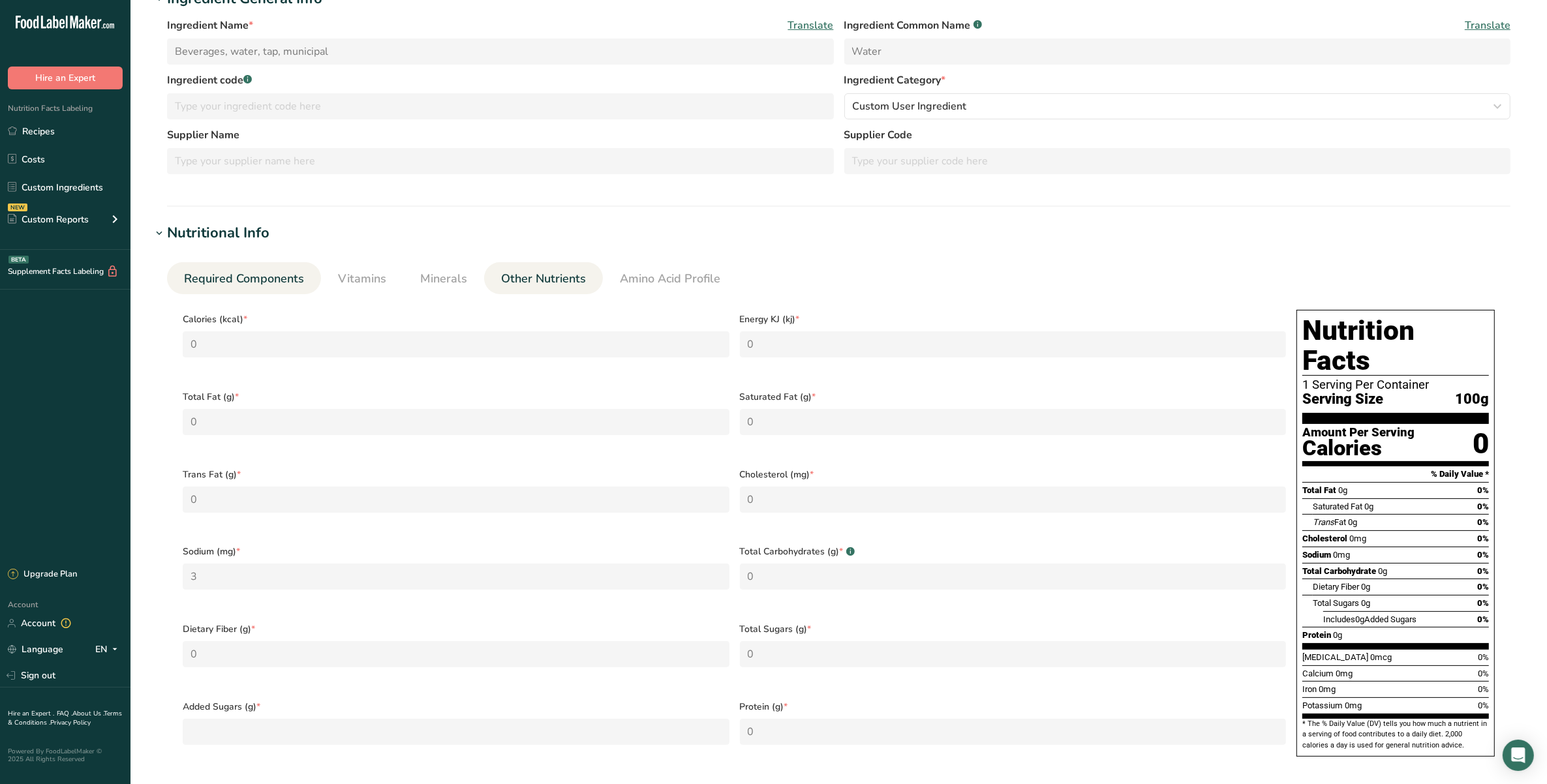
click at [533, 282] on span "Other Nutrients" at bounding box center [543, 279] width 85 height 18
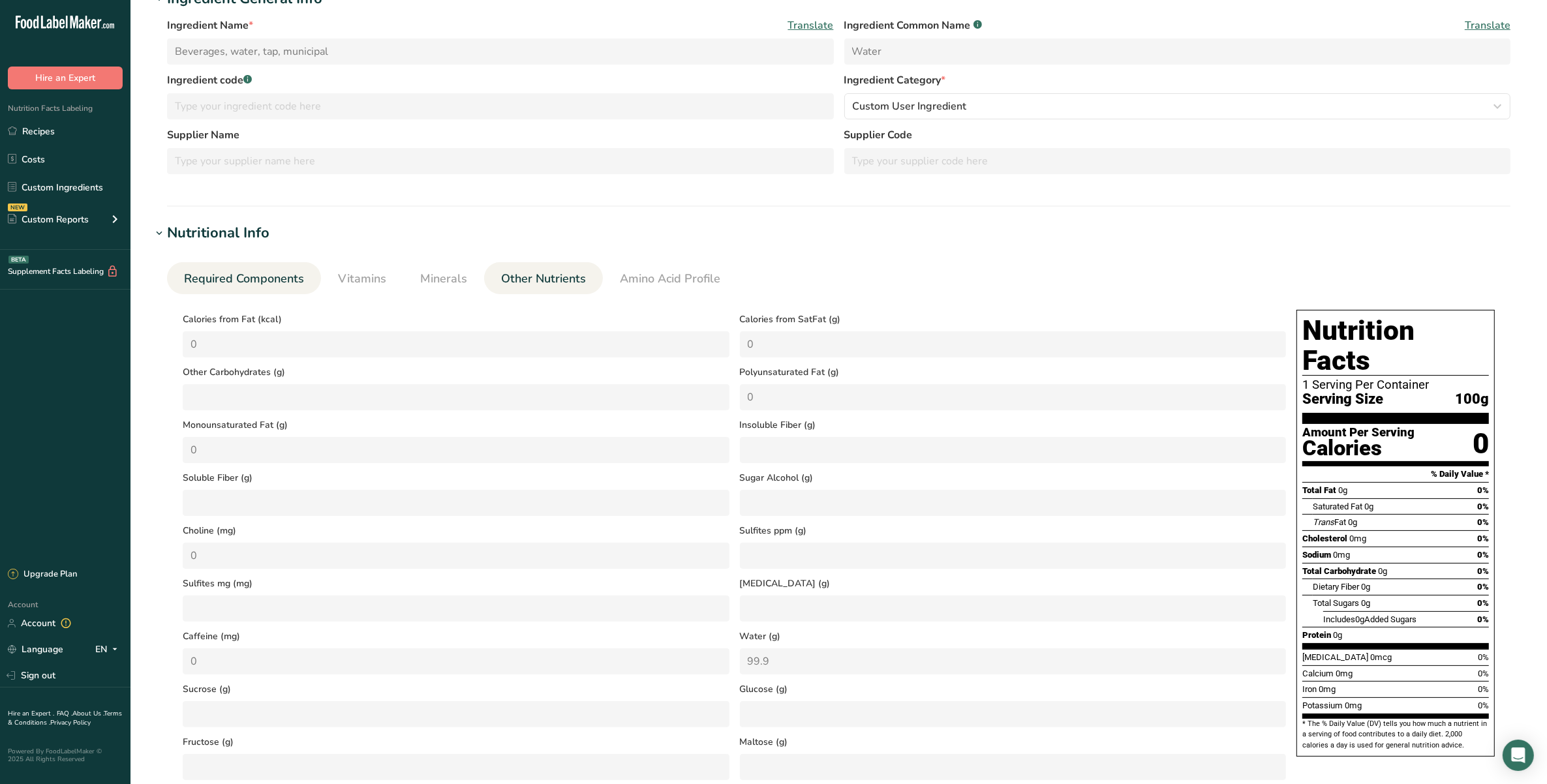
click at [240, 286] on span "Required Components" at bounding box center [244, 279] width 120 height 18
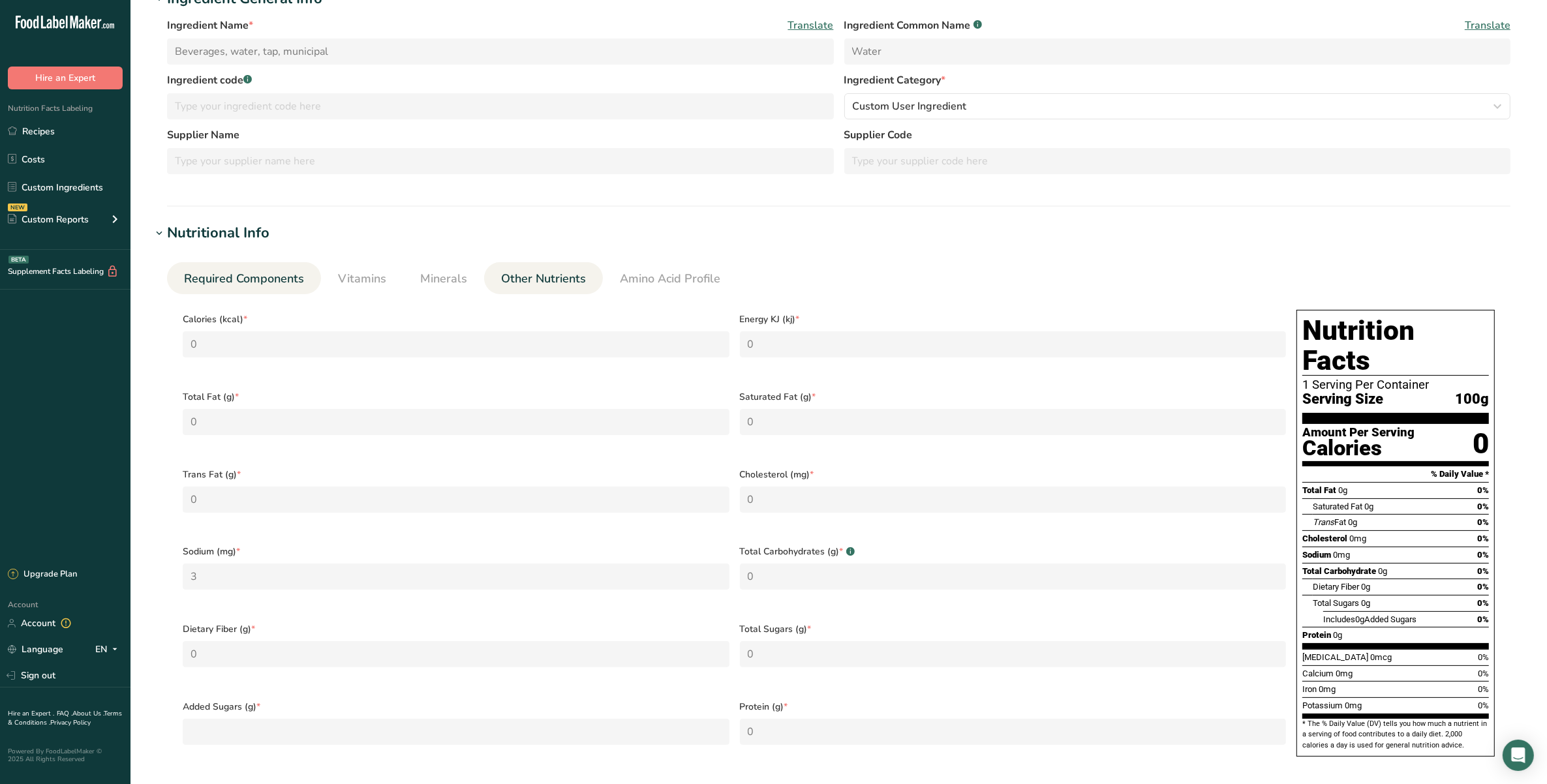
drag, startPoint x: 525, startPoint y: 275, endPoint x: 531, endPoint y: 279, distance: 7.2
click at [525, 275] on span "Other Nutrients" at bounding box center [543, 279] width 85 height 18
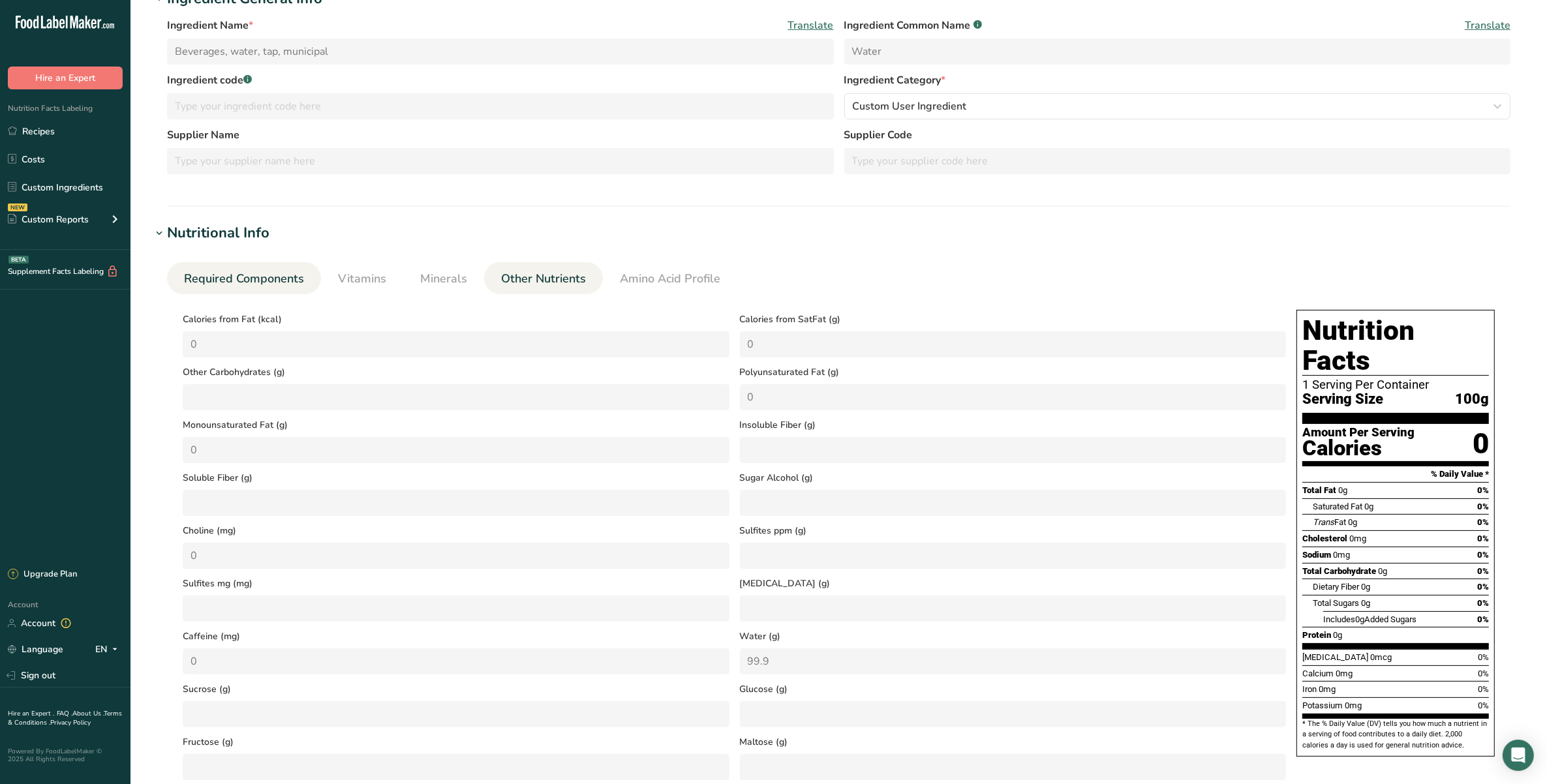
click at [258, 268] on link "Required Components" at bounding box center [244, 279] width 131 height 33
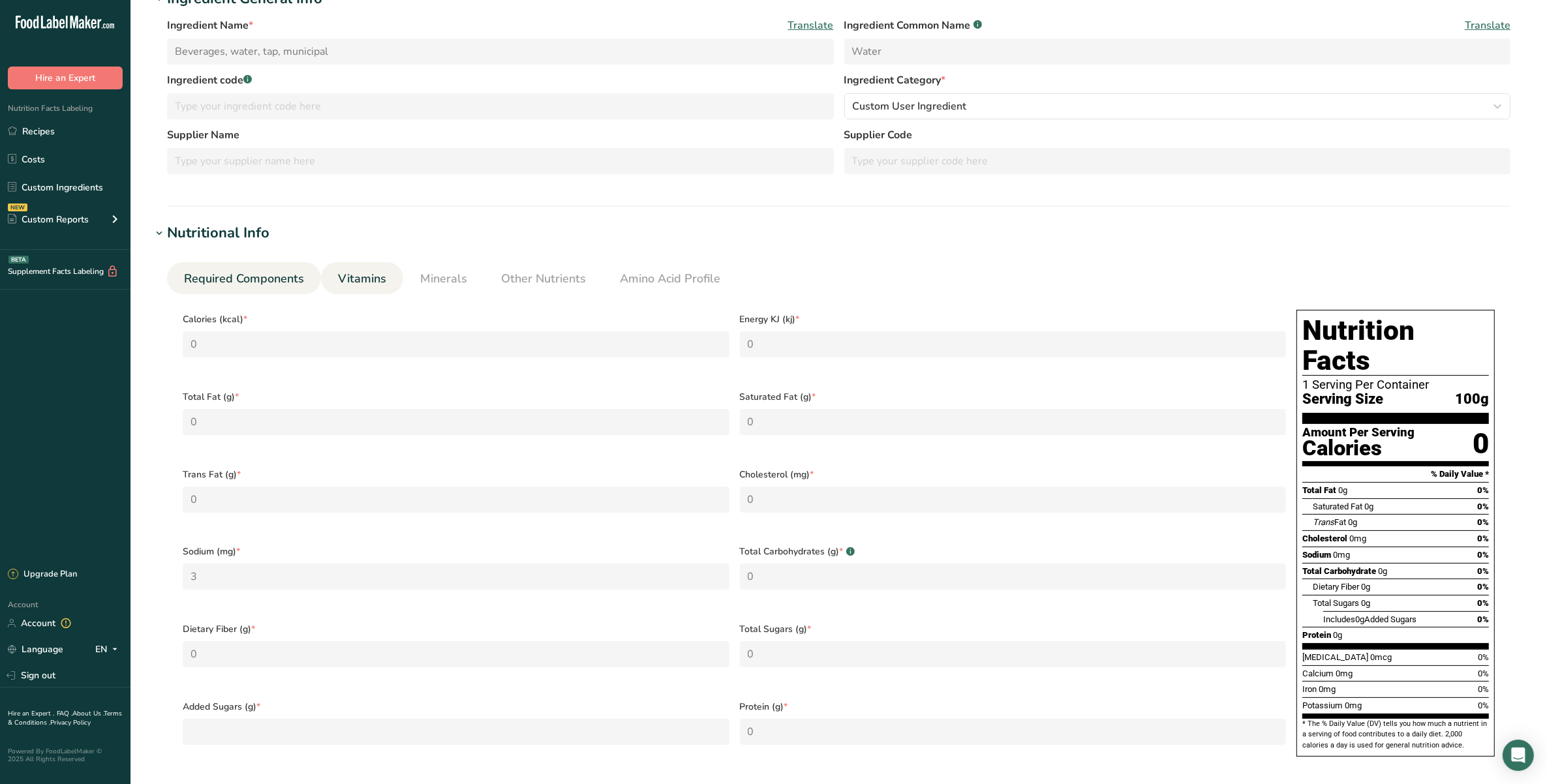
click at [340, 286] on span "Vitamins" at bounding box center [362, 279] width 48 height 18
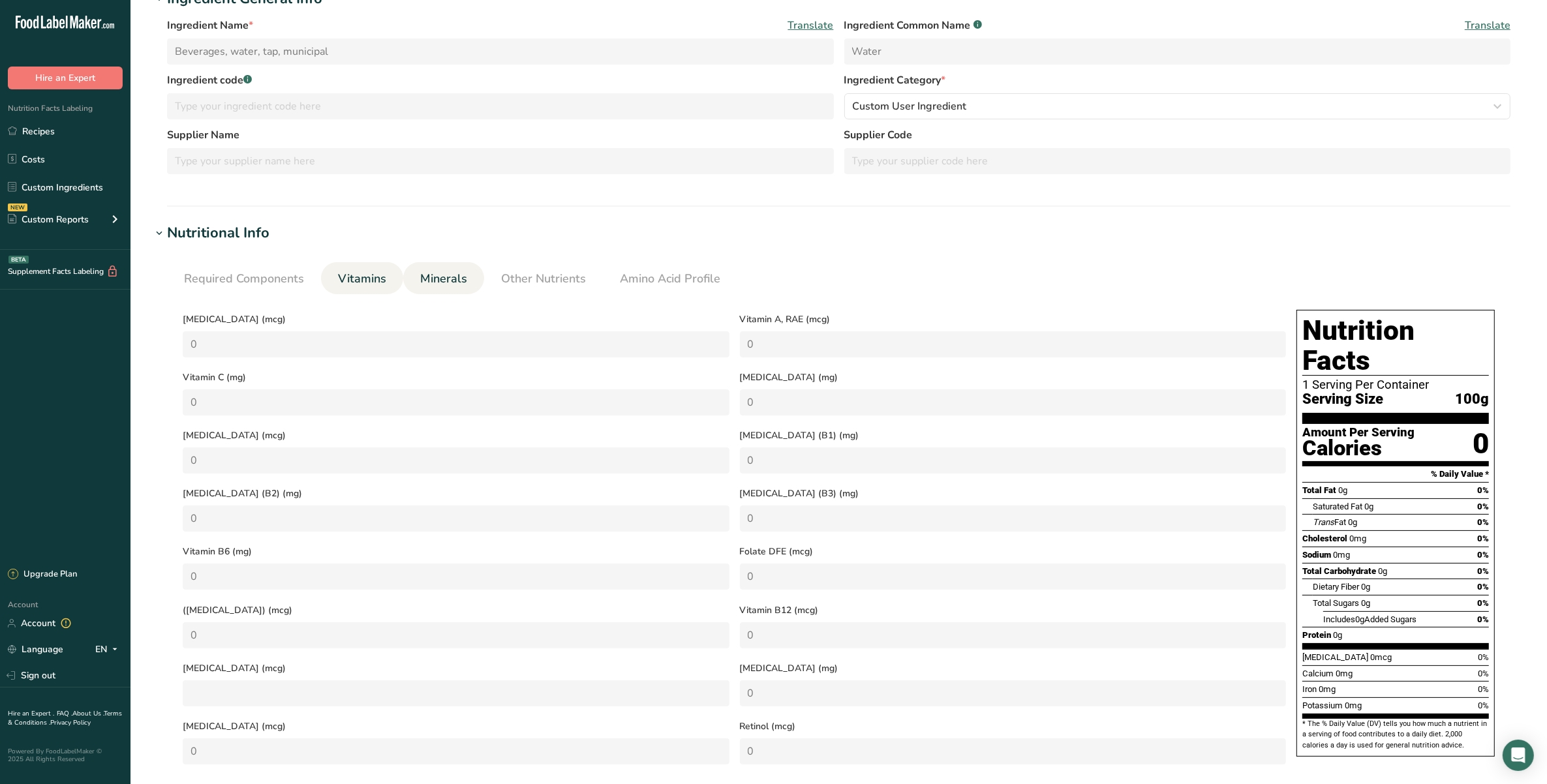
click at [427, 273] on span "Minerals" at bounding box center [443, 279] width 47 height 18
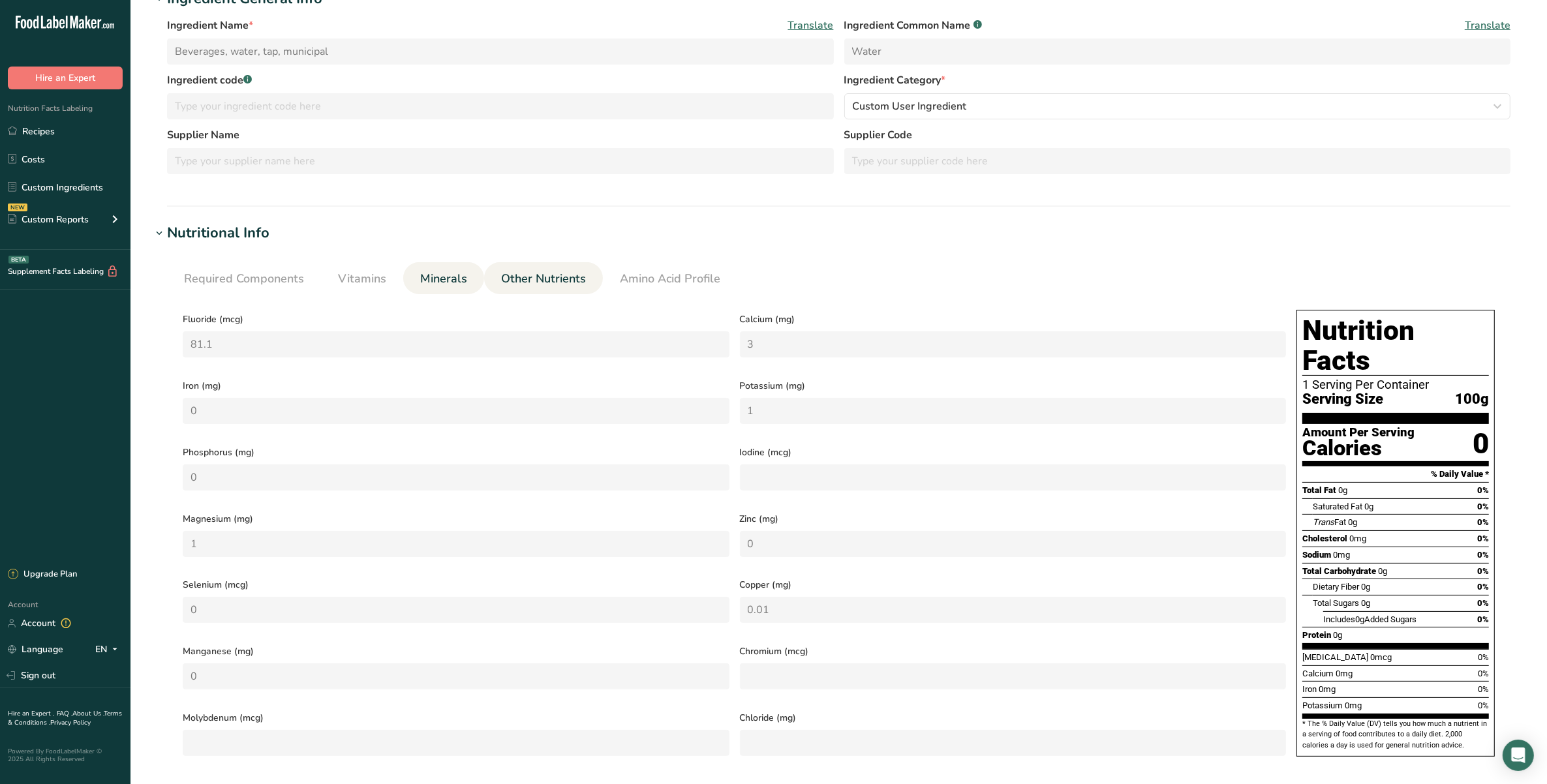
click at [533, 284] on span "Other Nutrients" at bounding box center [543, 279] width 85 height 18
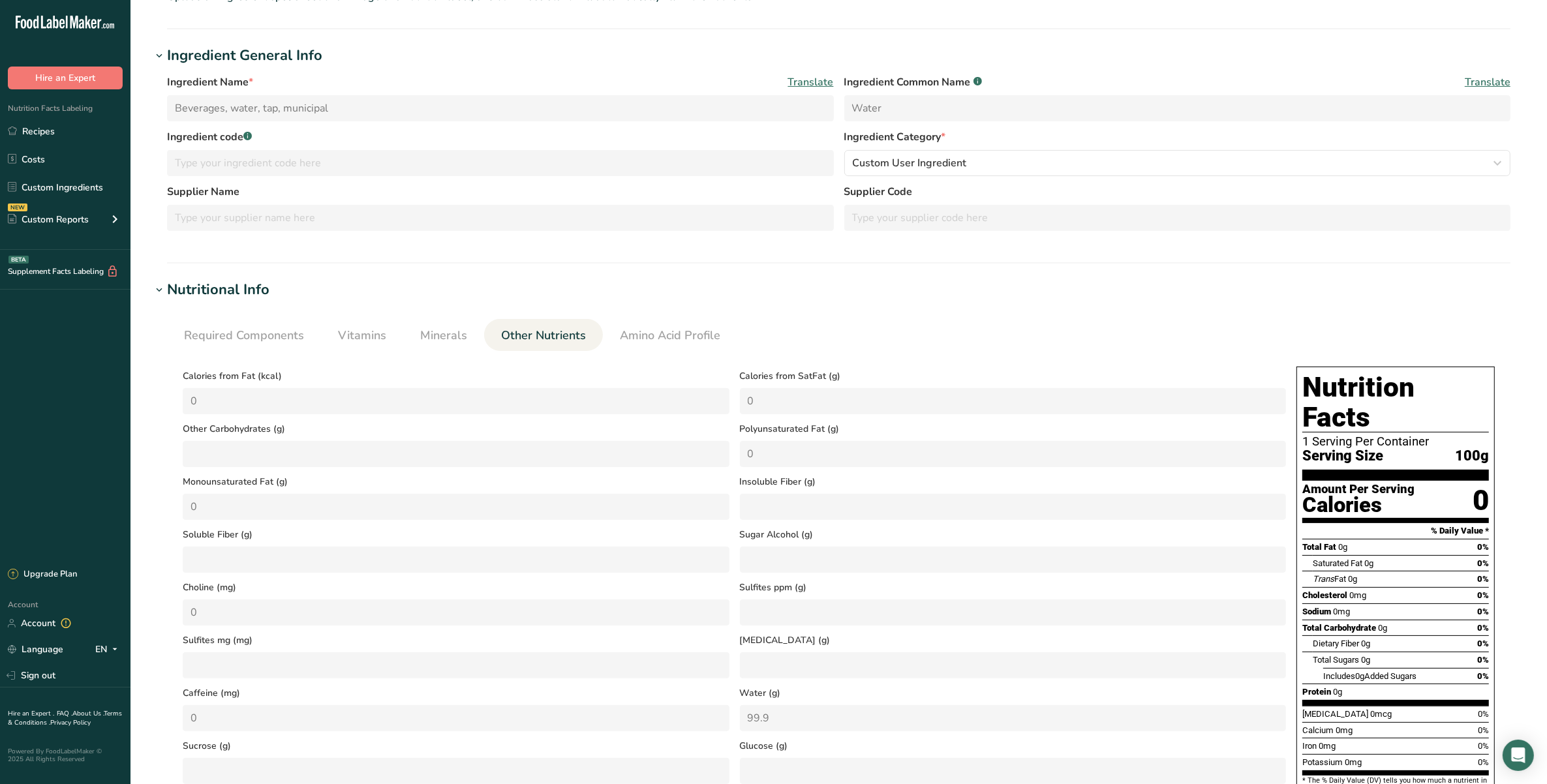
scroll to position [0, 0]
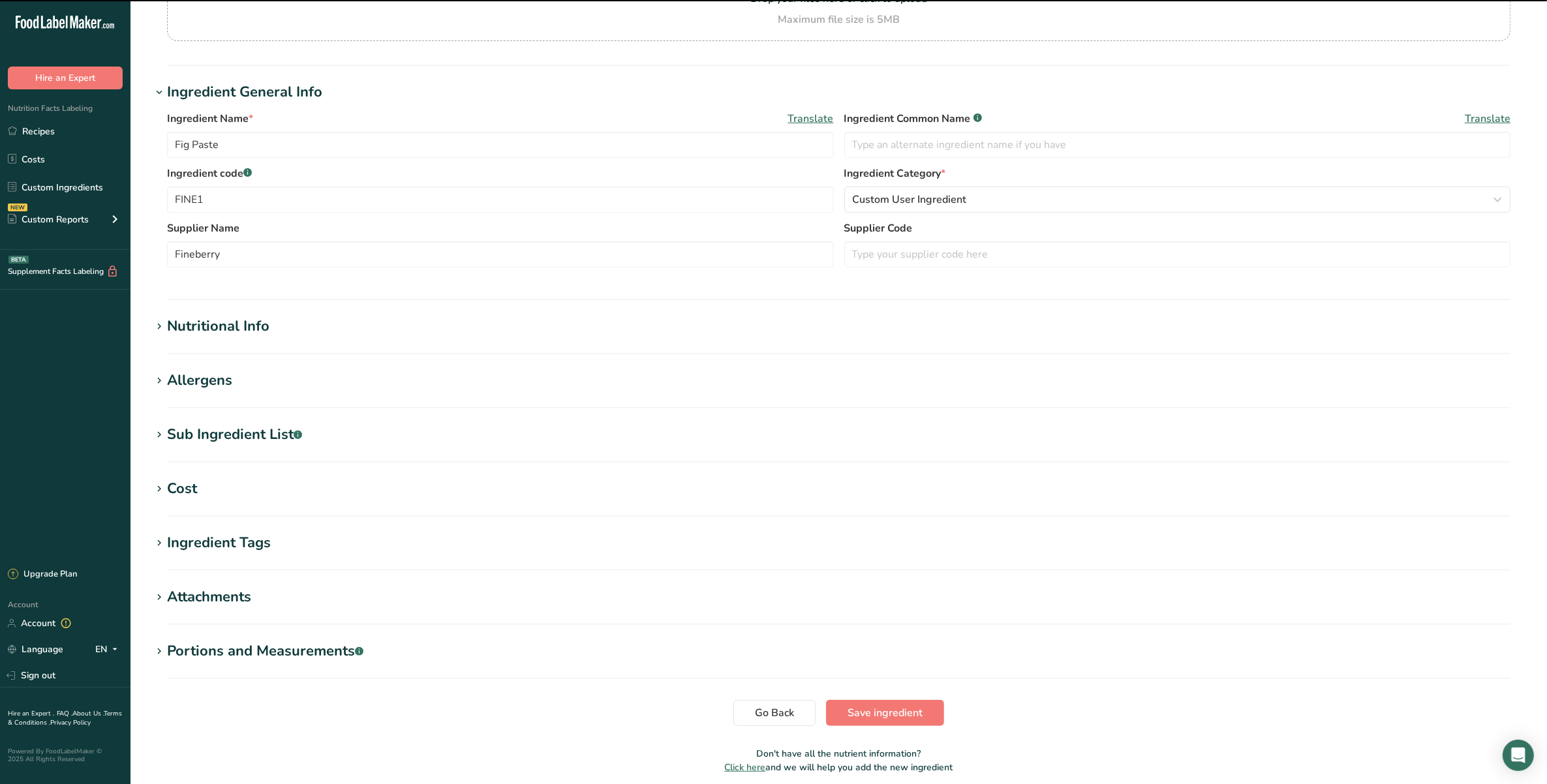
click at [242, 318] on div "Nutritional Info" at bounding box center [218, 326] width 102 height 22
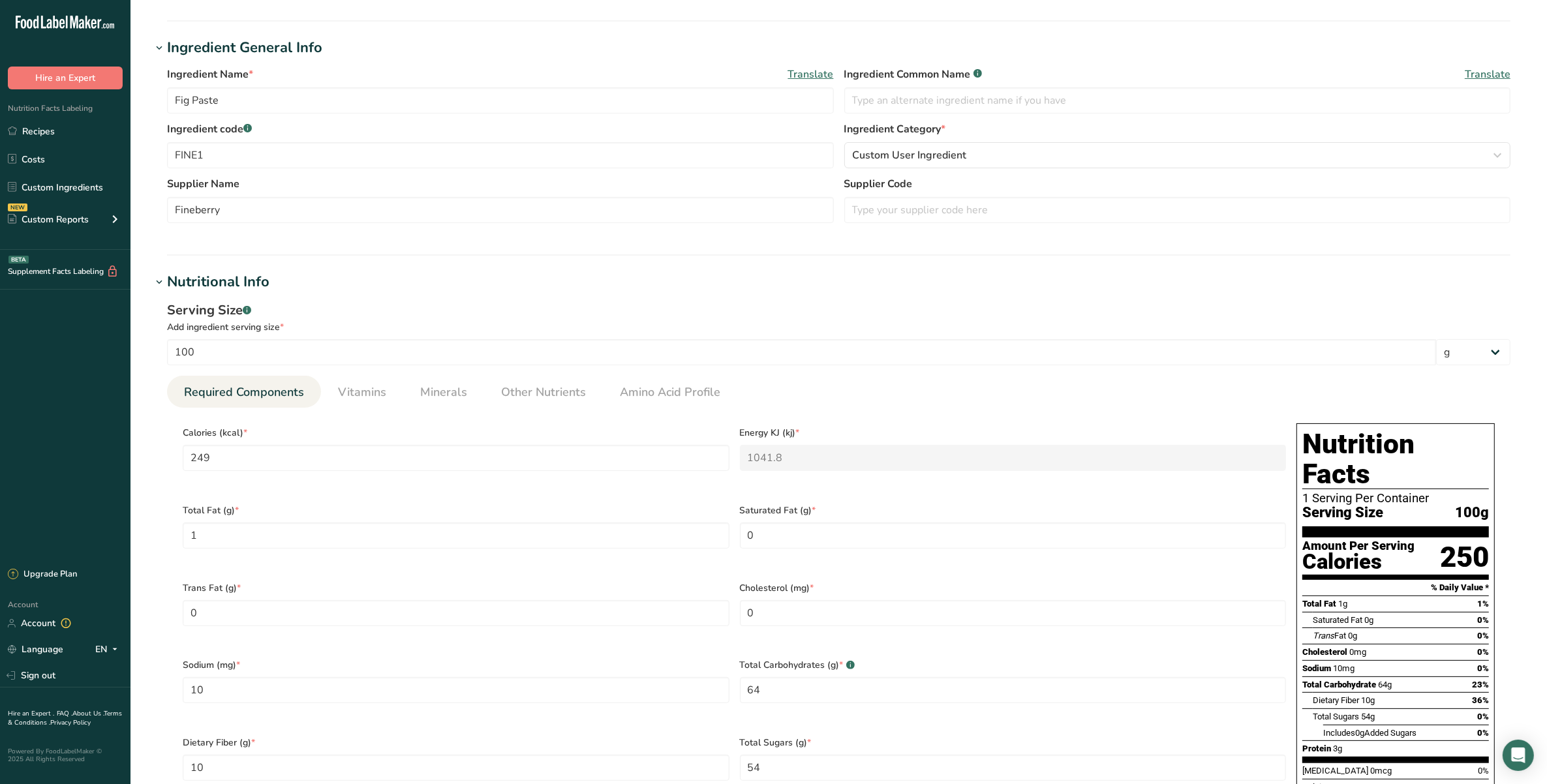
scroll to position [245, 0]
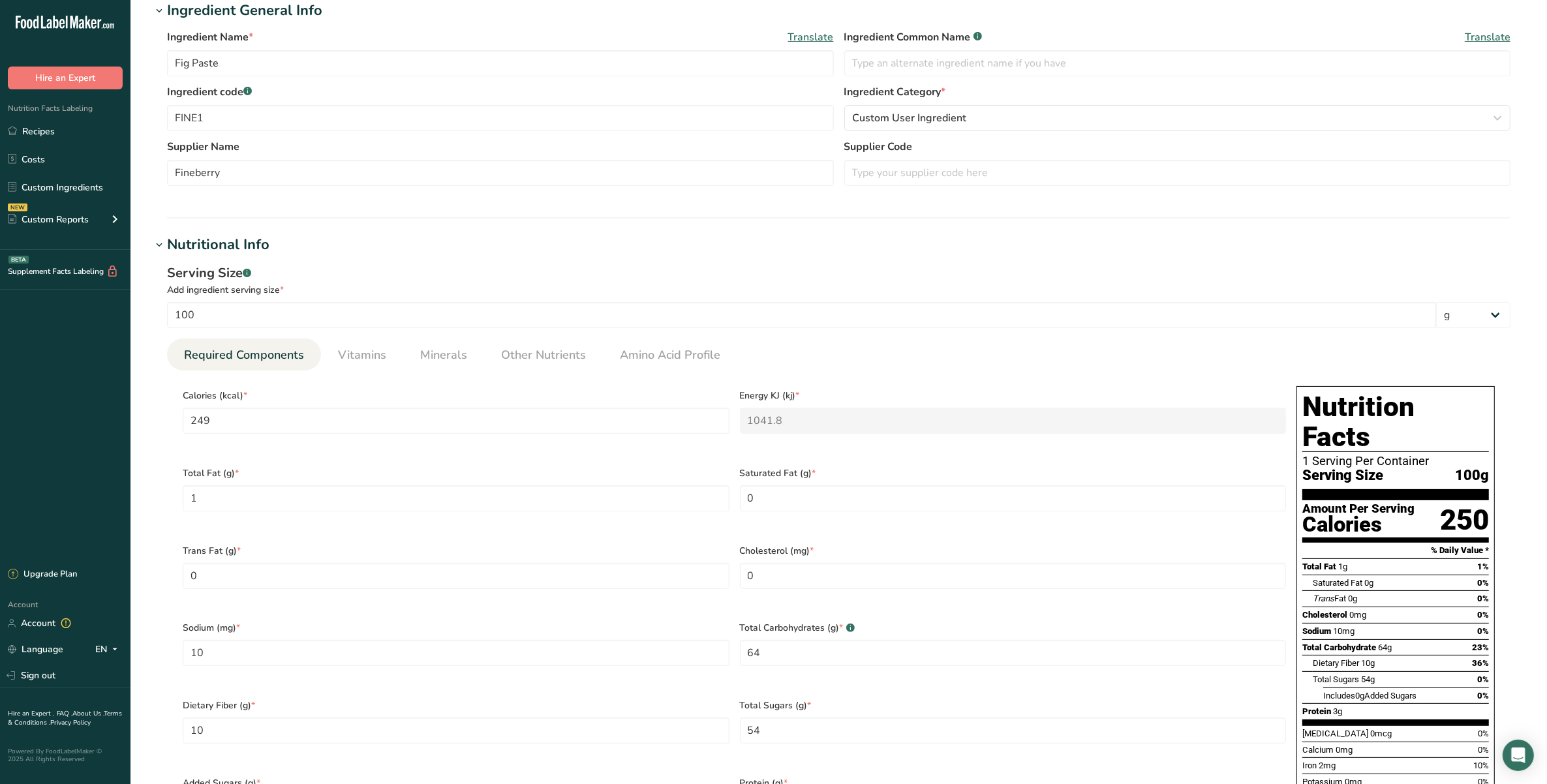
click at [521, 338] on div "Serving Size .a-a{fill:#347362;}.b-a{fill:#fff;} Add ingredient serving size * …" at bounding box center [839, 560] width 1375 height 609
click at [543, 350] on span "Other Nutrients" at bounding box center [543, 355] width 85 height 18
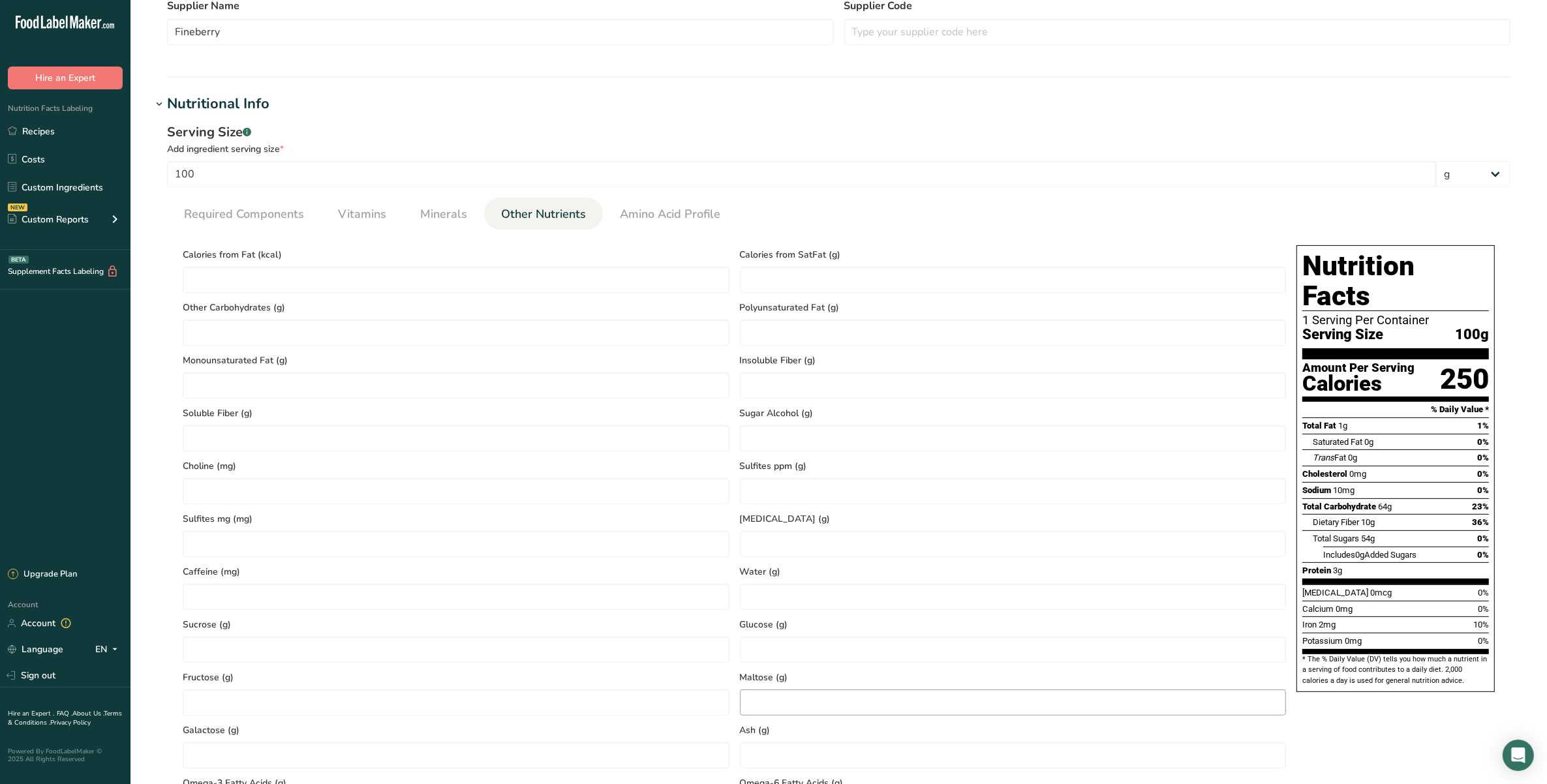
scroll to position [407, 0]
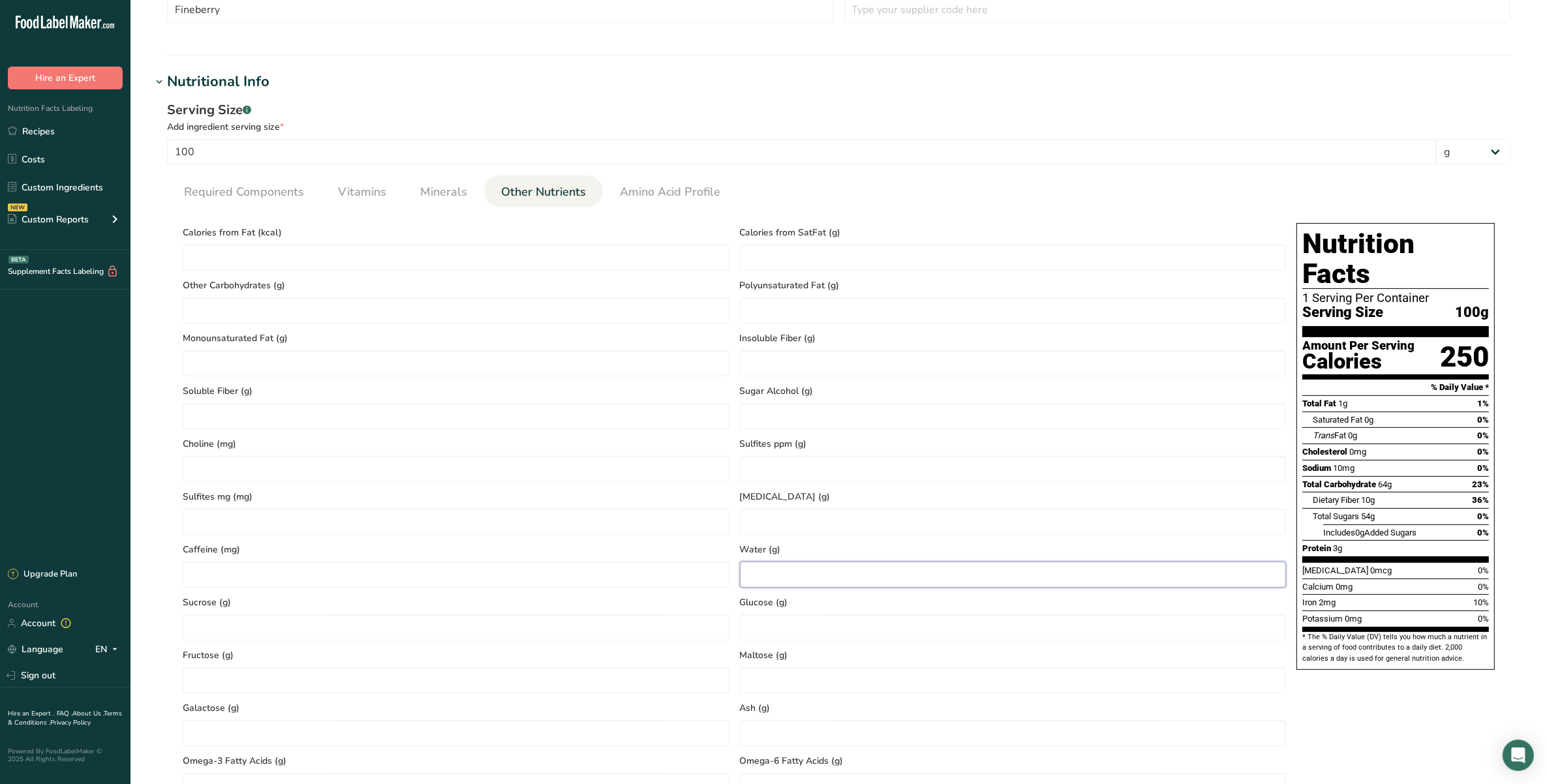
click at [803, 569] on input "number" at bounding box center [1013, 575] width 547 height 26
type input "24"
click at [772, 188] on ul "Required Components Vitamins Minerals Other Nutrients Amino Acid Profile" at bounding box center [838, 191] width 1343 height 32
click at [259, 196] on span "Required Components" at bounding box center [244, 192] width 120 height 18
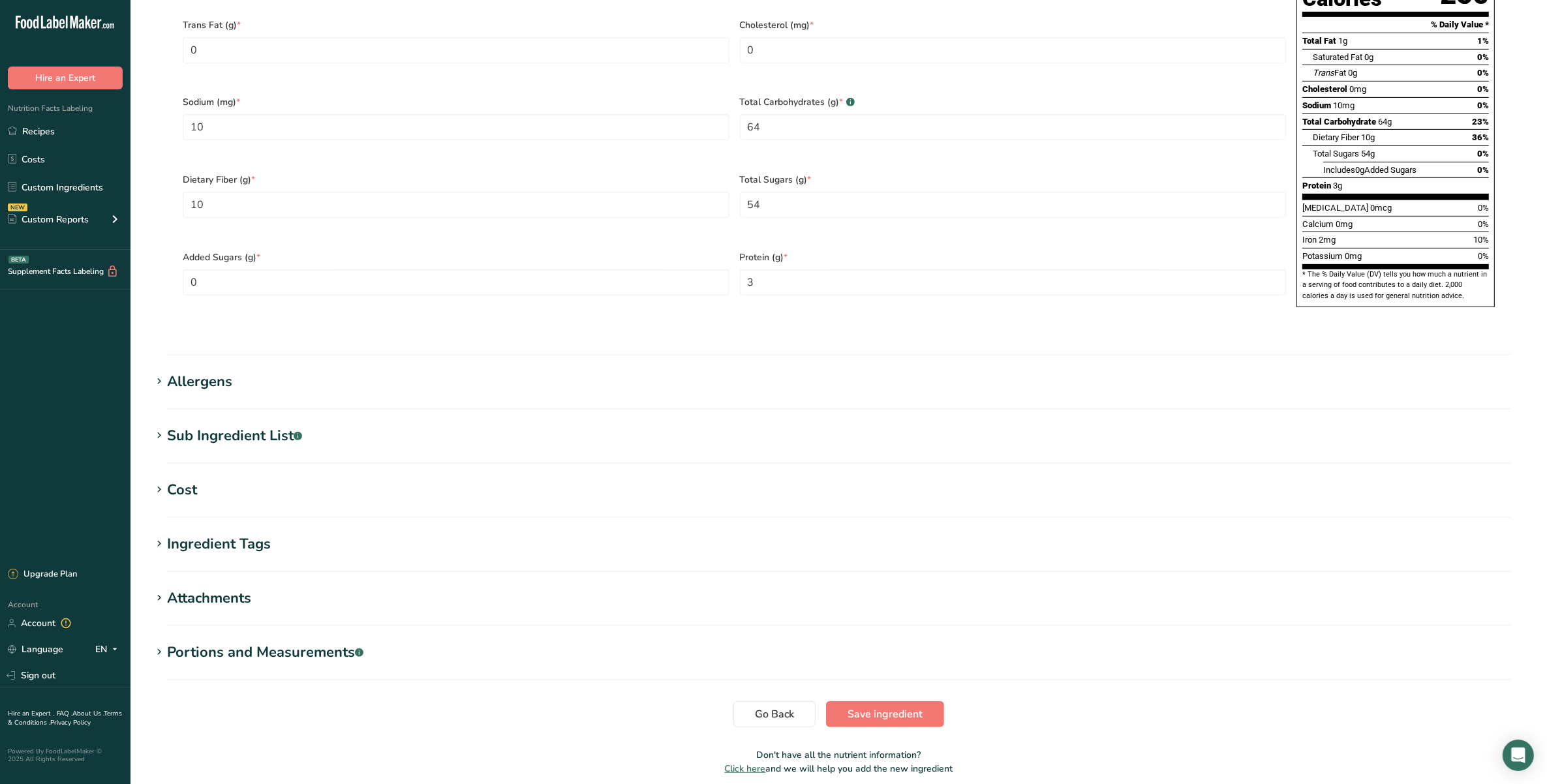
scroll to position [796, 0]
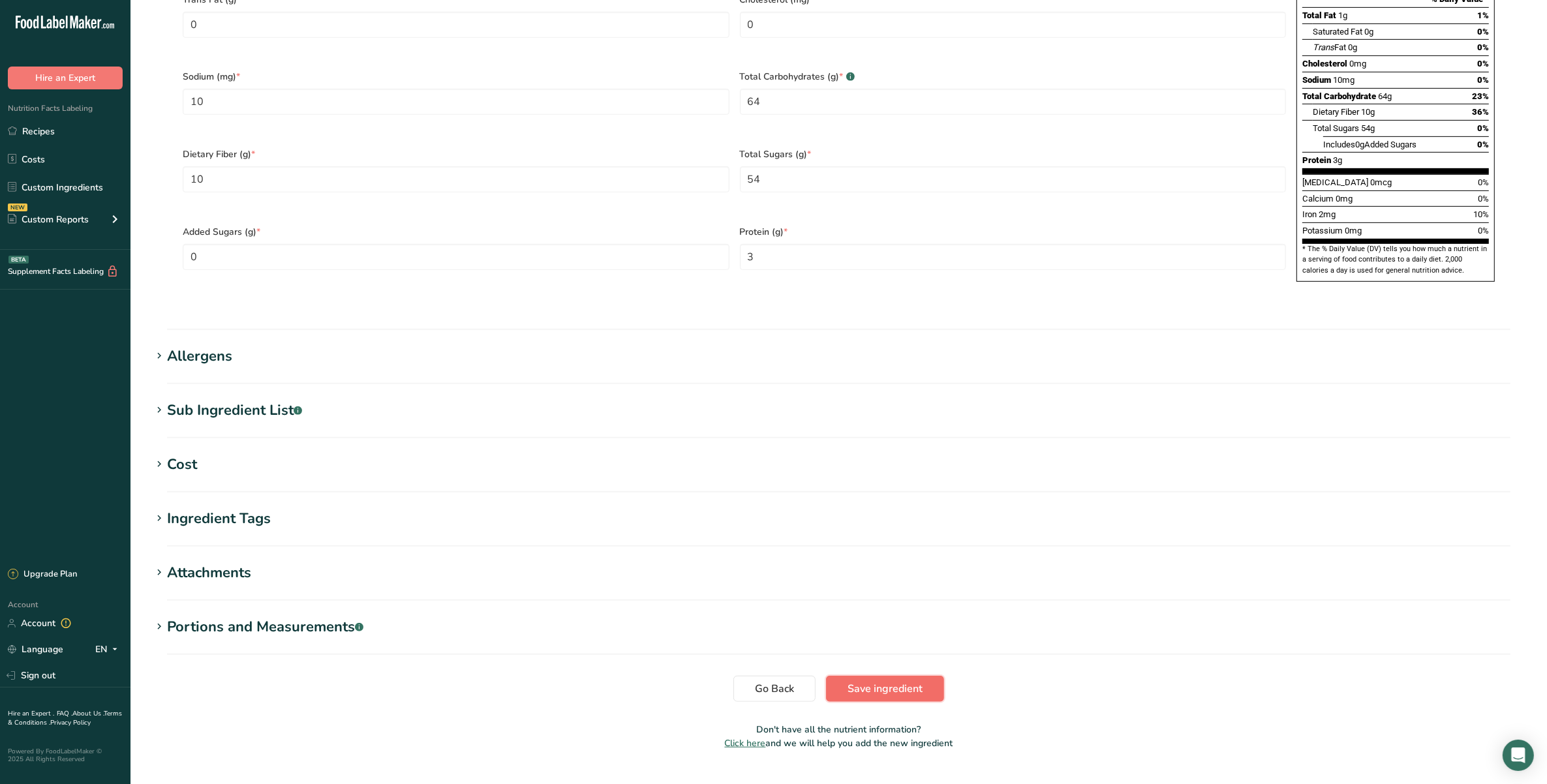
click at [889, 681] on span "Save ingredient" at bounding box center [885, 689] width 75 height 16
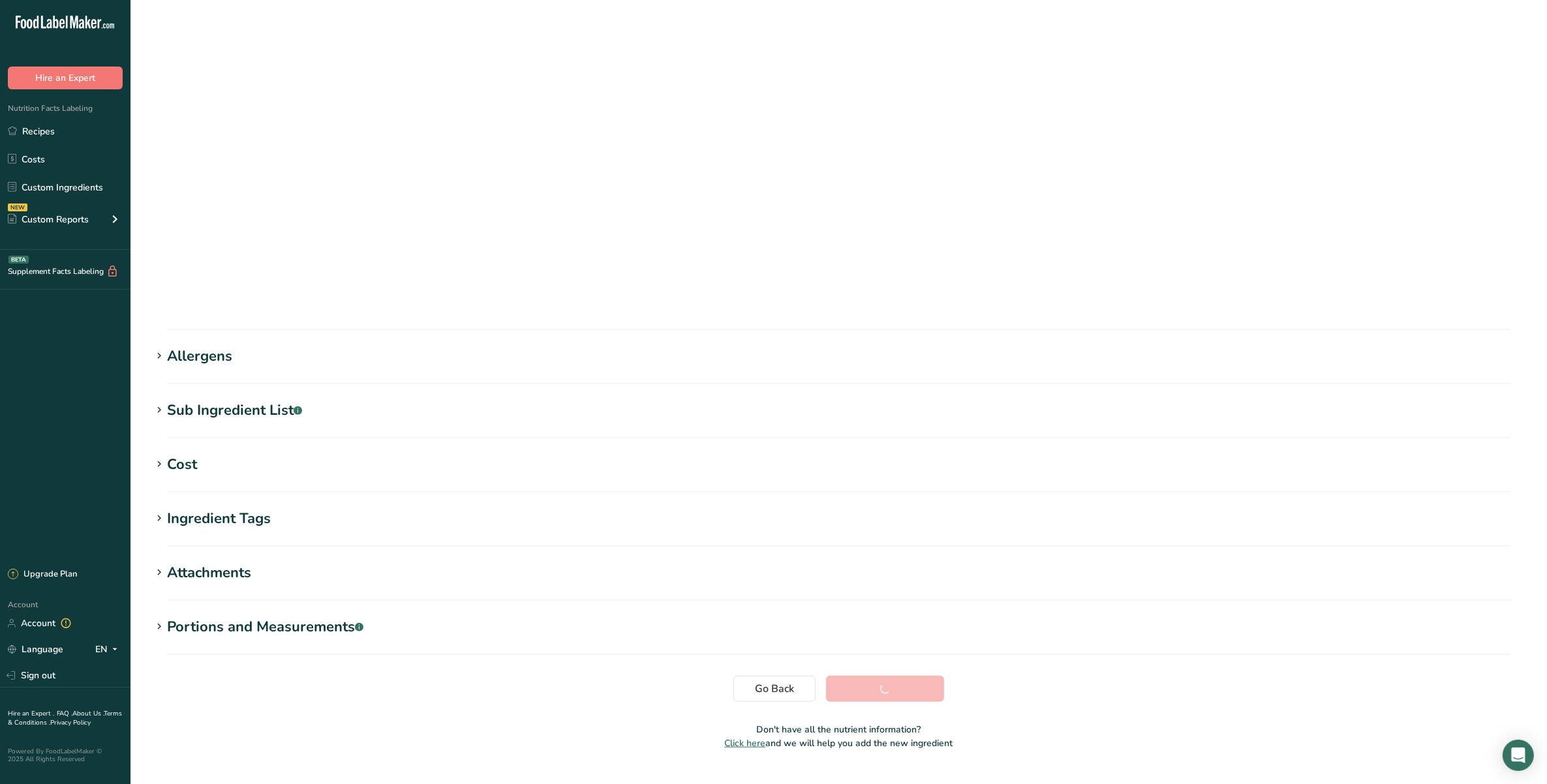
scroll to position [0, 0]
